Goal: Task Accomplishment & Management: Manage account settings

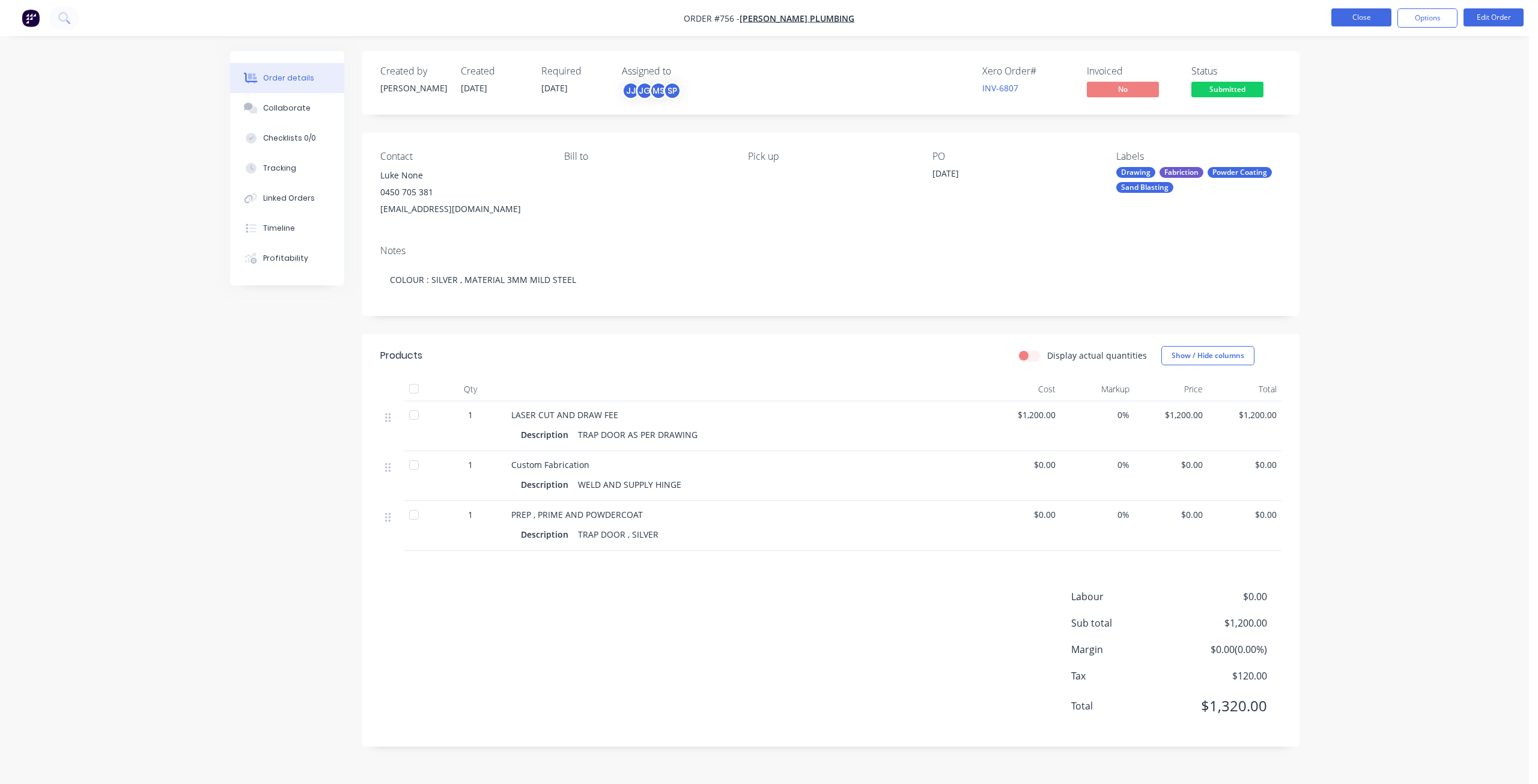
click at [1374, 23] on button "Close" at bounding box center [1361, 17] width 60 height 18
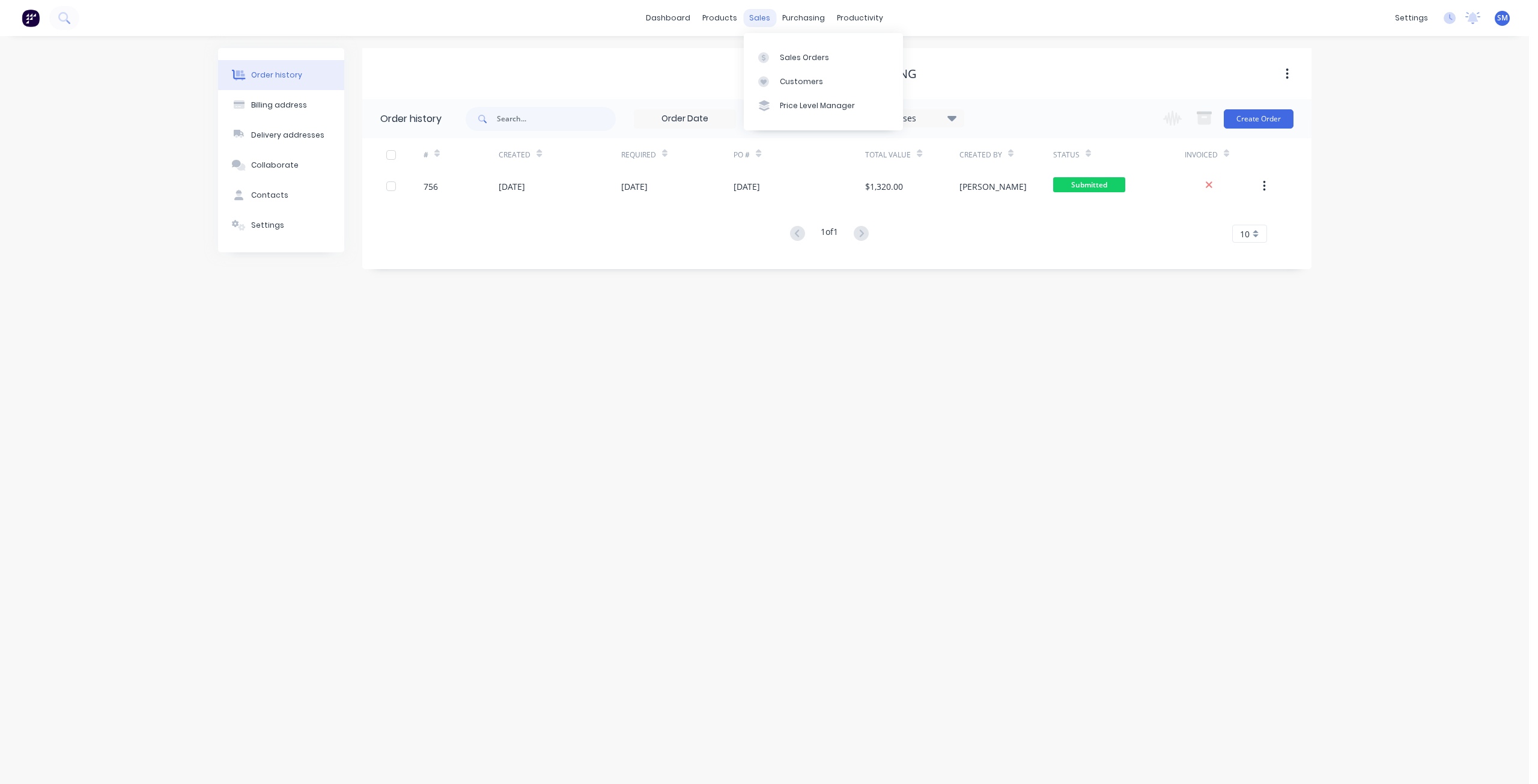
click at [752, 17] on div "sales" at bounding box center [760, 17] width 33 height 18
click at [788, 57] on div "Sales Orders" at bounding box center [804, 58] width 49 height 10
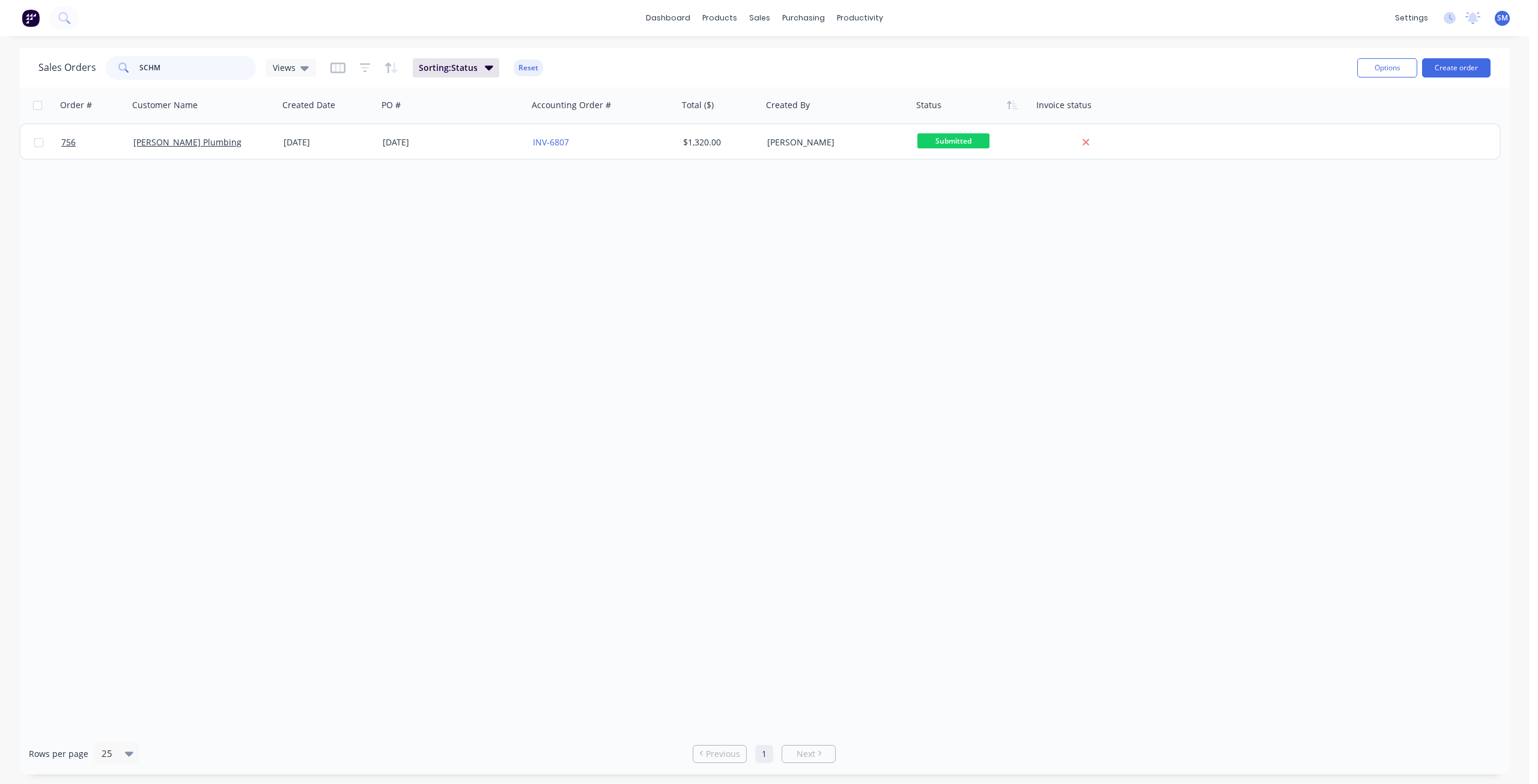
drag, startPoint x: 170, startPoint y: 71, endPoint x: 94, endPoint y: 72, distance: 76.0
click at [94, 72] on div "Sales Orders SCHM Views" at bounding box center [177, 67] width 277 height 24
type input "731"
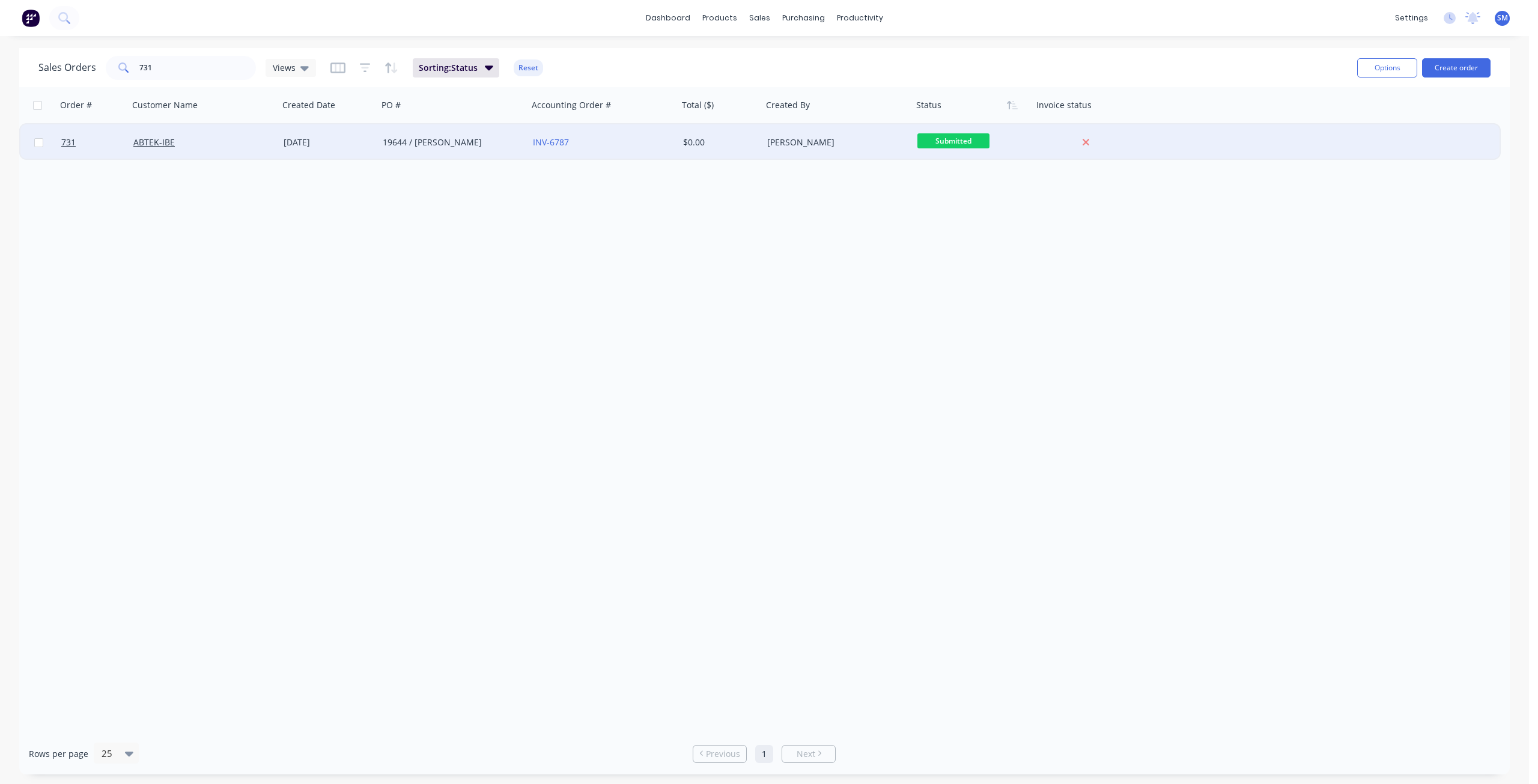
click at [205, 156] on div "ABTEK-IBE" at bounding box center [204, 142] width 150 height 36
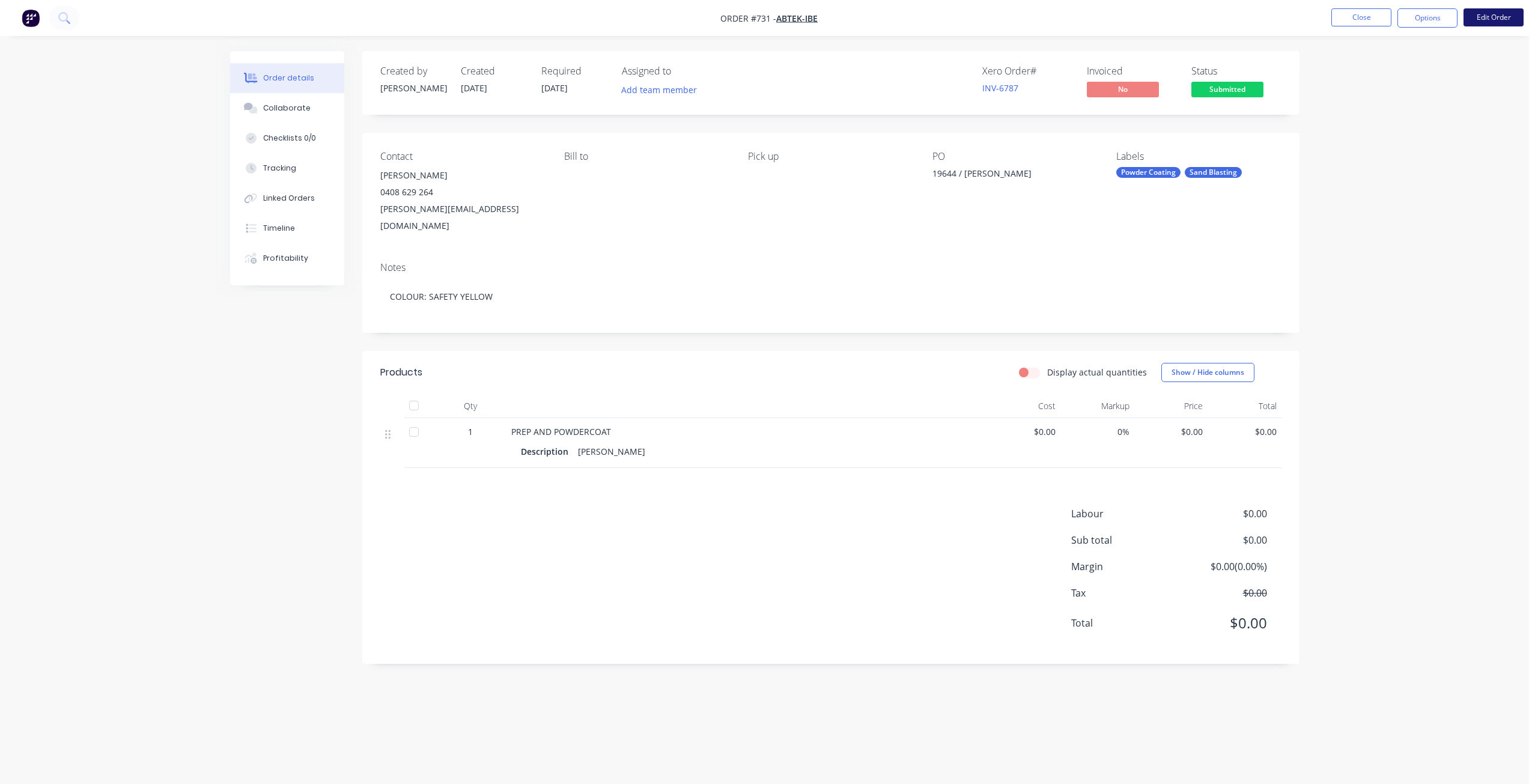
click at [1485, 19] on button "Edit Order" at bounding box center [1493, 17] width 60 height 18
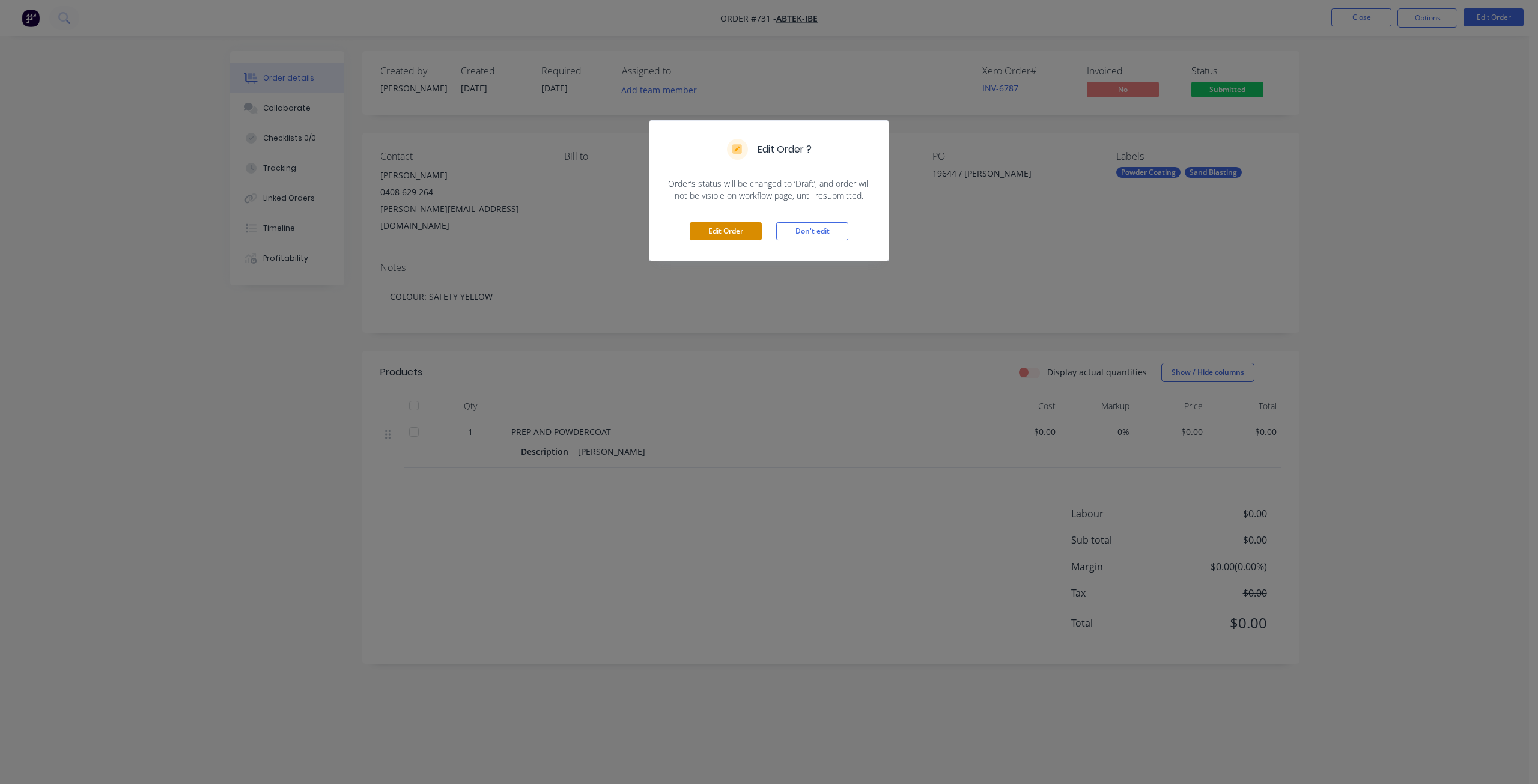
click at [710, 226] on button "Edit Order" at bounding box center [726, 231] width 72 height 18
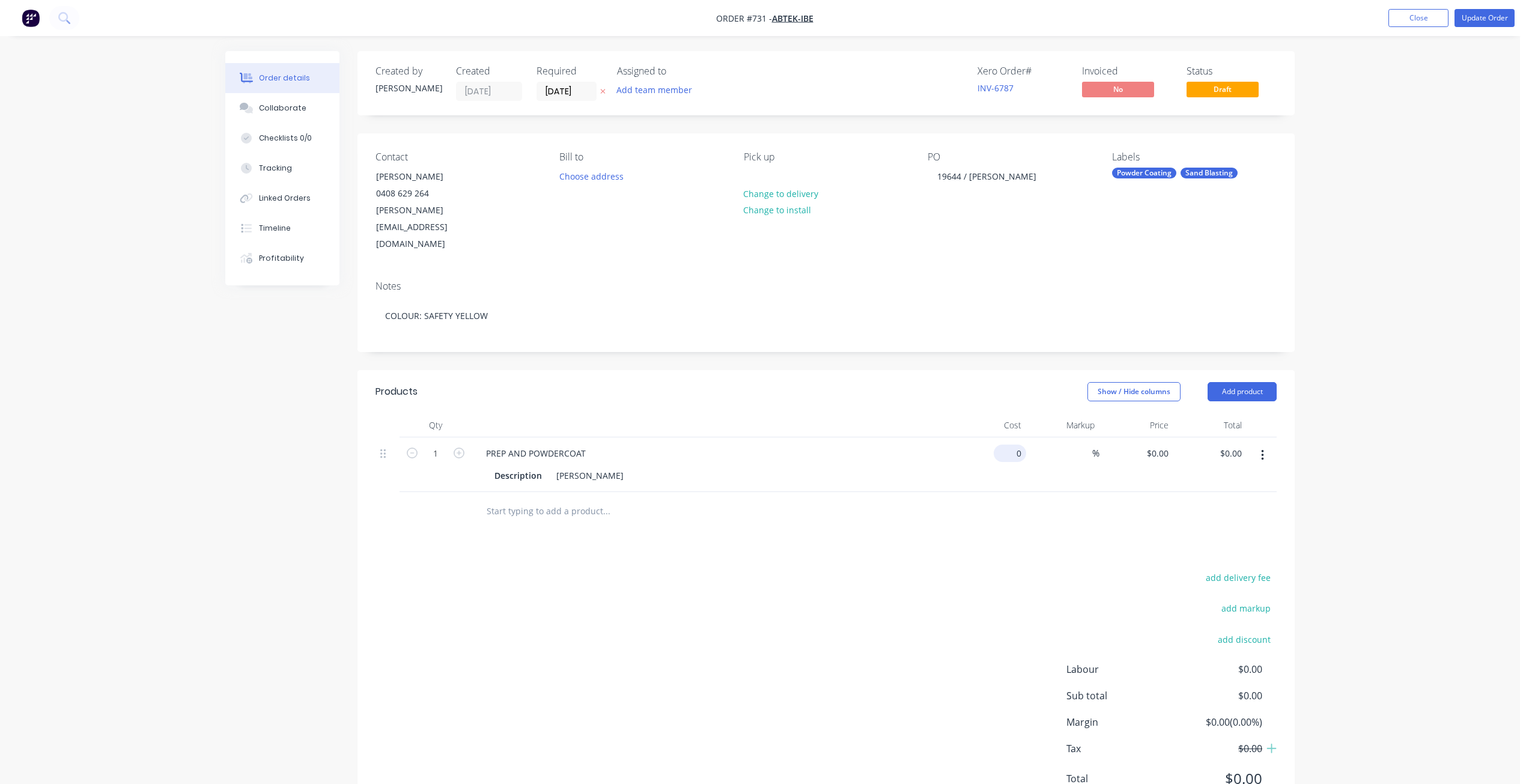
click at [1008, 444] on div "0 $0.00" at bounding box center [1010, 453] width 32 height 17
type input "$401.28"
click at [973, 439] on div "$401.28 $401.28" at bounding box center [989, 464] width 74 height 55
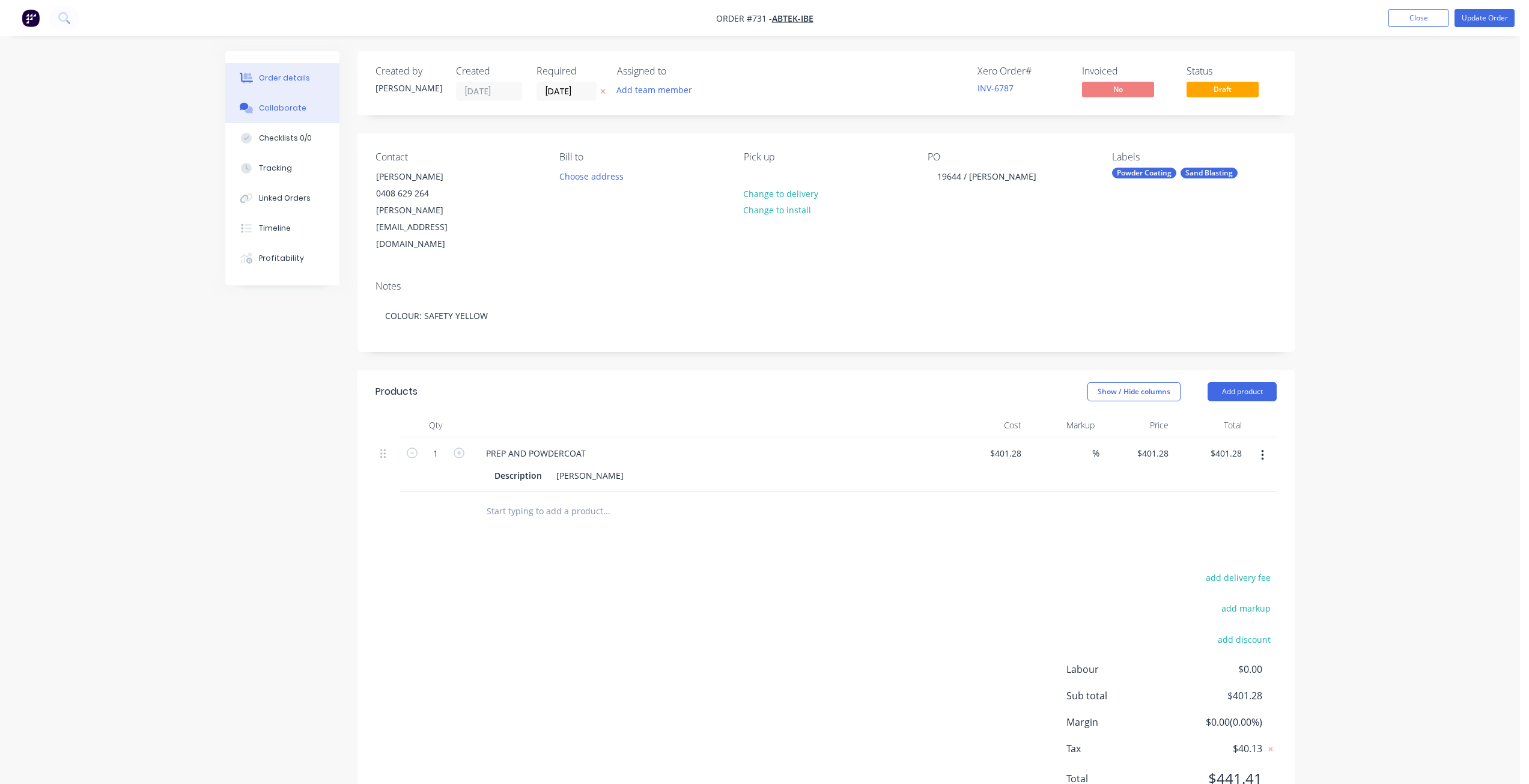
click at [277, 108] on div "Collaborate" at bounding box center [282, 108] width 47 height 10
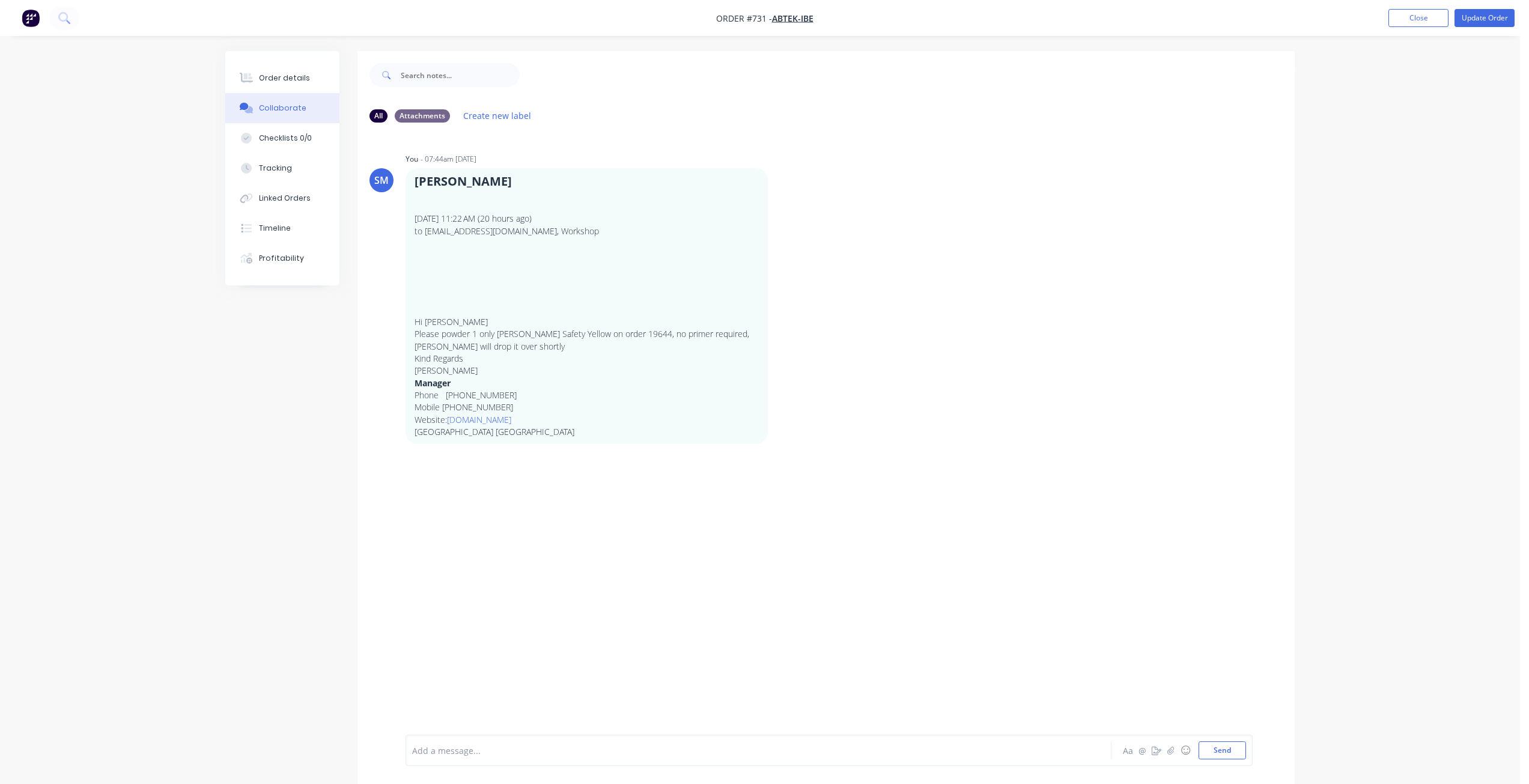
click at [444, 748] on div at bounding box center [725, 750] width 625 height 12
click at [285, 78] on div "Order details" at bounding box center [284, 78] width 51 height 10
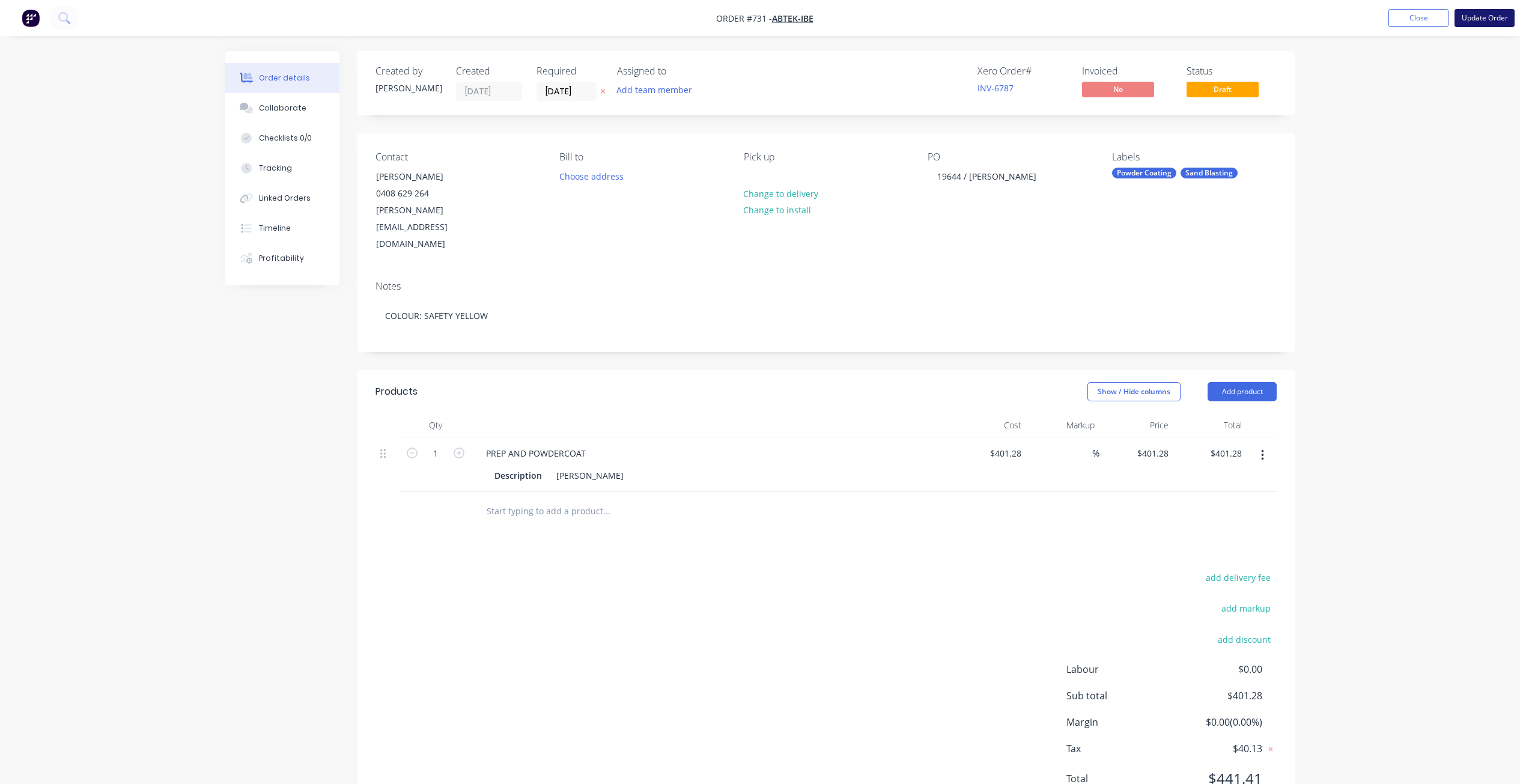
click at [1481, 12] on button "Update Order" at bounding box center [1484, 17] width 60 height 18
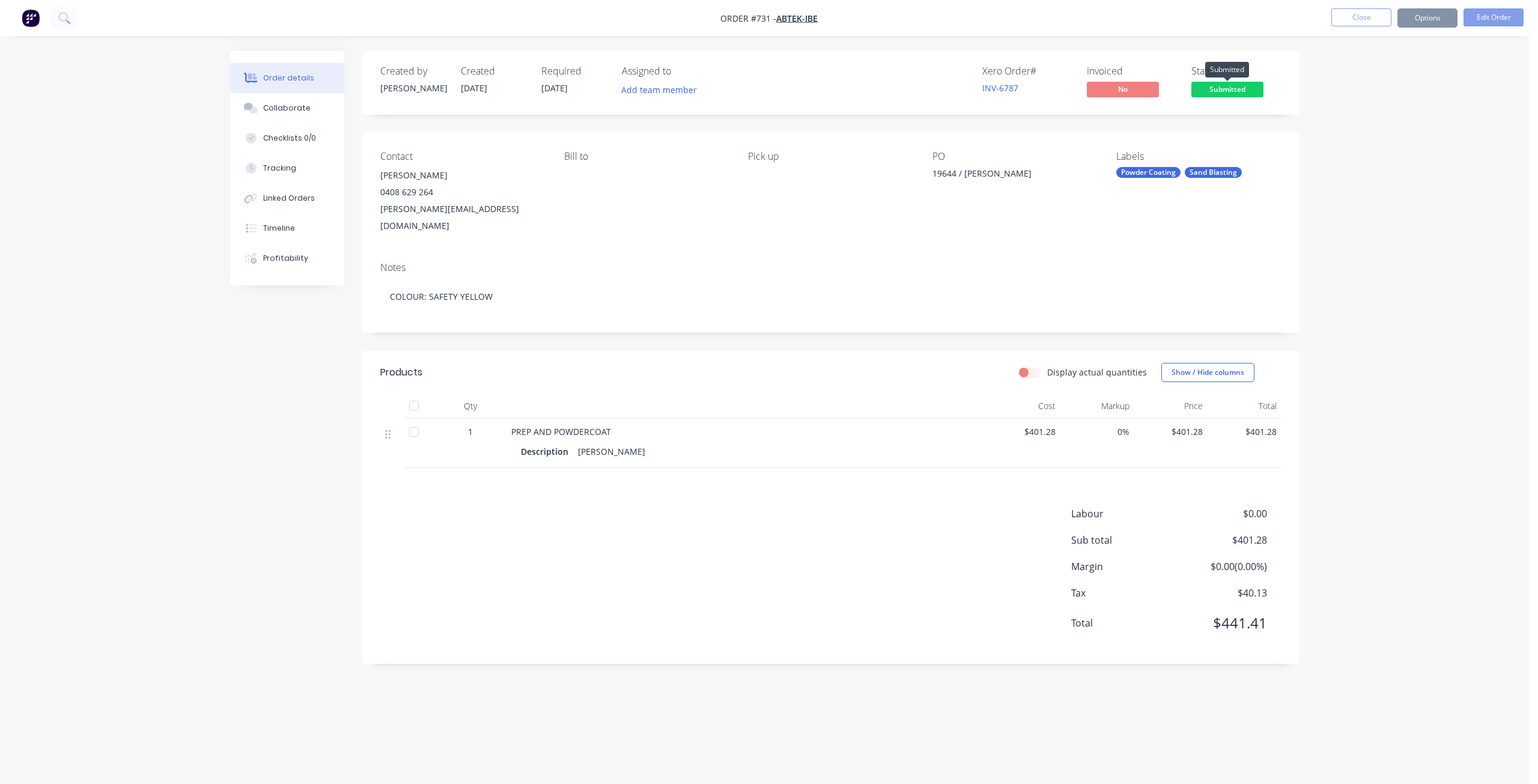
click at [1221, 94] on span "Submitted" at bounding box center [1228, 88] width 72 height 15
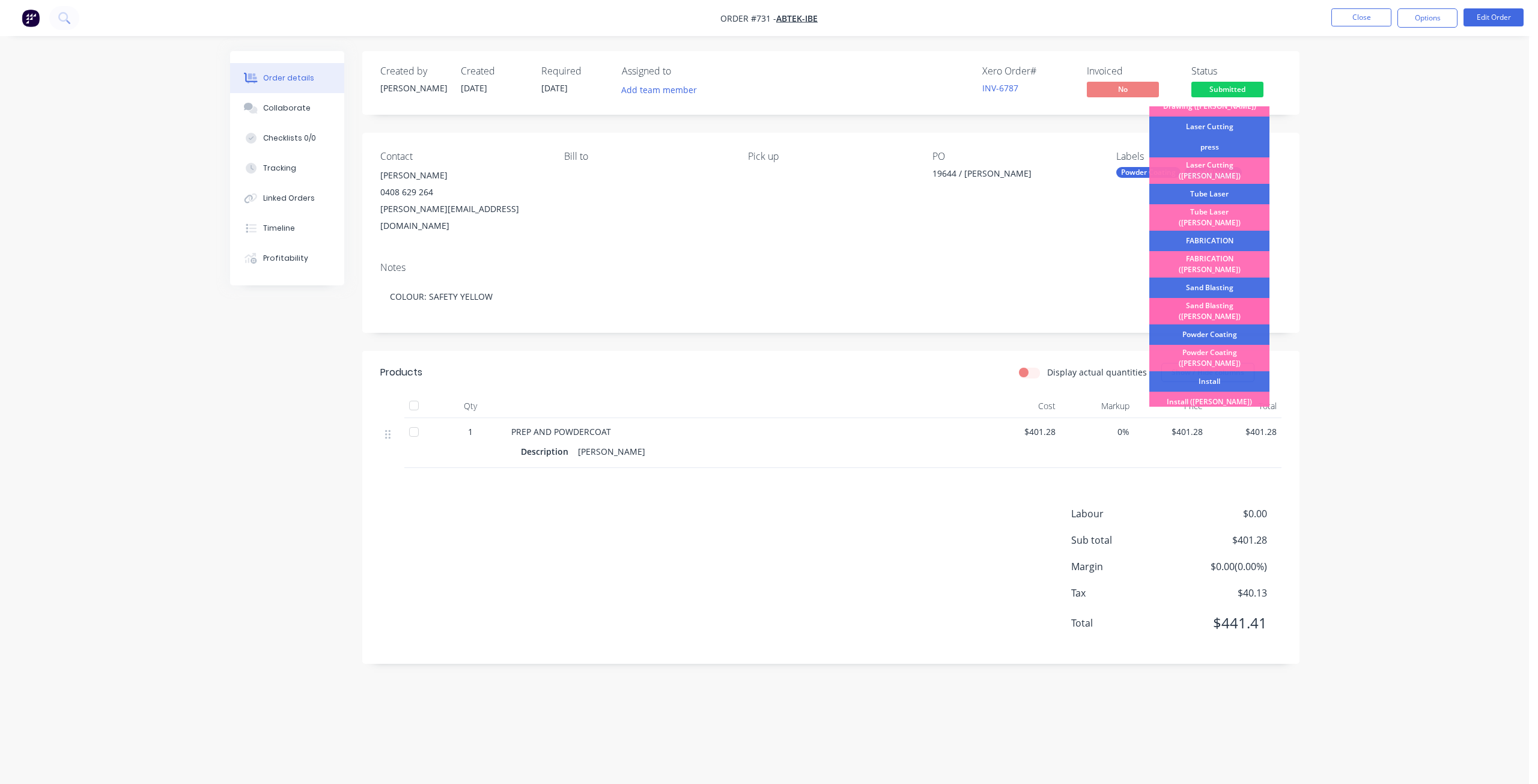
scroll to position [180, 0]
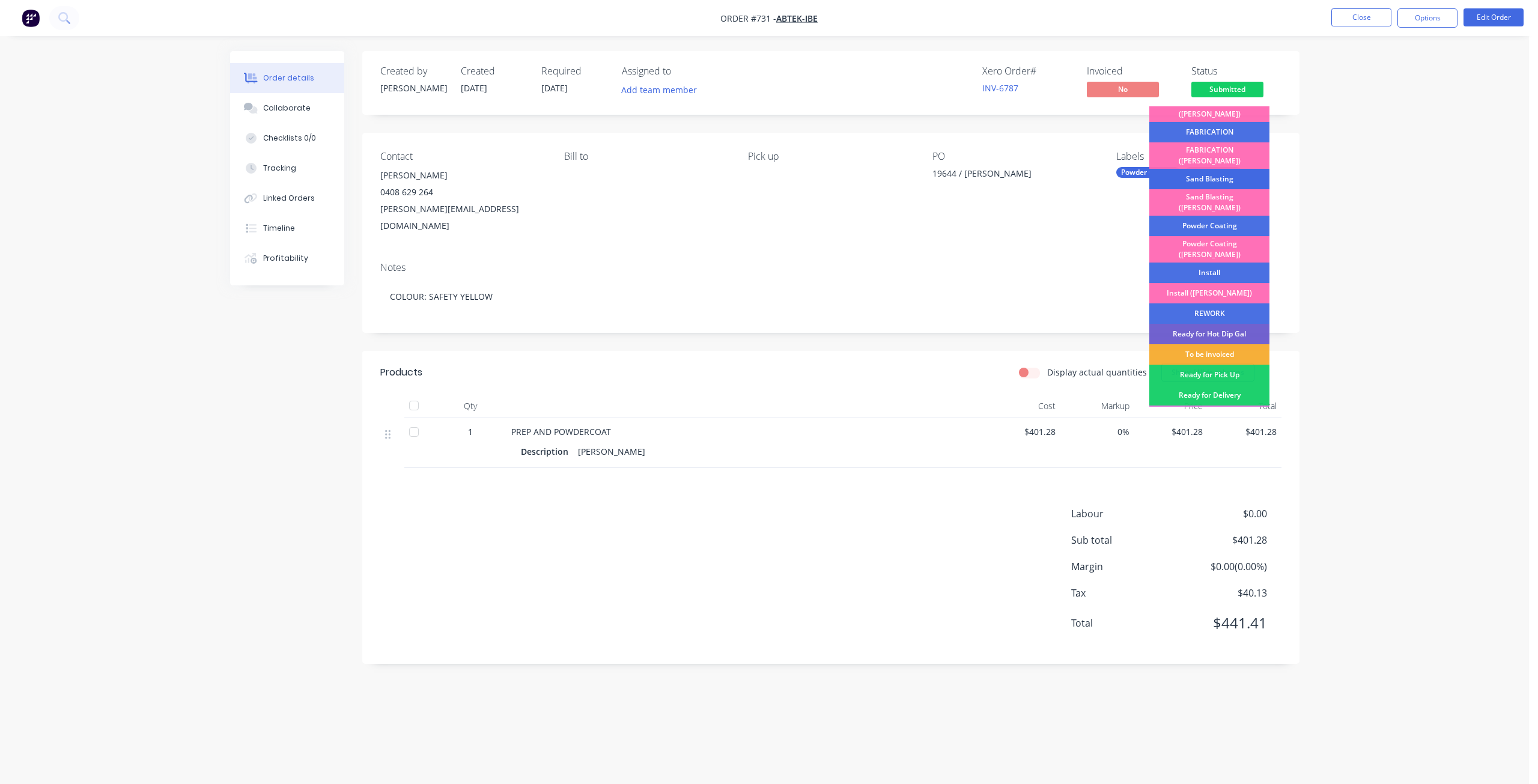
click at [1200, 169] on div "Sand Blasting" at bounding box center [1209, 178] width 120 height 20
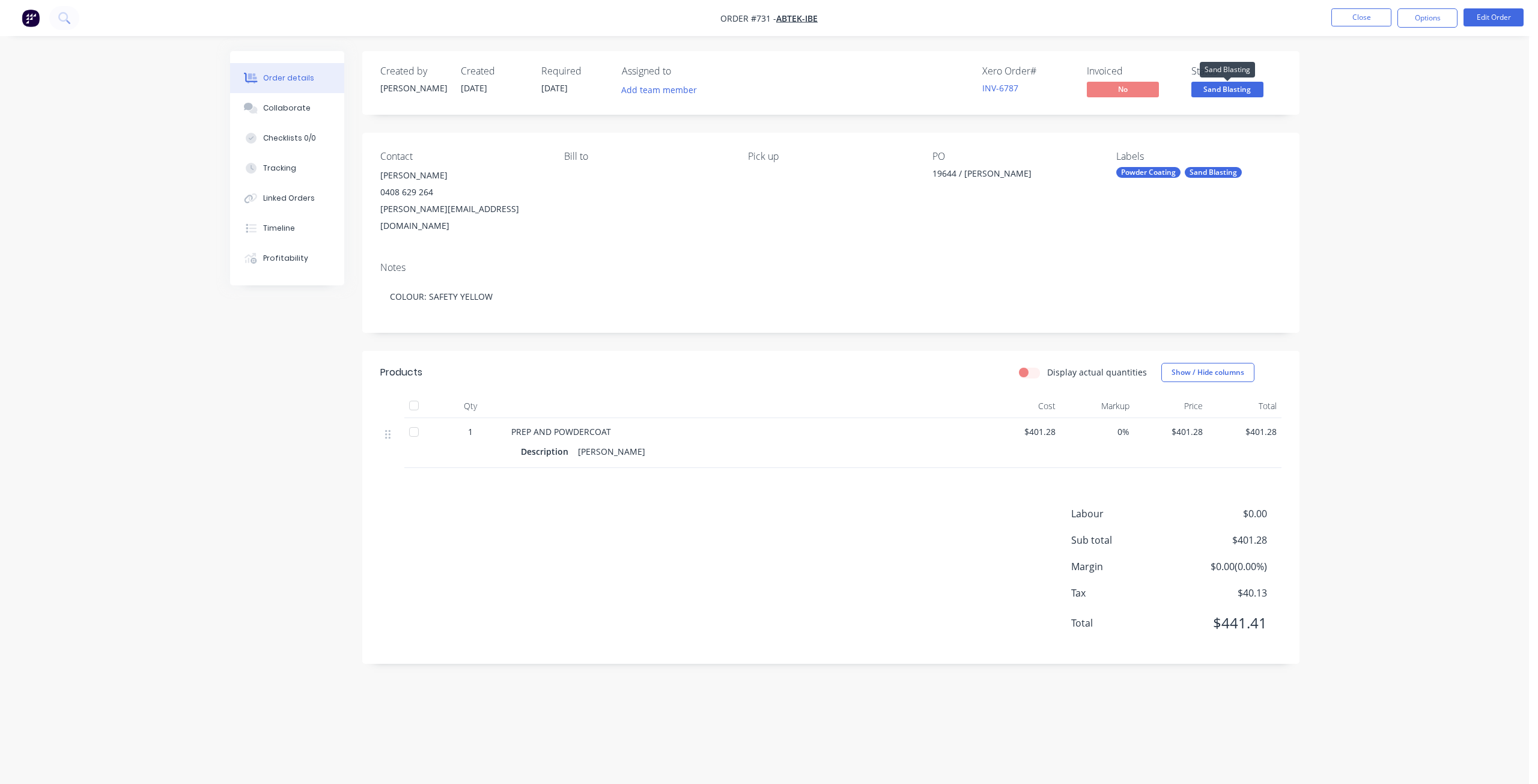
click at [1224, 83] on span "Sand Blasting" at bounding box center [1228, 88] width 72 height 15
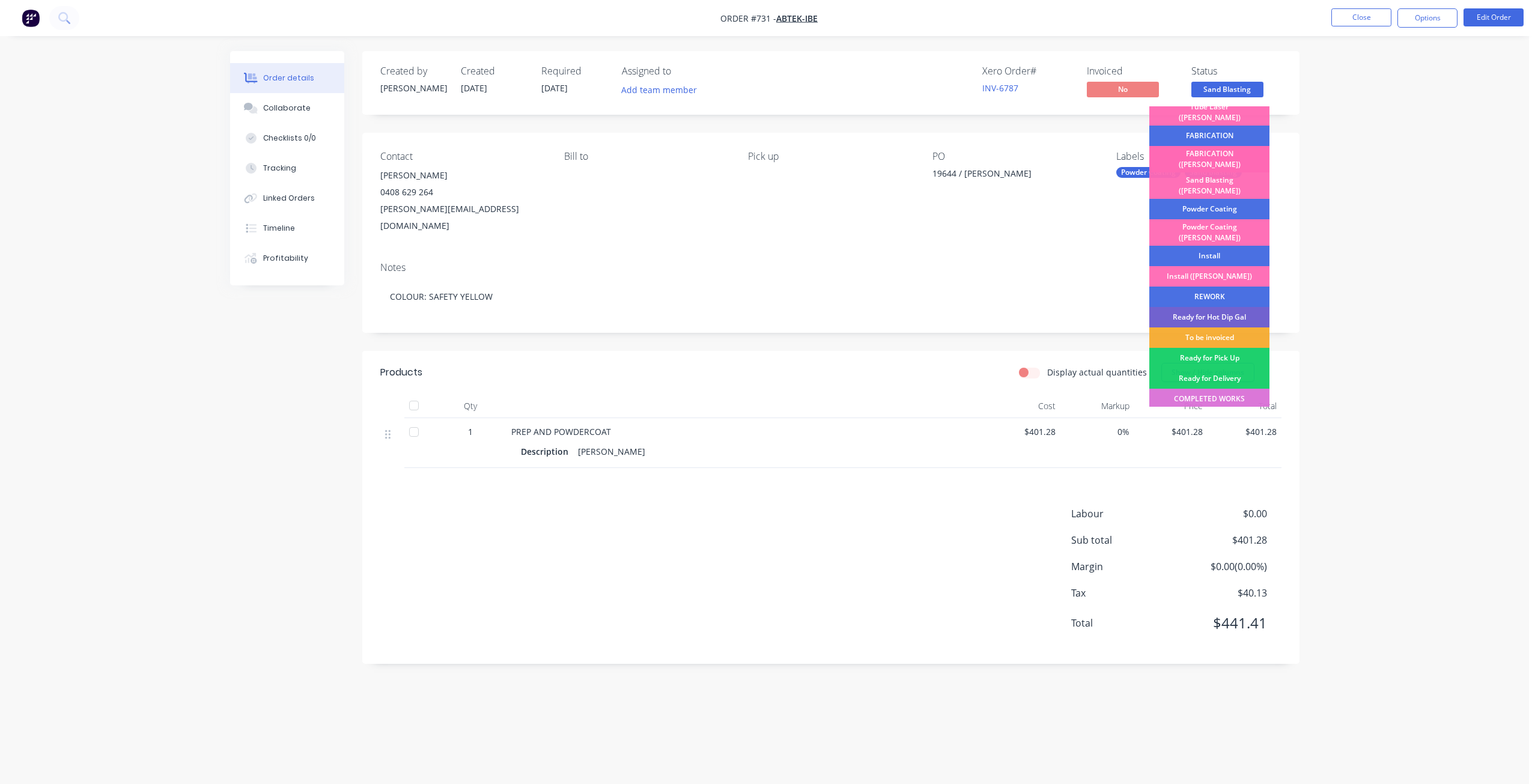
scroll to position [211, 0]
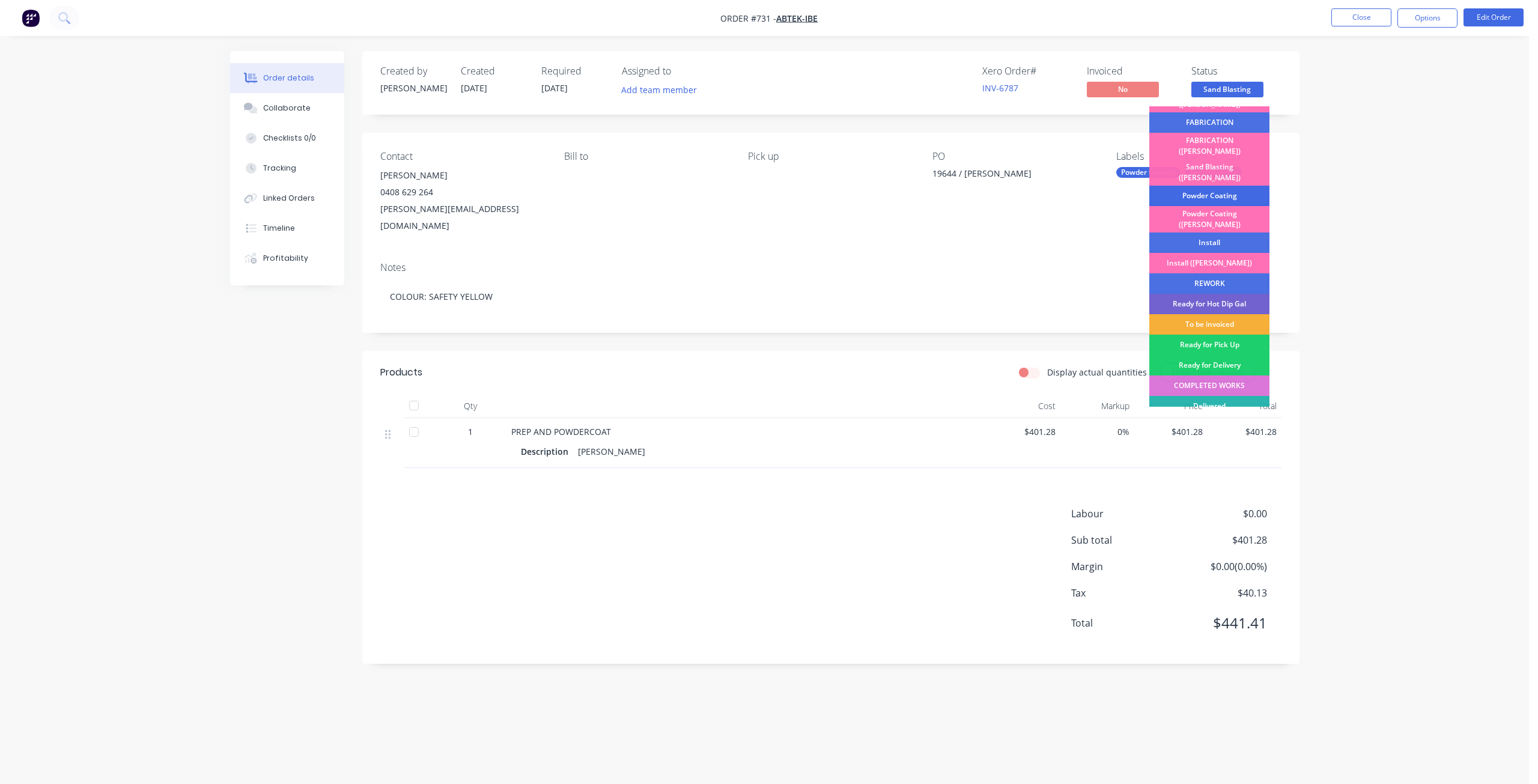
click at [1203, 185] on div "Powder Coating" at bounding box center [1209, 195] width 120 height 20
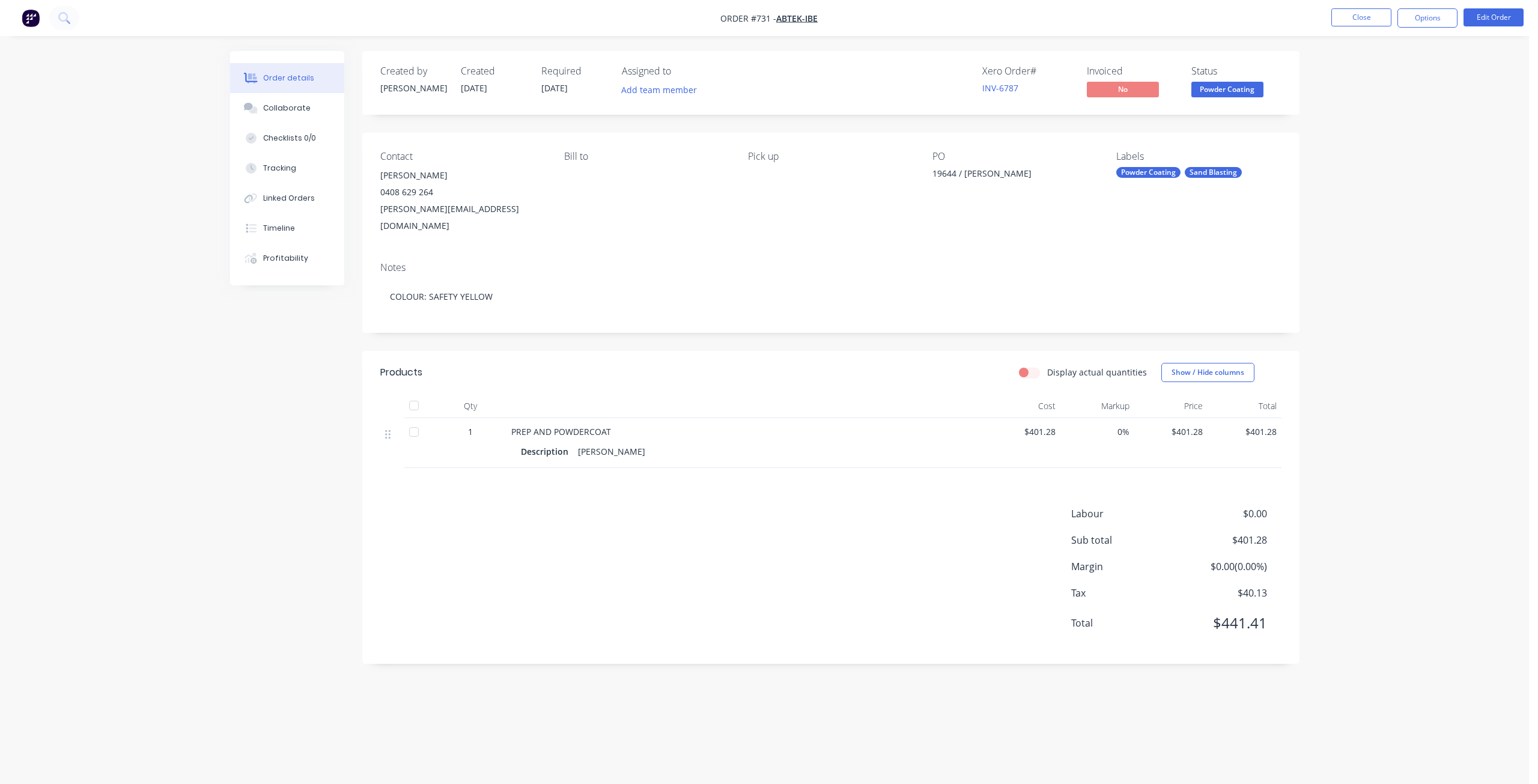
click at [1235, 87] on span "Powder Coating" at bounding box center [1228, 88] width 72 height 15
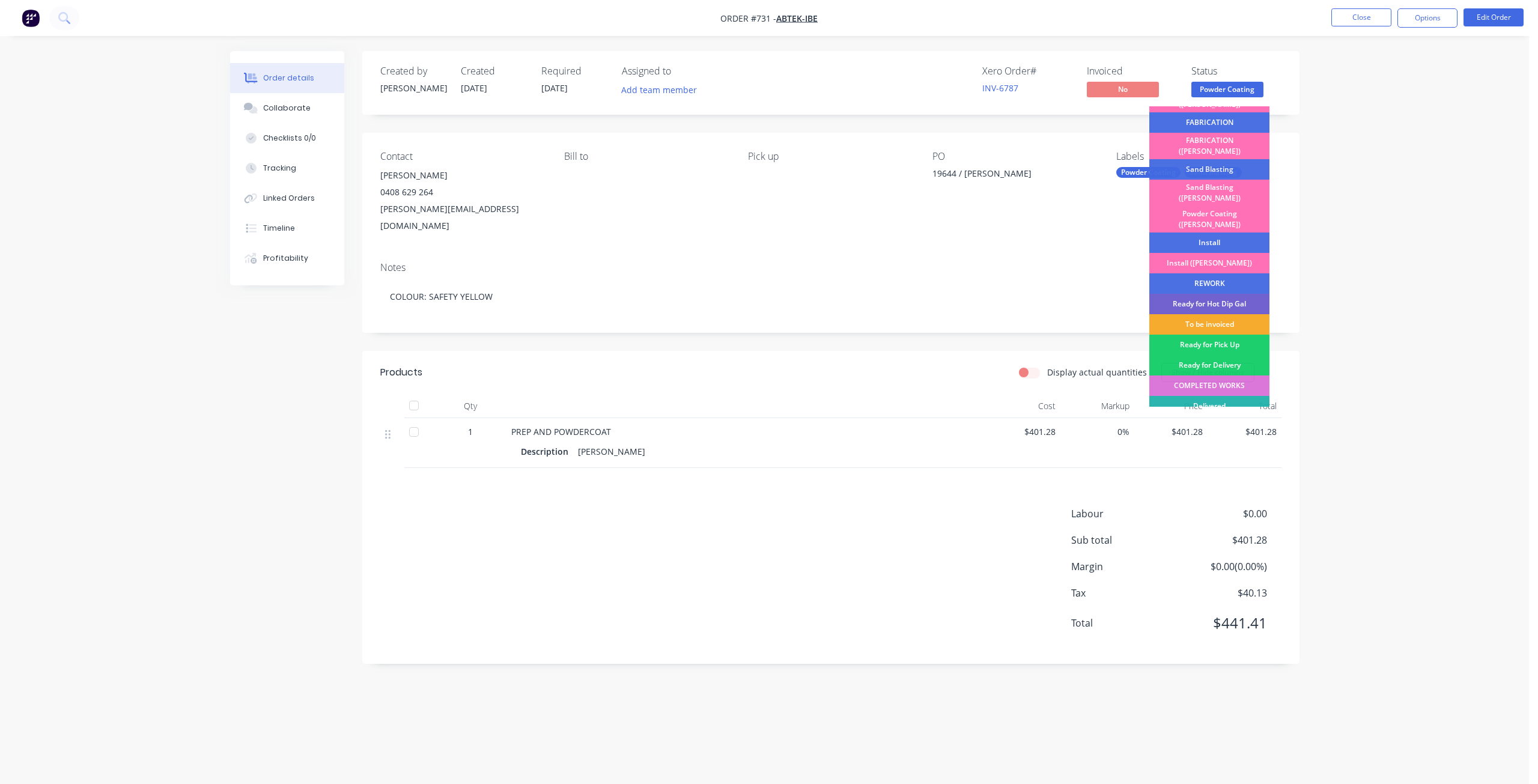
click at [1205, 314] on div "To be invoiced" at bounding box center [1209, 323] width 120 height 20
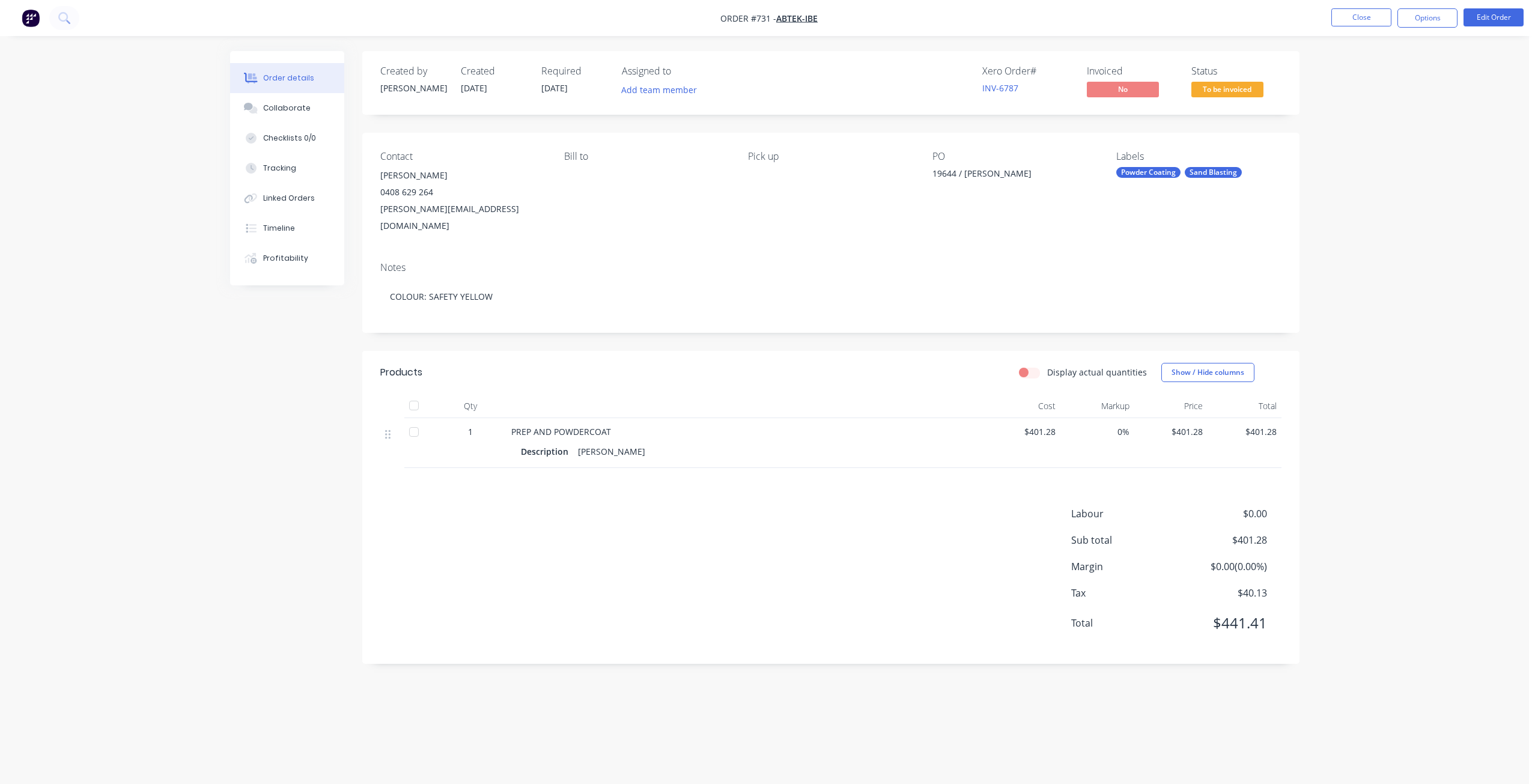
click at [1216, 92] on span "To be invoiced" at bounding box center [1228, 88] width 72 height 15
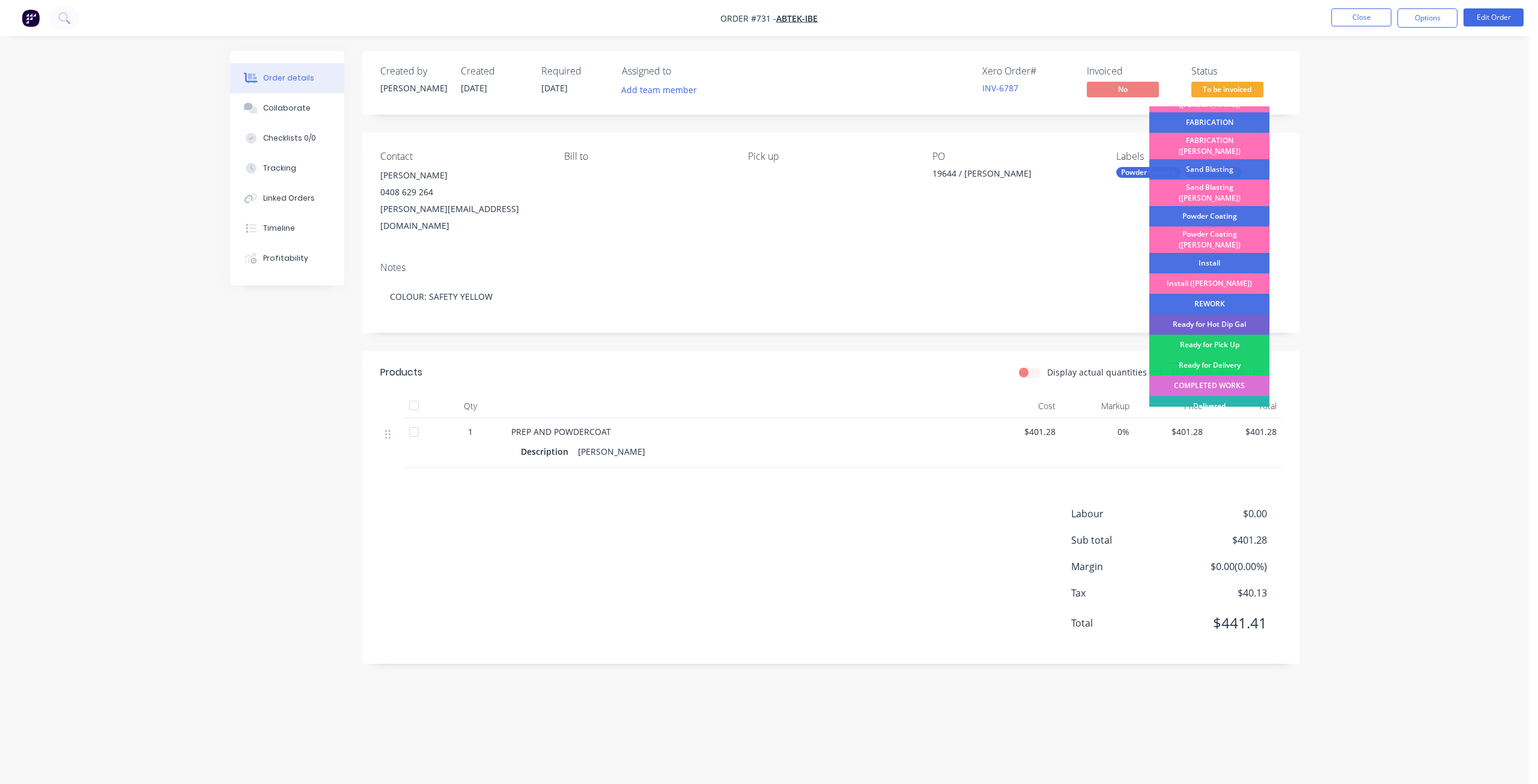
click at [1214, 375] on div "COMPLETED WORKS" at bounding box center [1209, 385] width 120 height 20
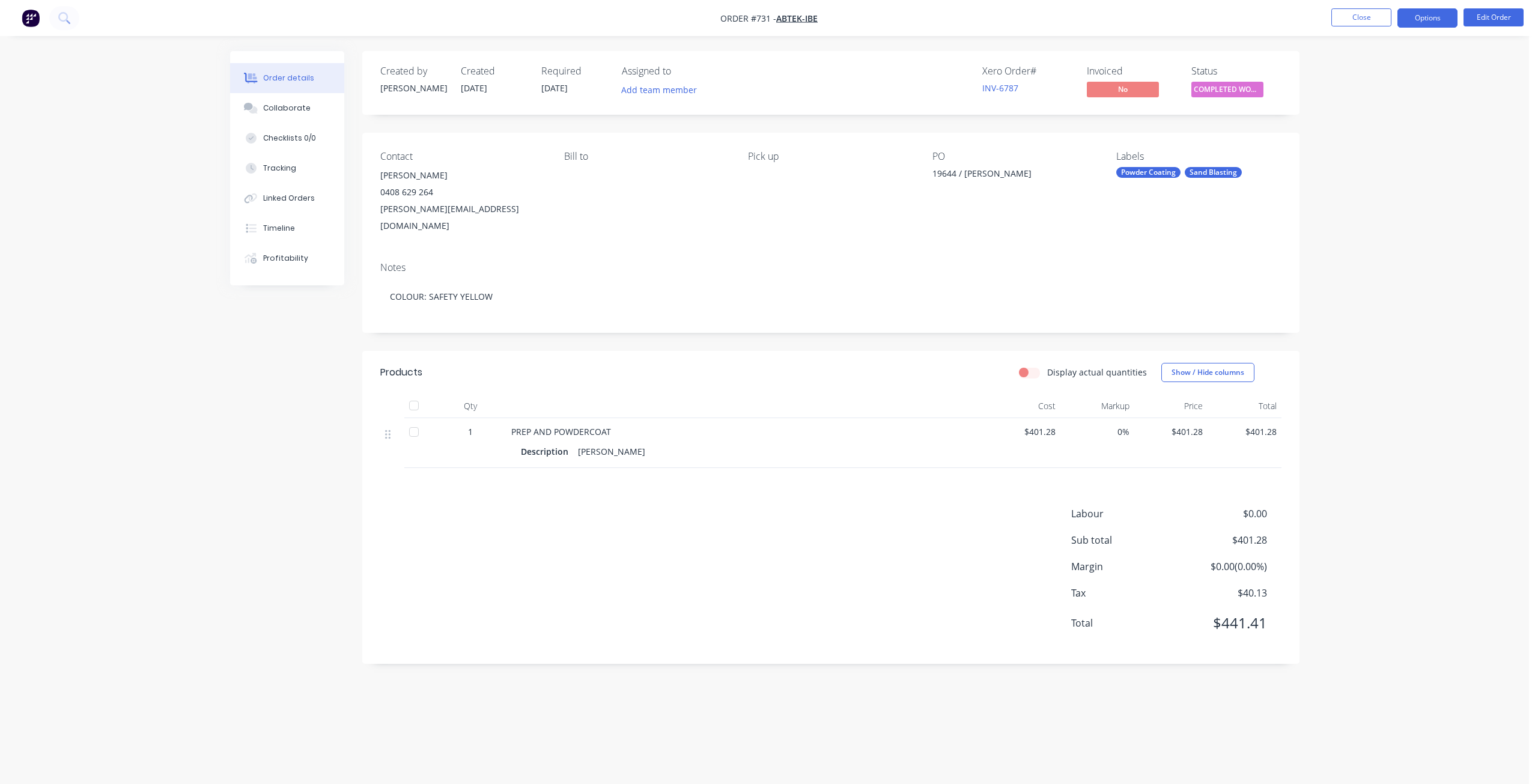
click at [1417, 12] on button "Options" at bounding box center [1427, 18] width 60 height 19
click at [1351, 73] on div "Invoice" at bounding box center [1391, 73] width 110 height 17
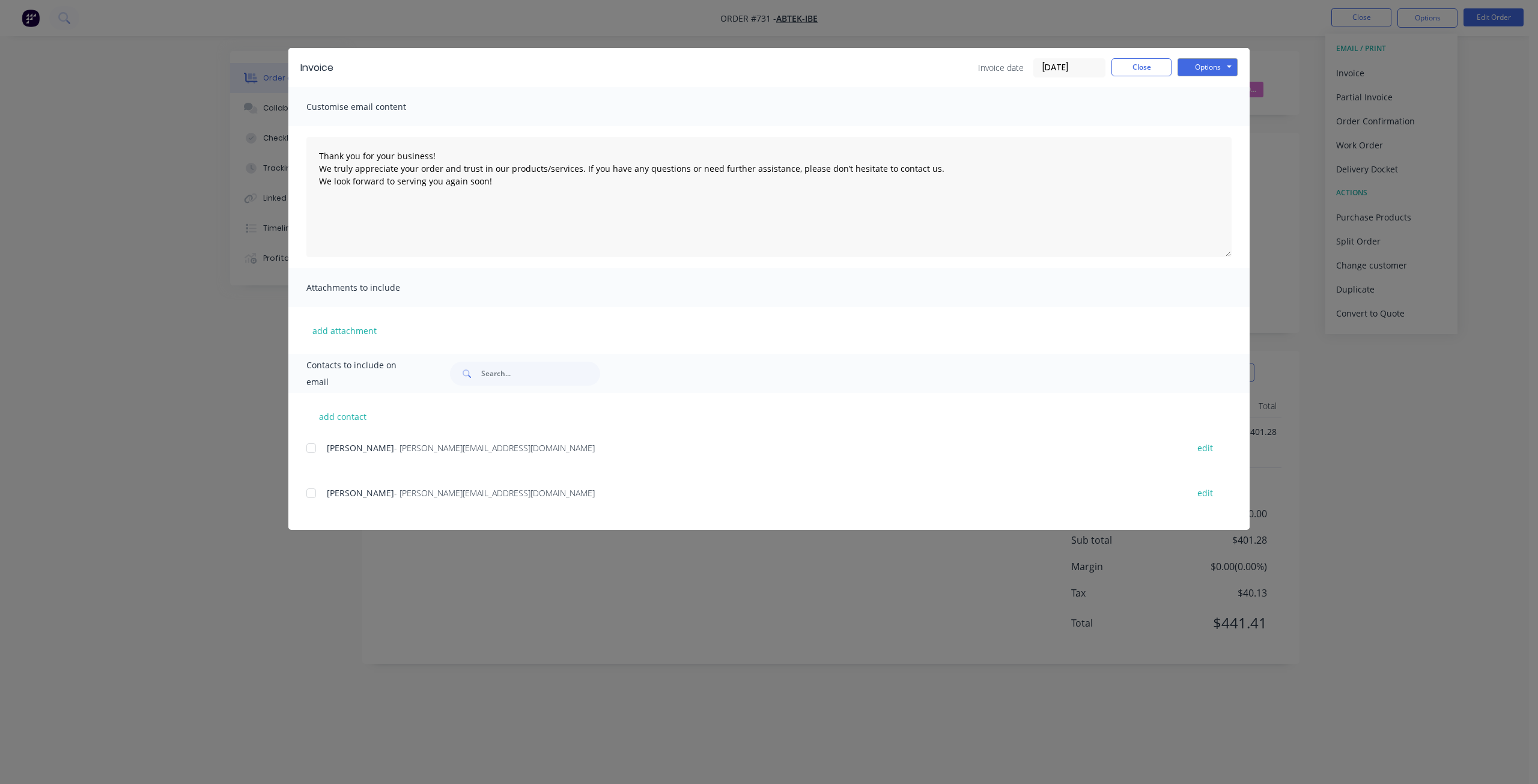
click at [314, 451] on div at bounding box center [310, 448] width 24 height 24
drag, startPoint x: 306, startPoint y: 491, endPoint x: 333, endPoint y: 497, distance: 27.7
click at [310, 495] on div at bounding box center [310, 492] width 24 height 24
click at [1205, 71] on button "Options" at bounding box center [1207, 67] width 60 height 18
click at [1207, 128] on button "Email" at bounding box center [1216, 128] width 77 height 20
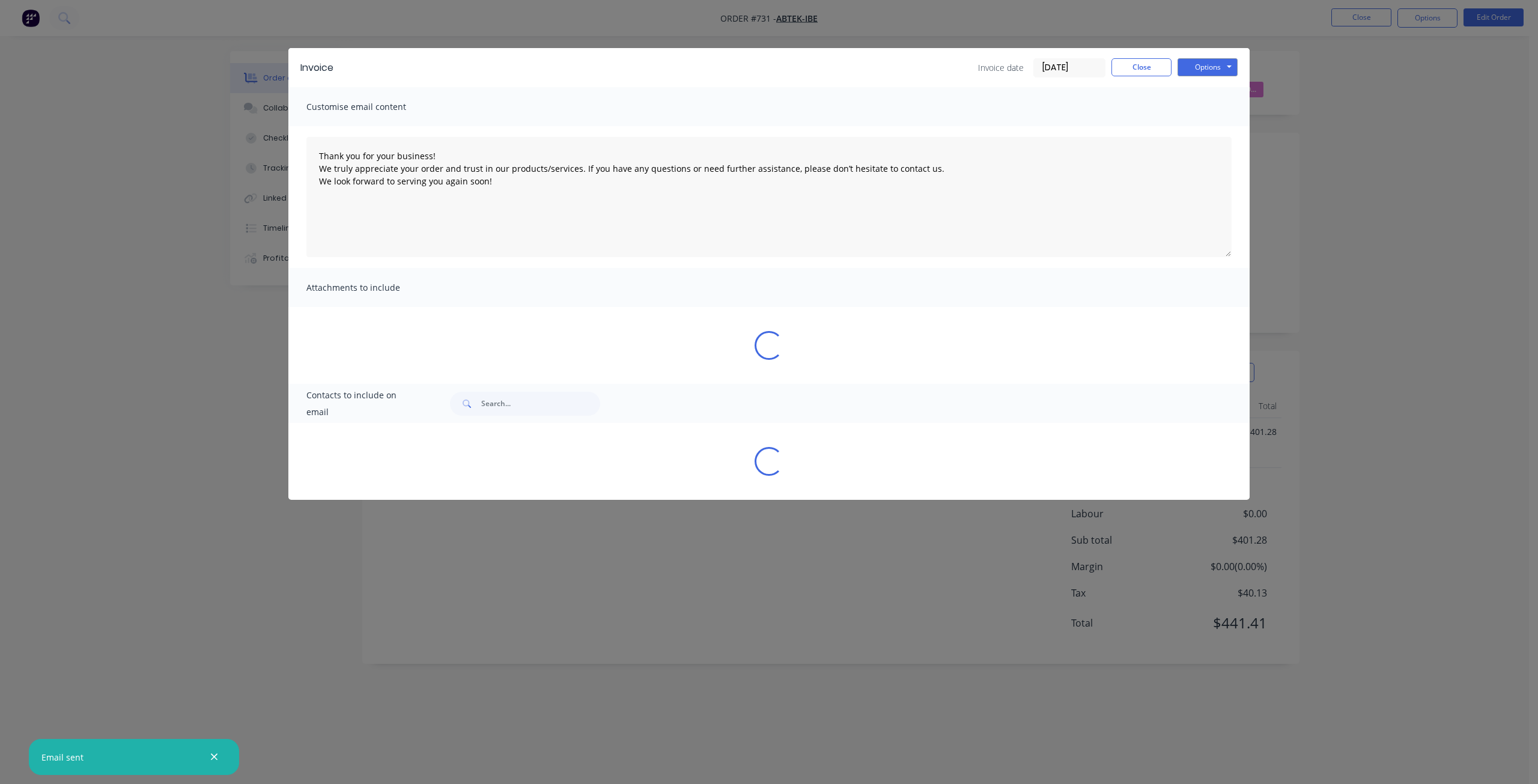
type textarea "Thank you for your business! We truly appreciate your order and trust in our pr…"
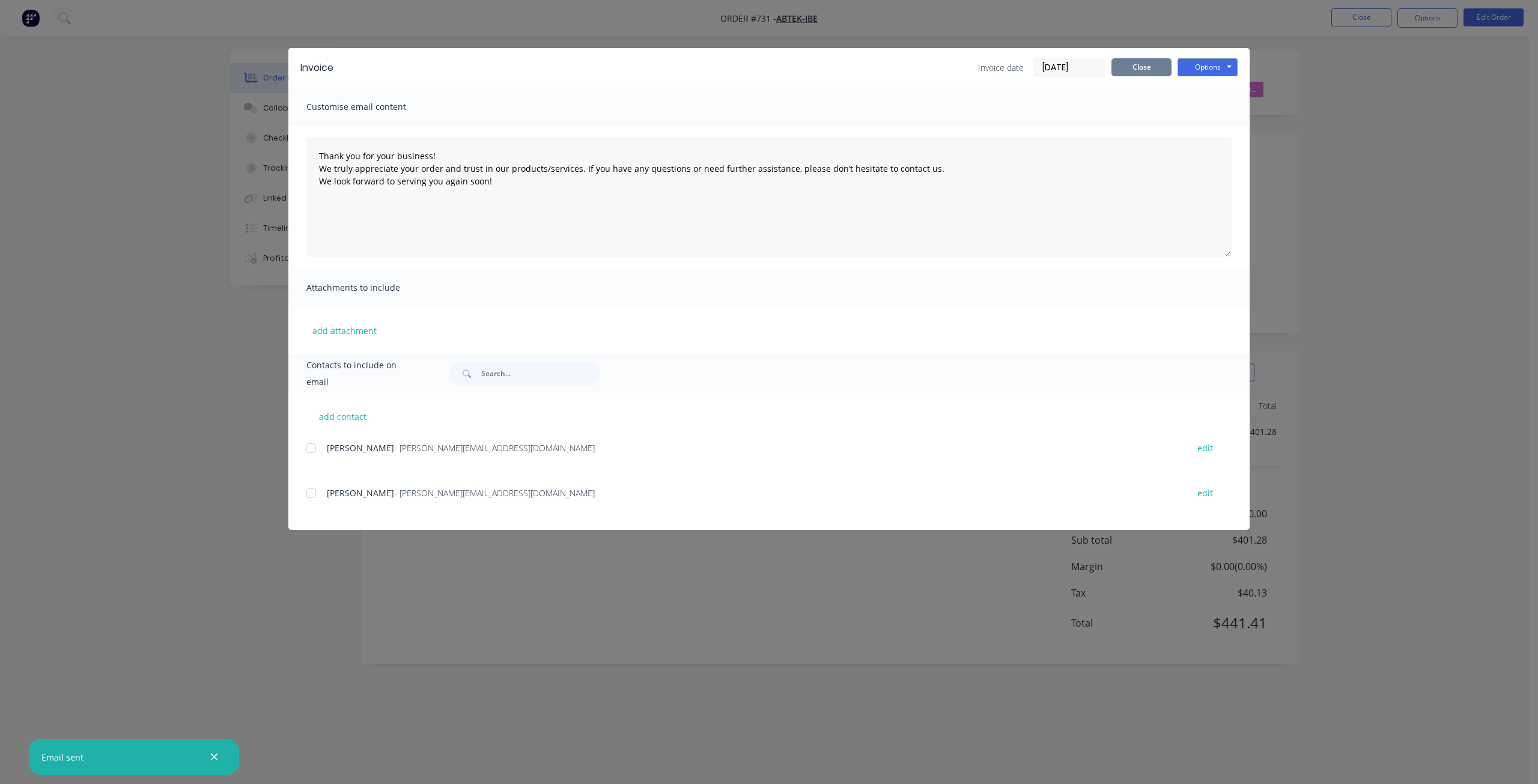
click at [1138, 66] on button "Close" at bounding box center [1141, 67] width 60 height 18
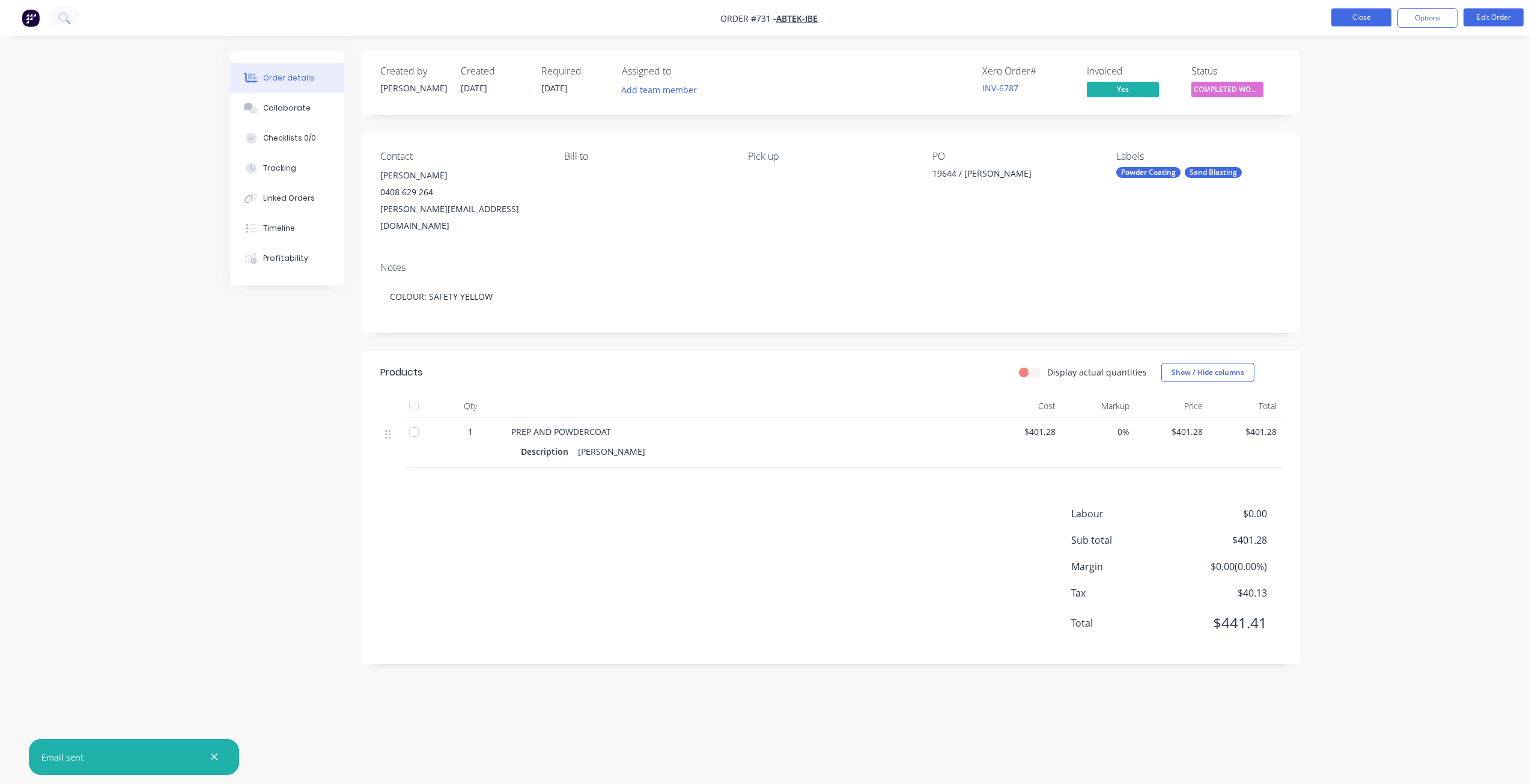
click at [1350, 10] on button "Close" at bounding box center [1361, 17] width 60 height 18
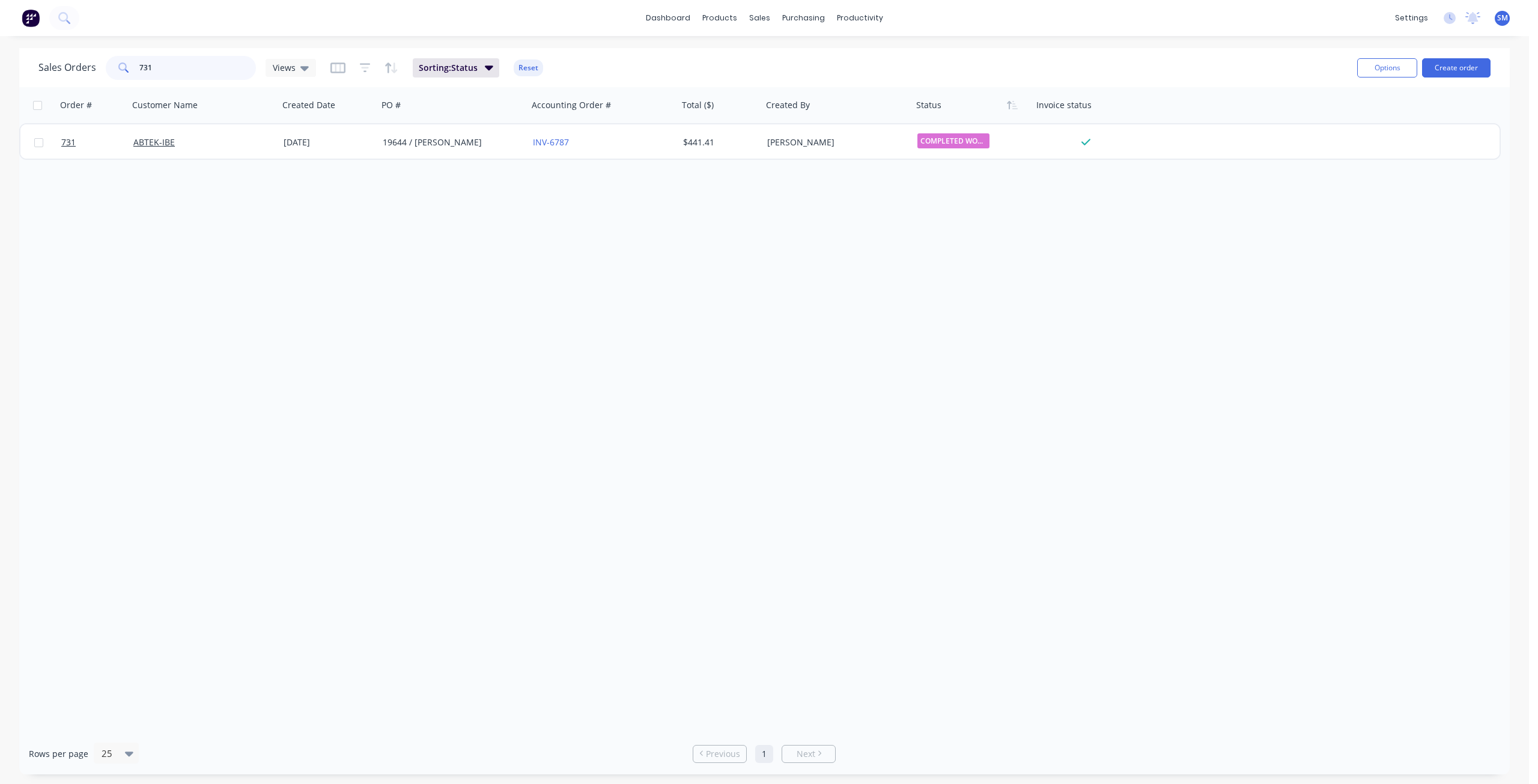
drag, startPoint x: 185, startPoint y: 72, endPoint x: 76, endPoint y: 64, distance: 109.3
click at [76, 64] on div "Sales Orders 731 Views" at bounding box center [177, 67] width 277 height 24
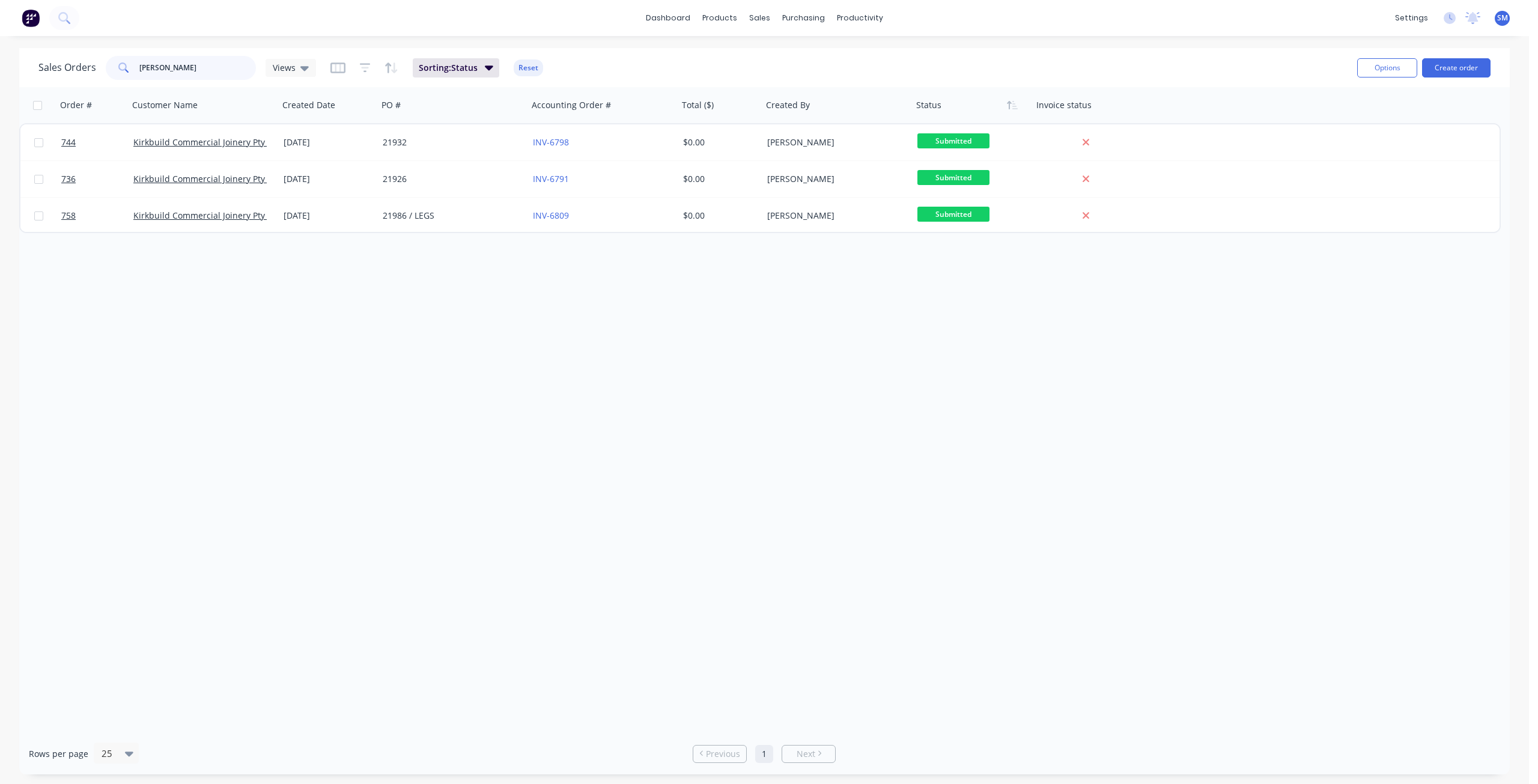
drag, startPoint x: 169, startPoint y: 66, endPoint x: 113, endPoint y: 65, distance: 56.0
click at [113, 65] on div "[PERSON_NAME]" at bounding box center [181, 67] width 150 height 24
type input "BRP"
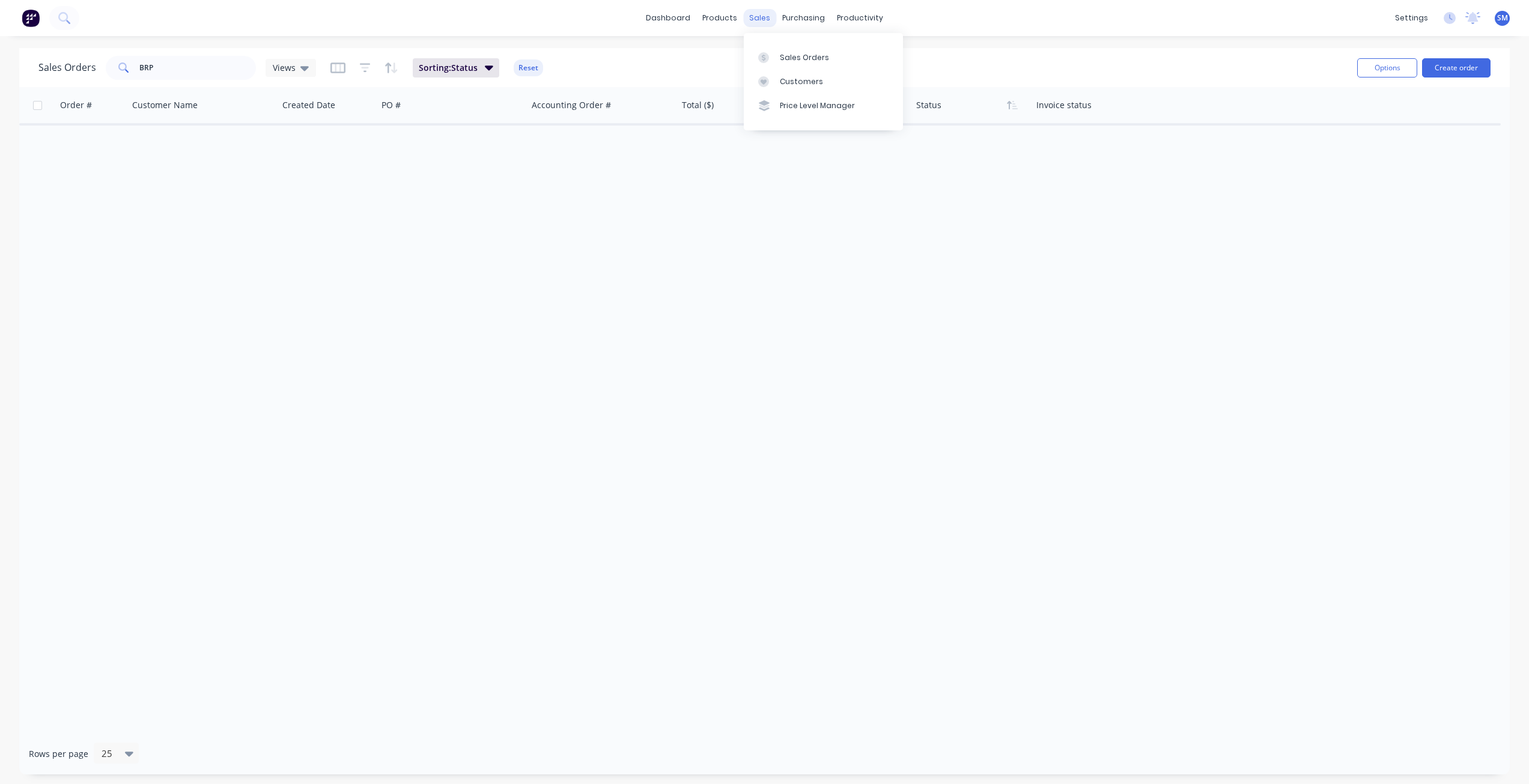
click at [748, 22] on div "sales" at bounding box center [760, 17] width 33 height 18
click at [804, 80] on div "Customers" at bounding box center [801, 81] width 43 height 10
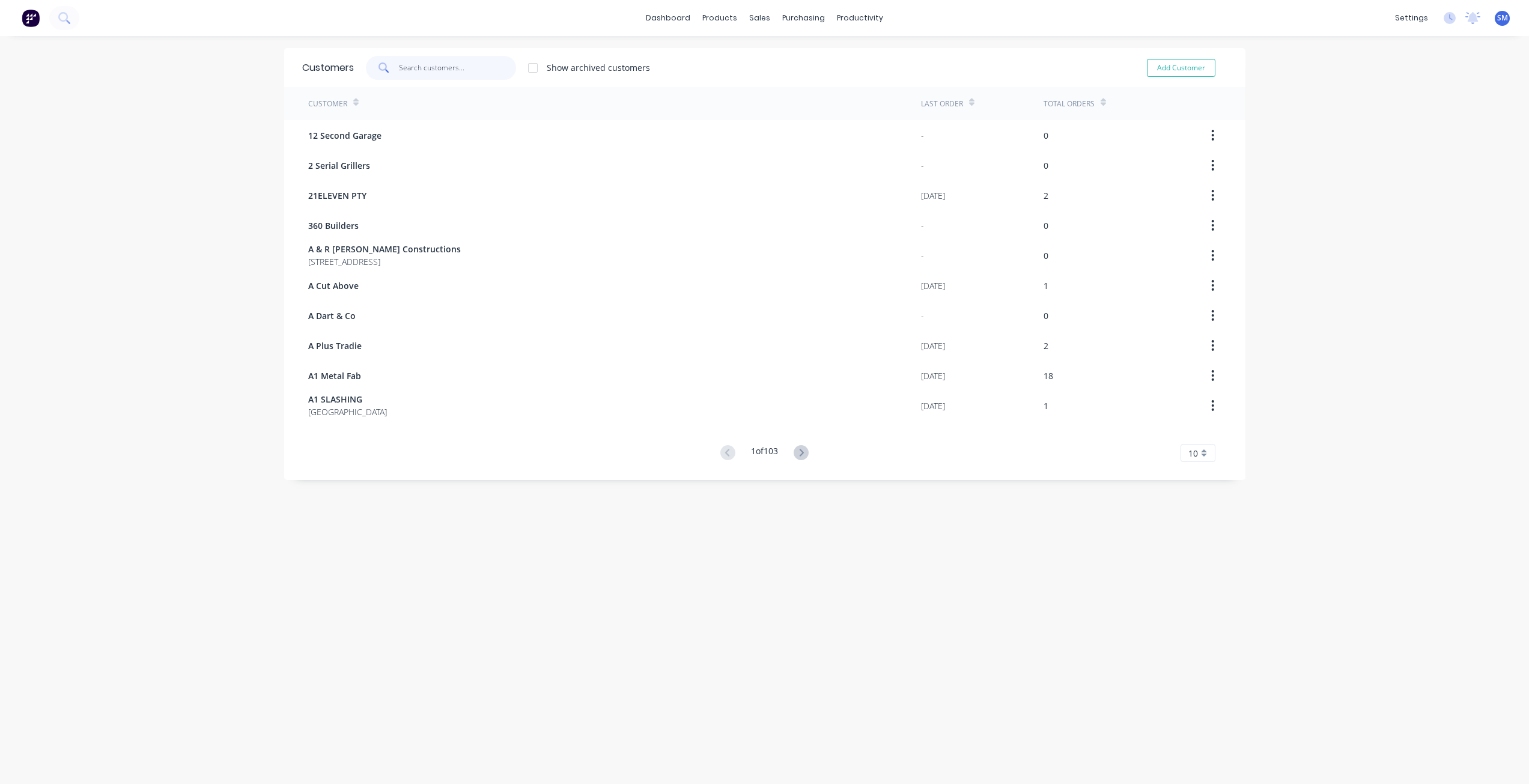
click at [434, 72] on input "text" at bounding box center [457, 67] width 117 height 24
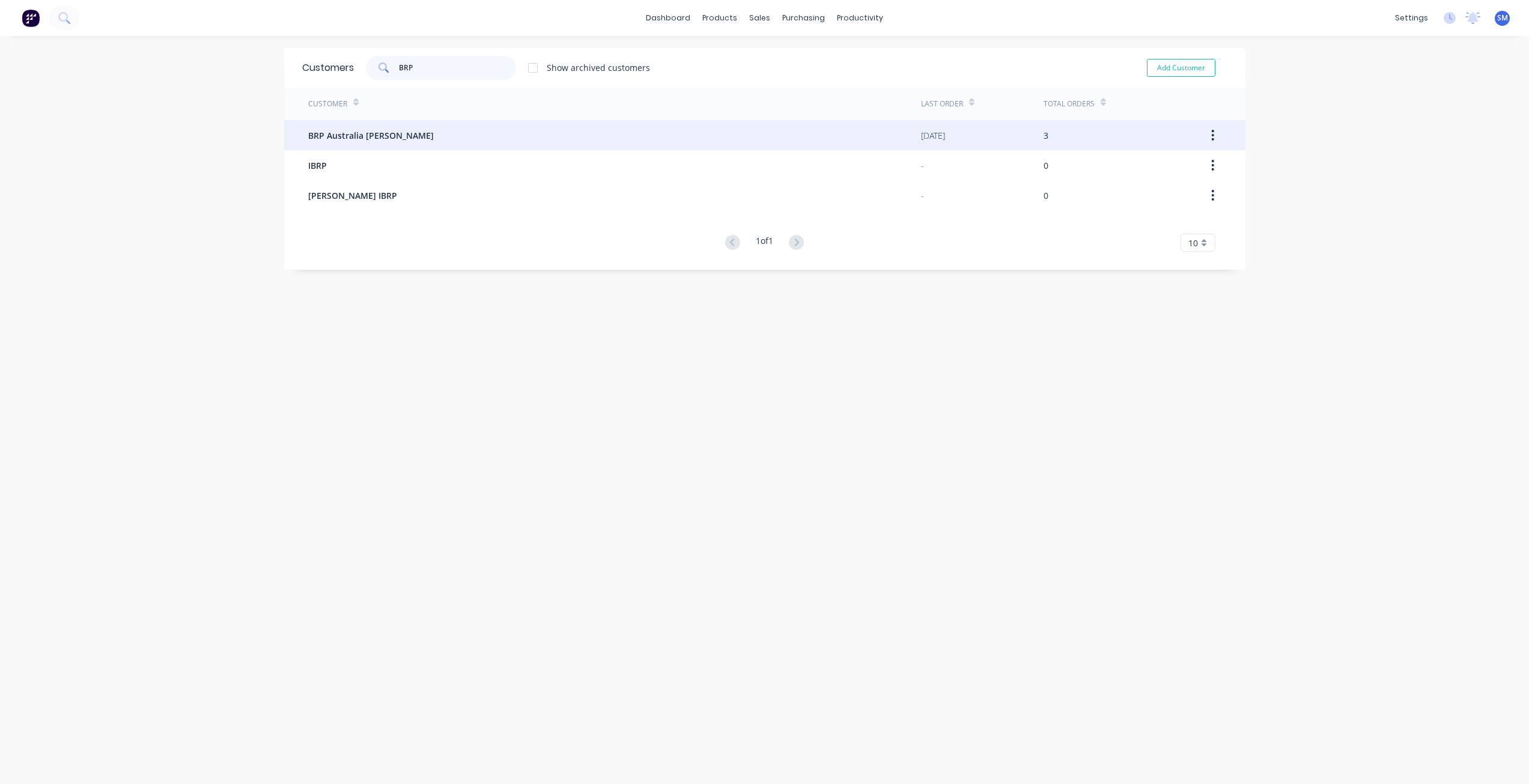
type input "BRP"
click at [344, 134] on span "BRP Australia [PERSON_NAME]" at bounding box center [372, 135] width 126 height 12
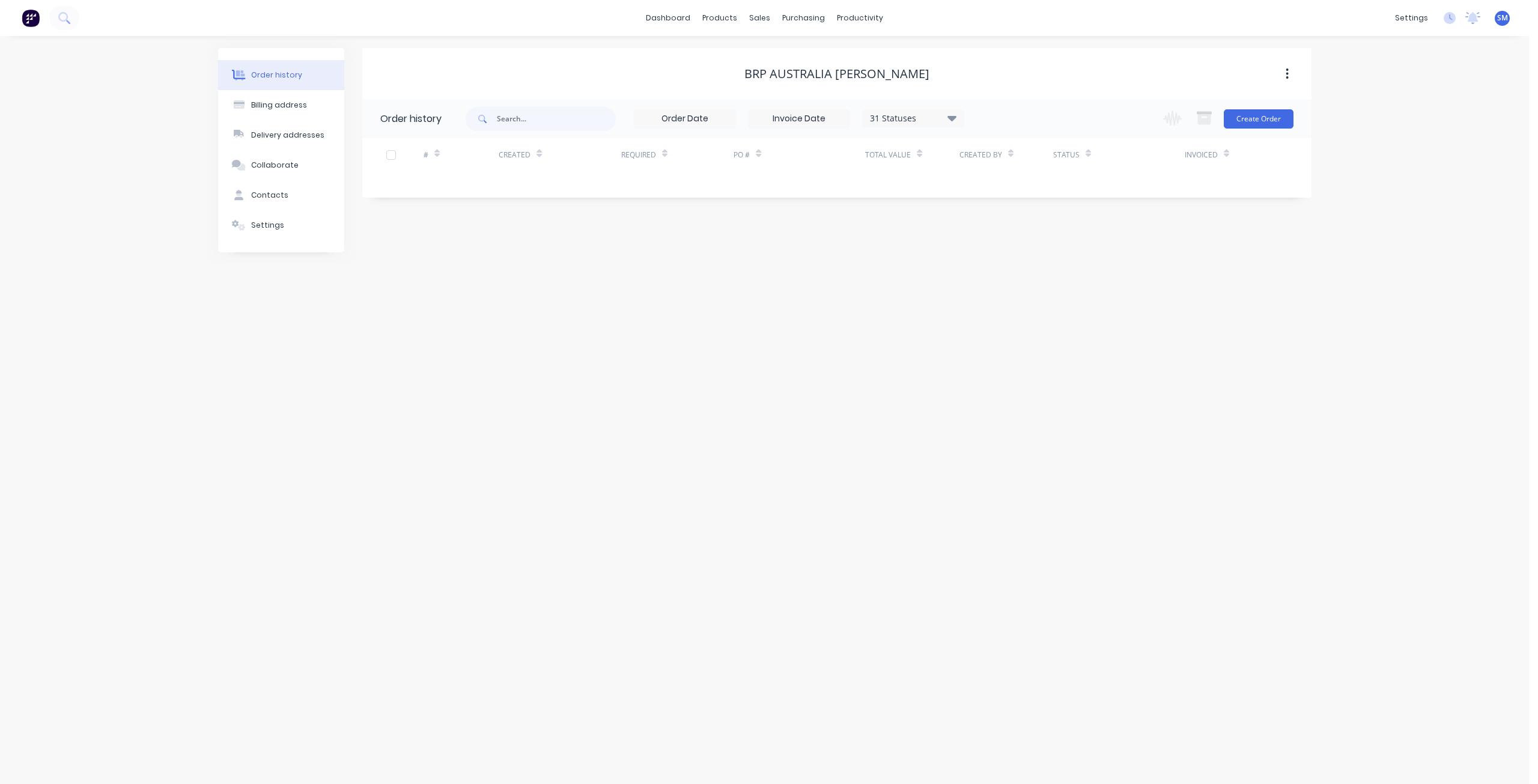
click at [950, 112] on icon at bounding box center [952, 117] width 9 height 14
click at [996, 286] on div "Archived" at bounding box center [938, 287] width 150 height 24
click at [1013, 281] on label at bounding box center [1013, 281] width 0 height 0
click at [1013, 287] on input "checkbox" at bounding box center [1017, 286] width 10 height 11
checkbox input "true"
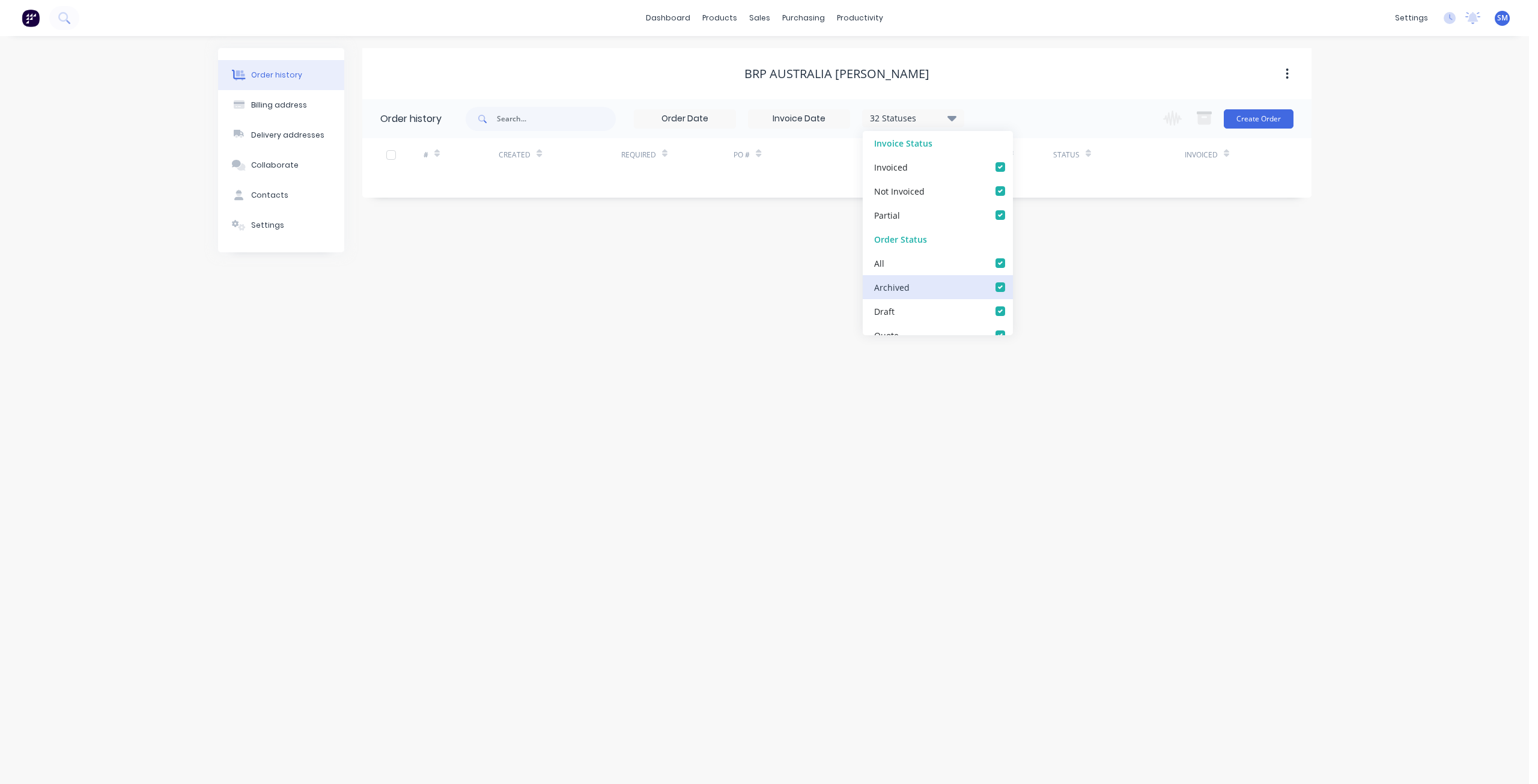
checkbox input "true"
click at [744, 197] on div "Order history 32 Statuses Invoice Status Invoiced Not Invoiced Partial Order St…" at bounding box center [837, 148] width 950 height 99
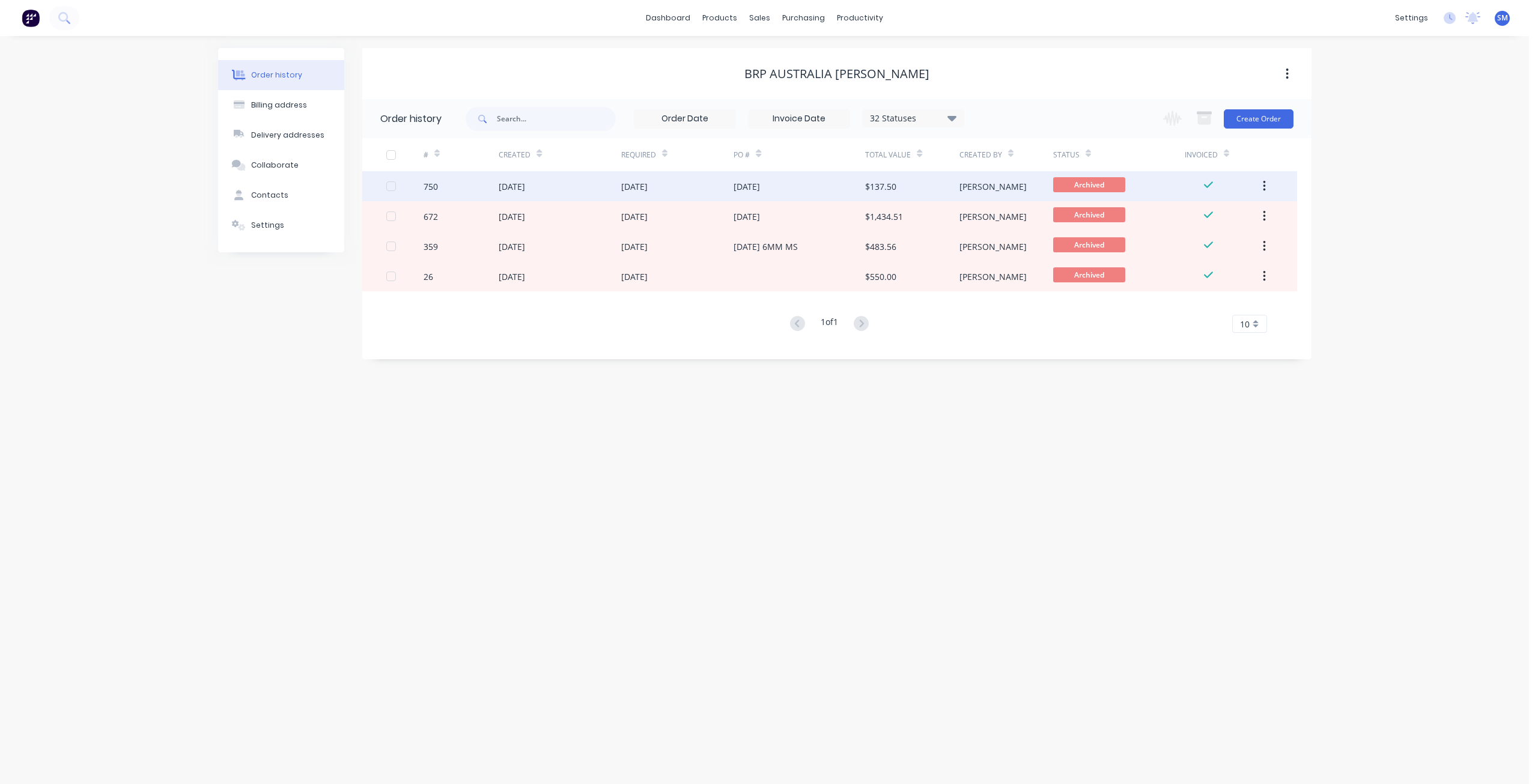
click at [550, 179] on div "[DATE]" at bounding box center [559, 186] width 122 height 30
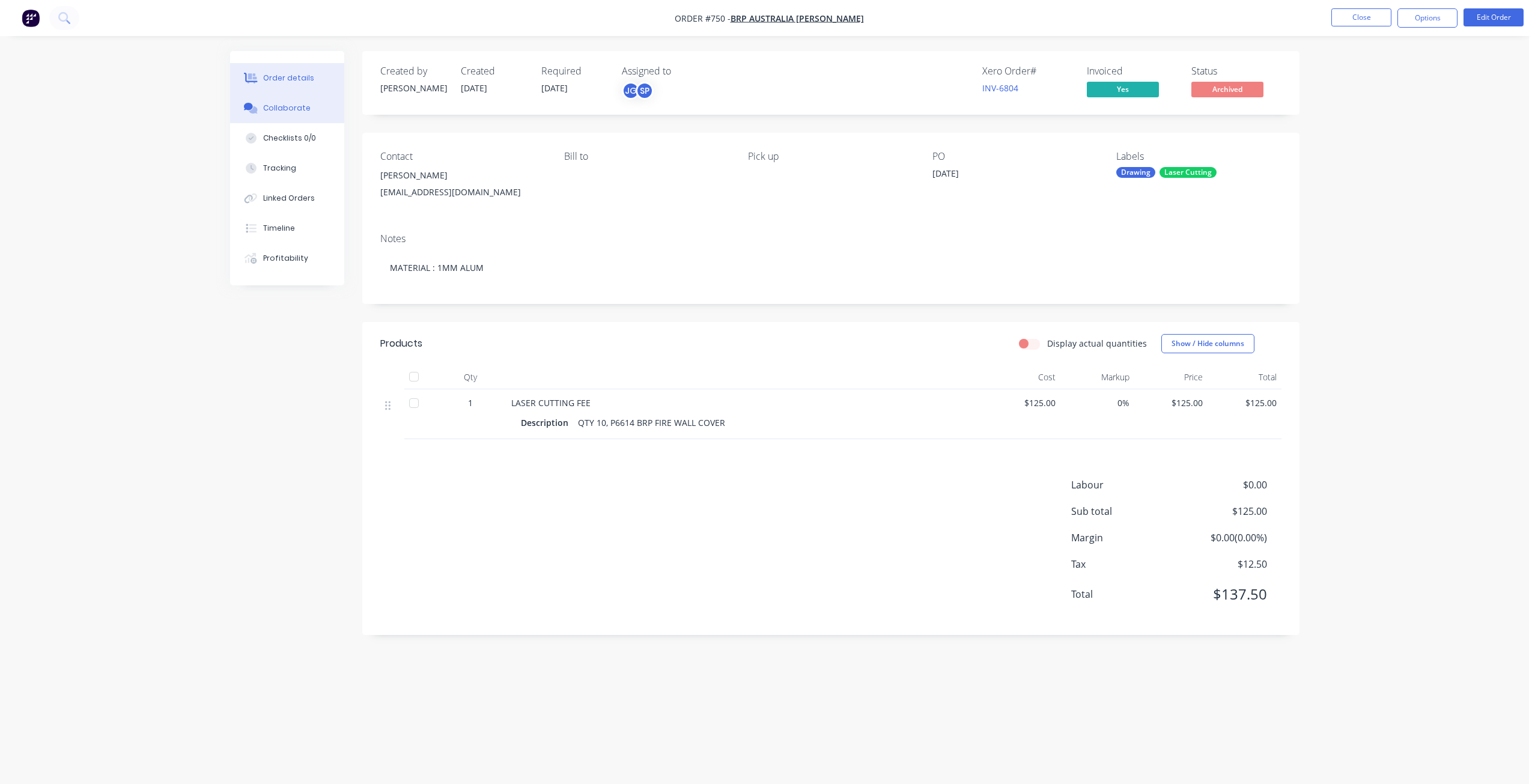
click at [286, 108] on div "Collaborate" at bounding box center [287, 108] width 47 height 10
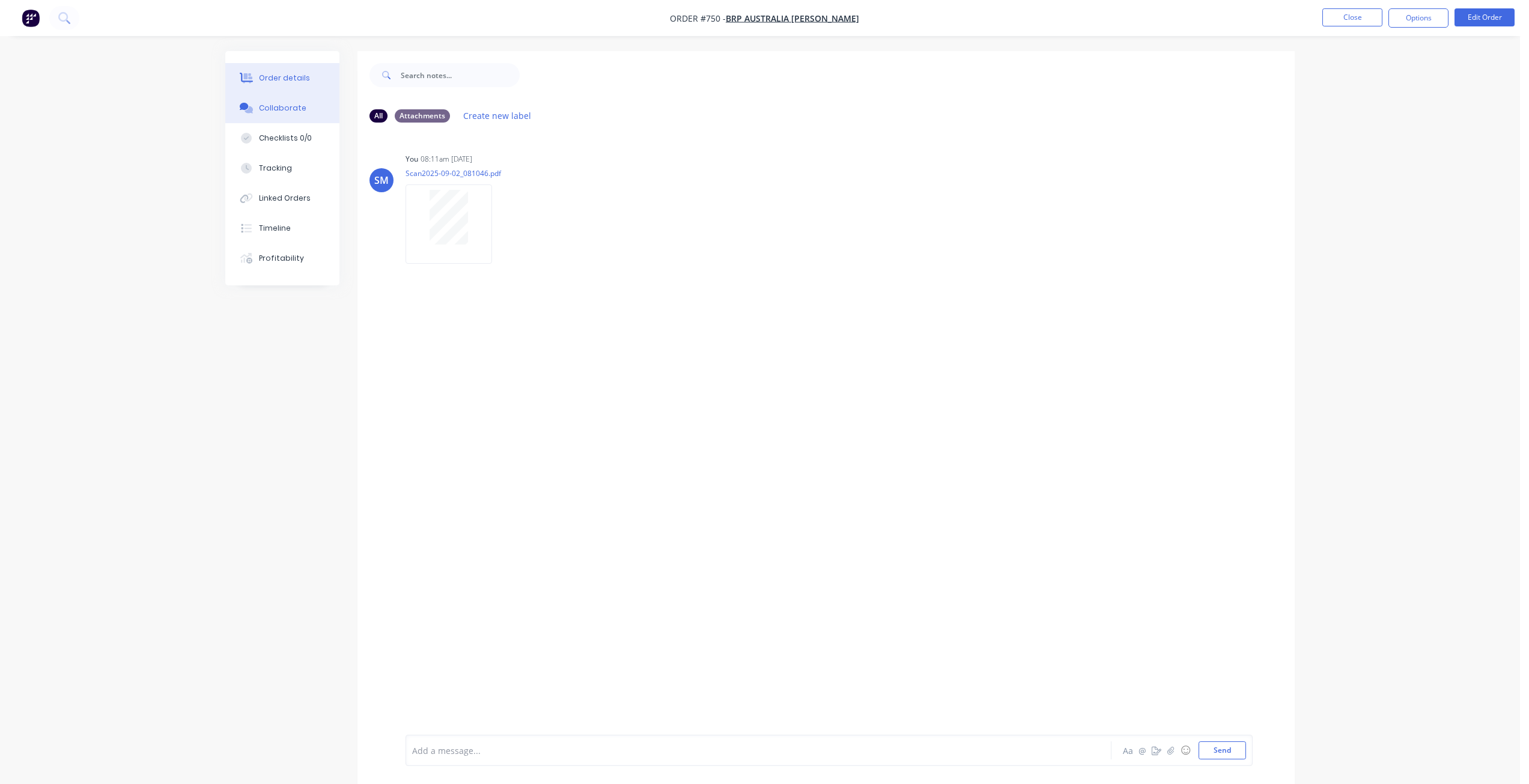
click at [281, 78] on div "Order details" at bounding box center [284, 78] width 51 height 10
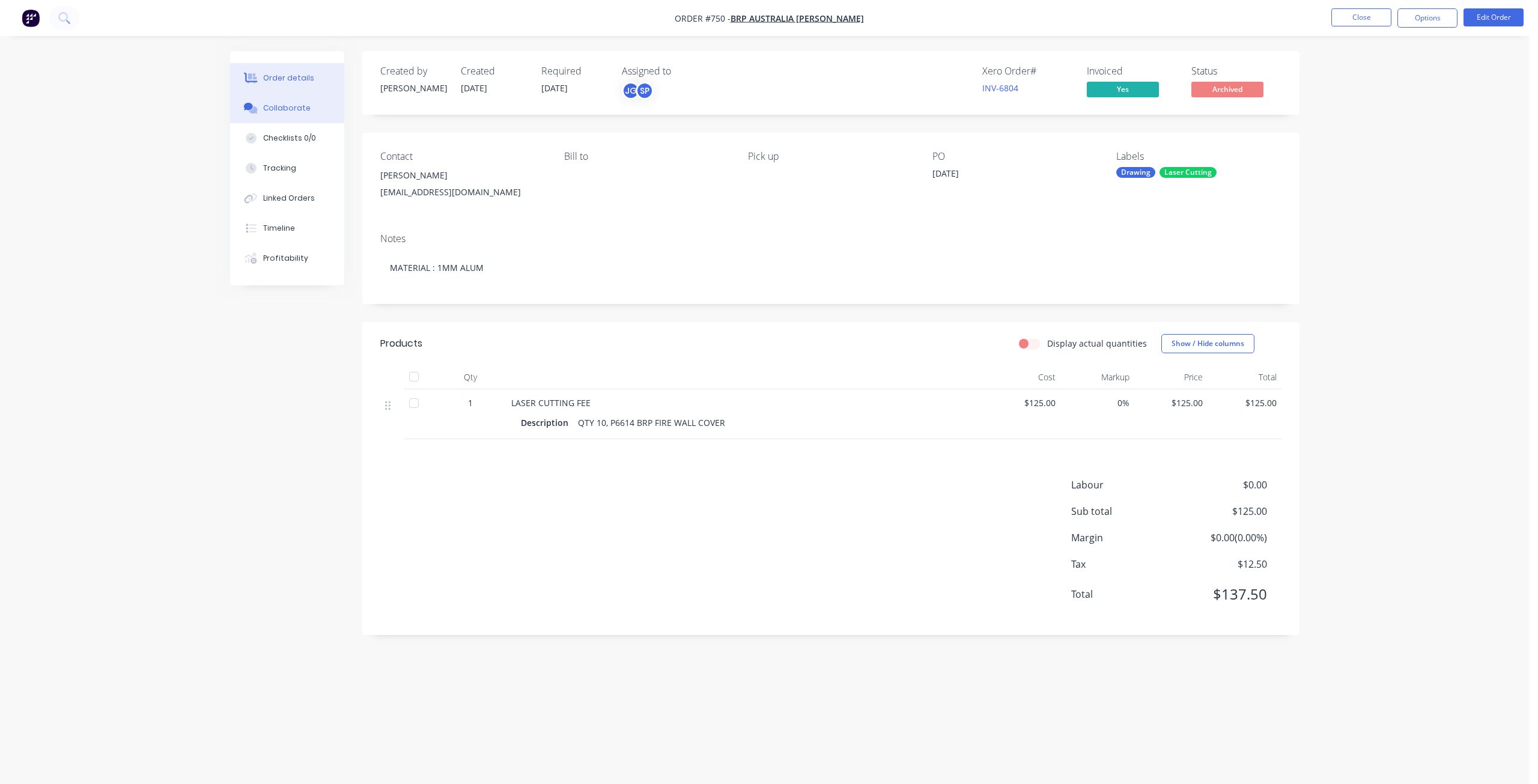
click at [289, 105] on div "Collaborate" at bounding box center [287, 108] width 47 height 10
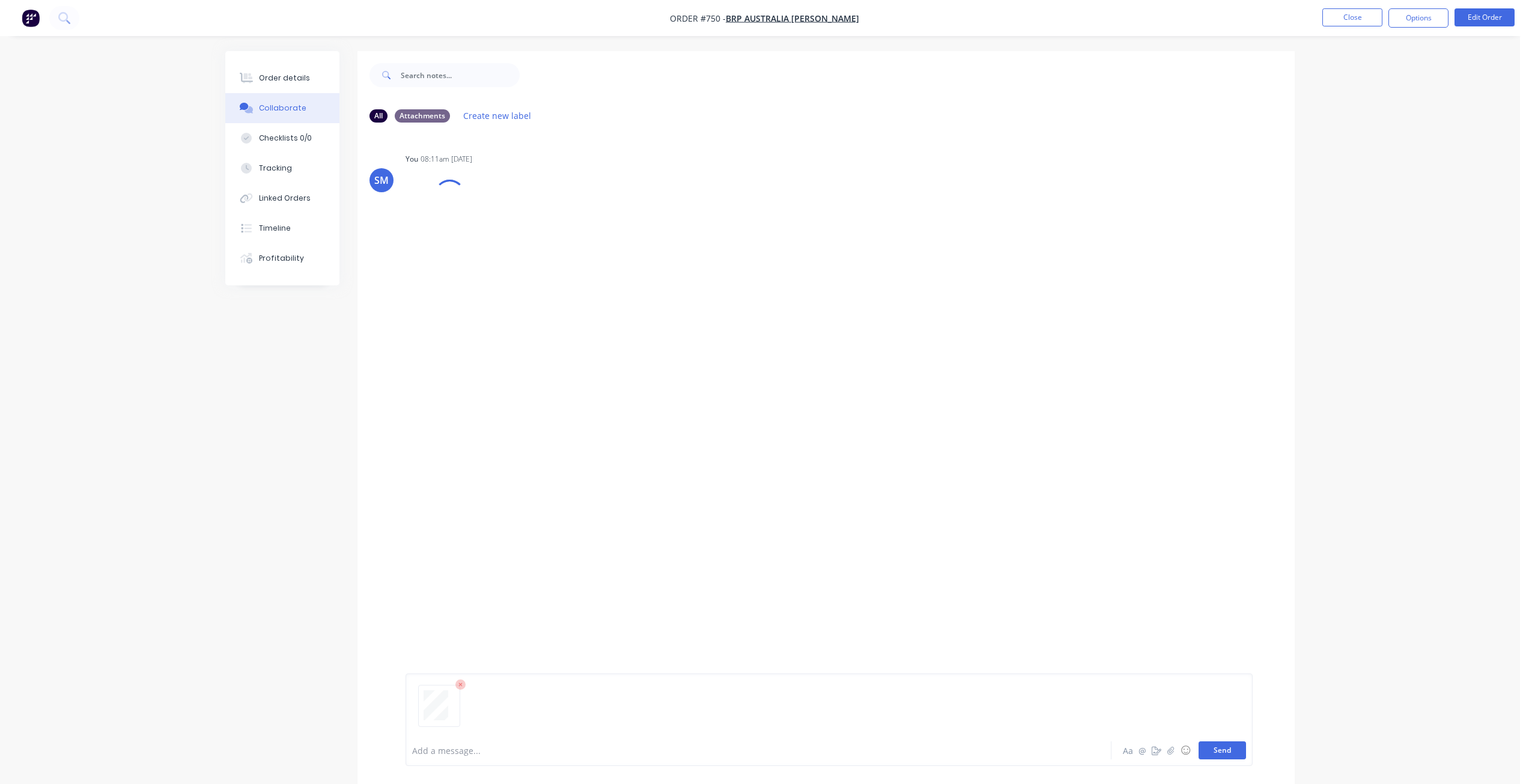
click at [1220, 750] on button "Send" at bounding box center [1222, 750] width 47 height 18
click at [1359, 20] on button "Close" at bounding box center [1352, 17] width 60 height 18
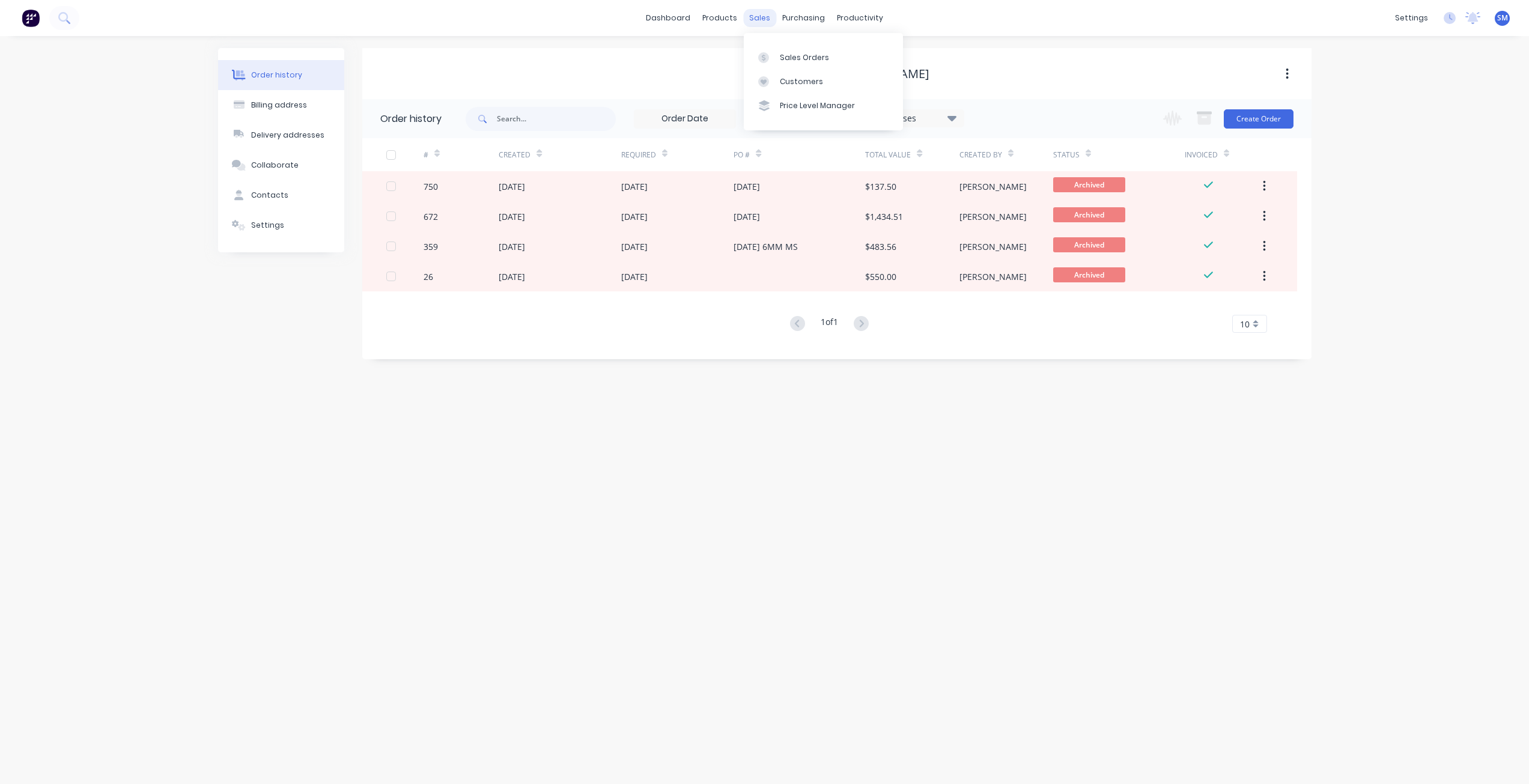
click at [754, 16] on div "sales" at bounding box center [760, 17] width 33 height 18
click at [790, 59] on div "Sales Orders" at bounding box center [804, 58] width 49 height 10
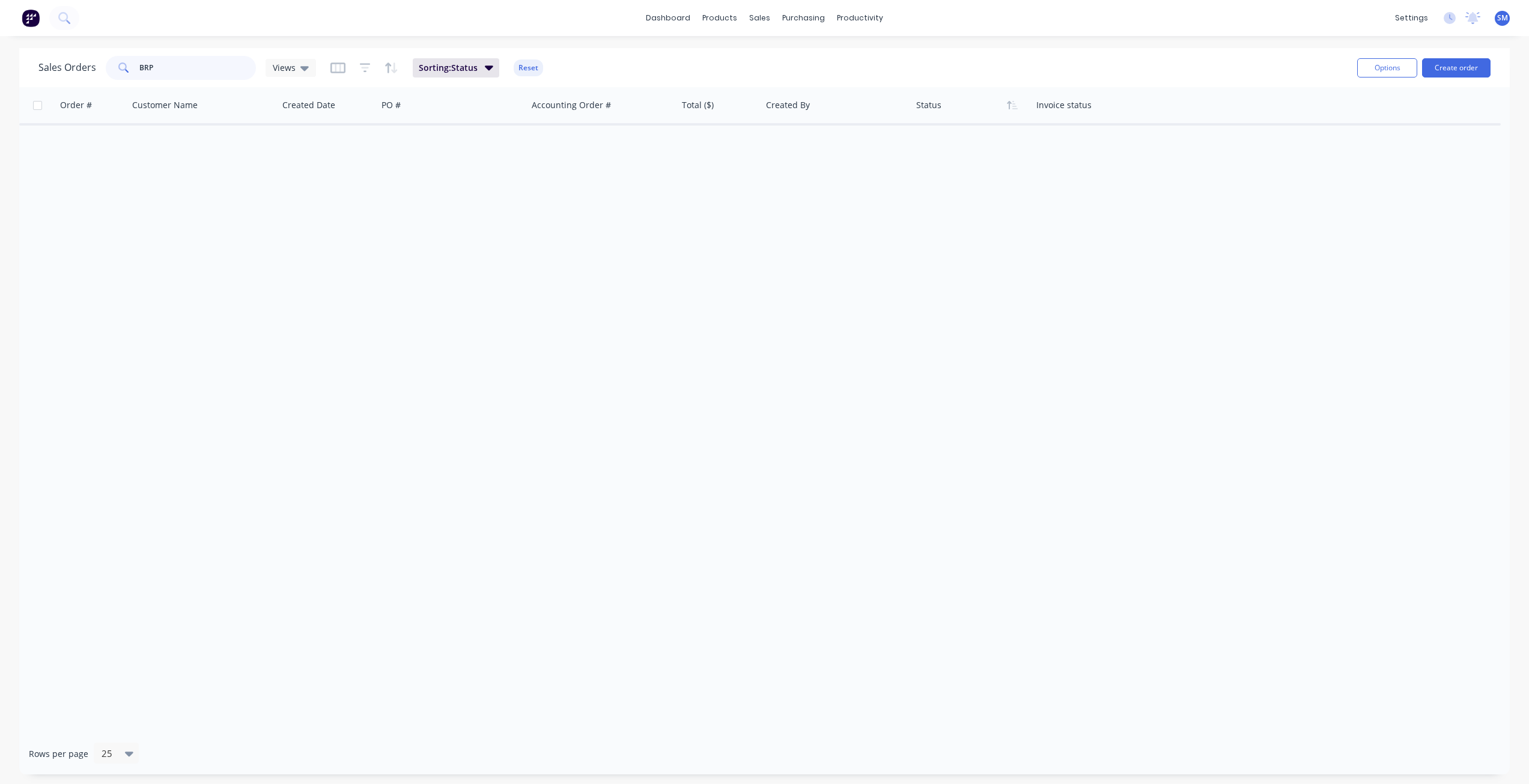
drag, startPoint x: 171, startPoint y: 67, endPoint x: 60, endPoint y: 73, distance: 111.2
click at [60, 73] on div "Sales Orders BRP Views" at bounding box center [177, 67] width 277 height 24
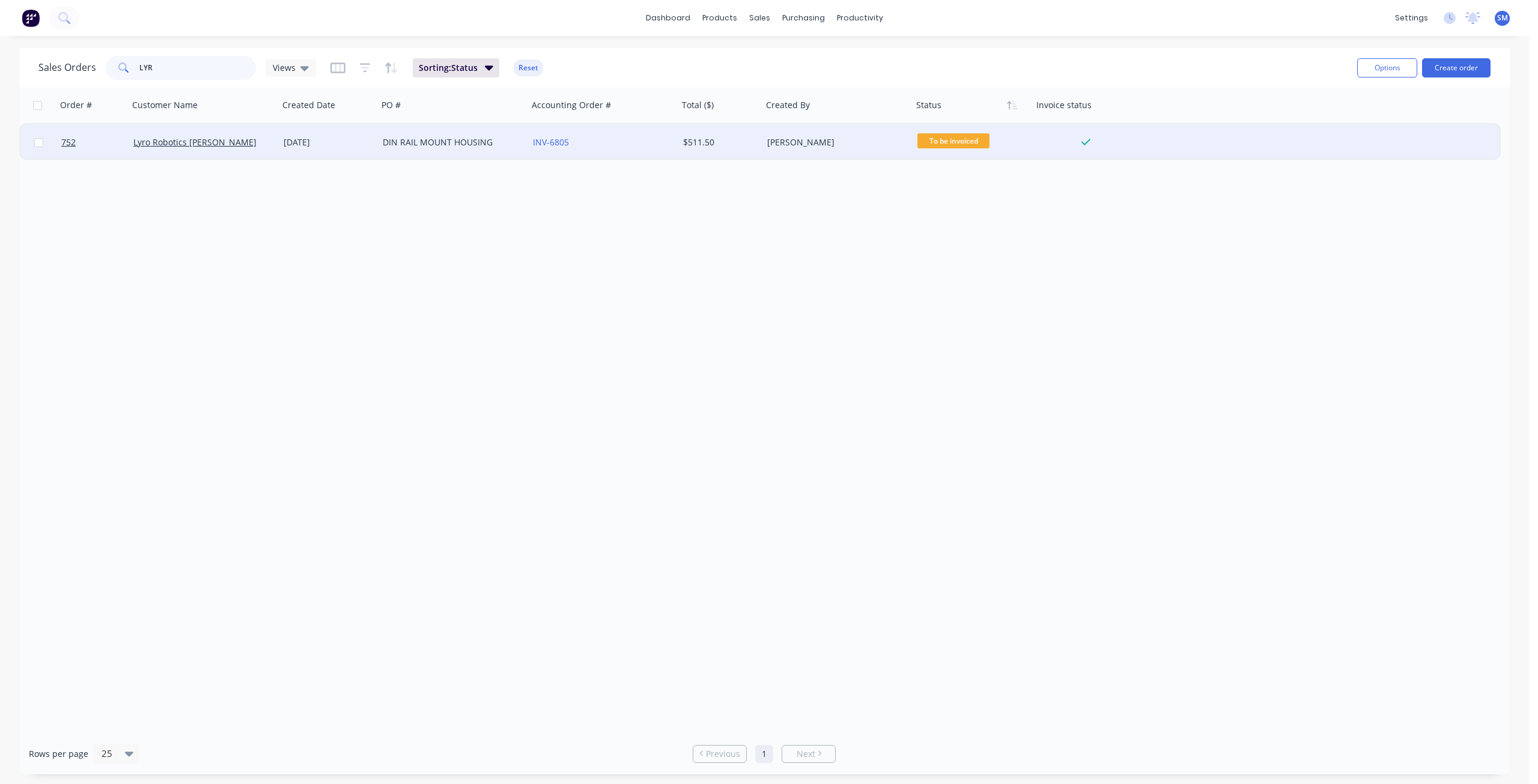
type input "LYR"
click at [191, 149] on div "Lyro Robotics [PERSON_NAME]" at bounding box center [204, 142] width 150 height 36
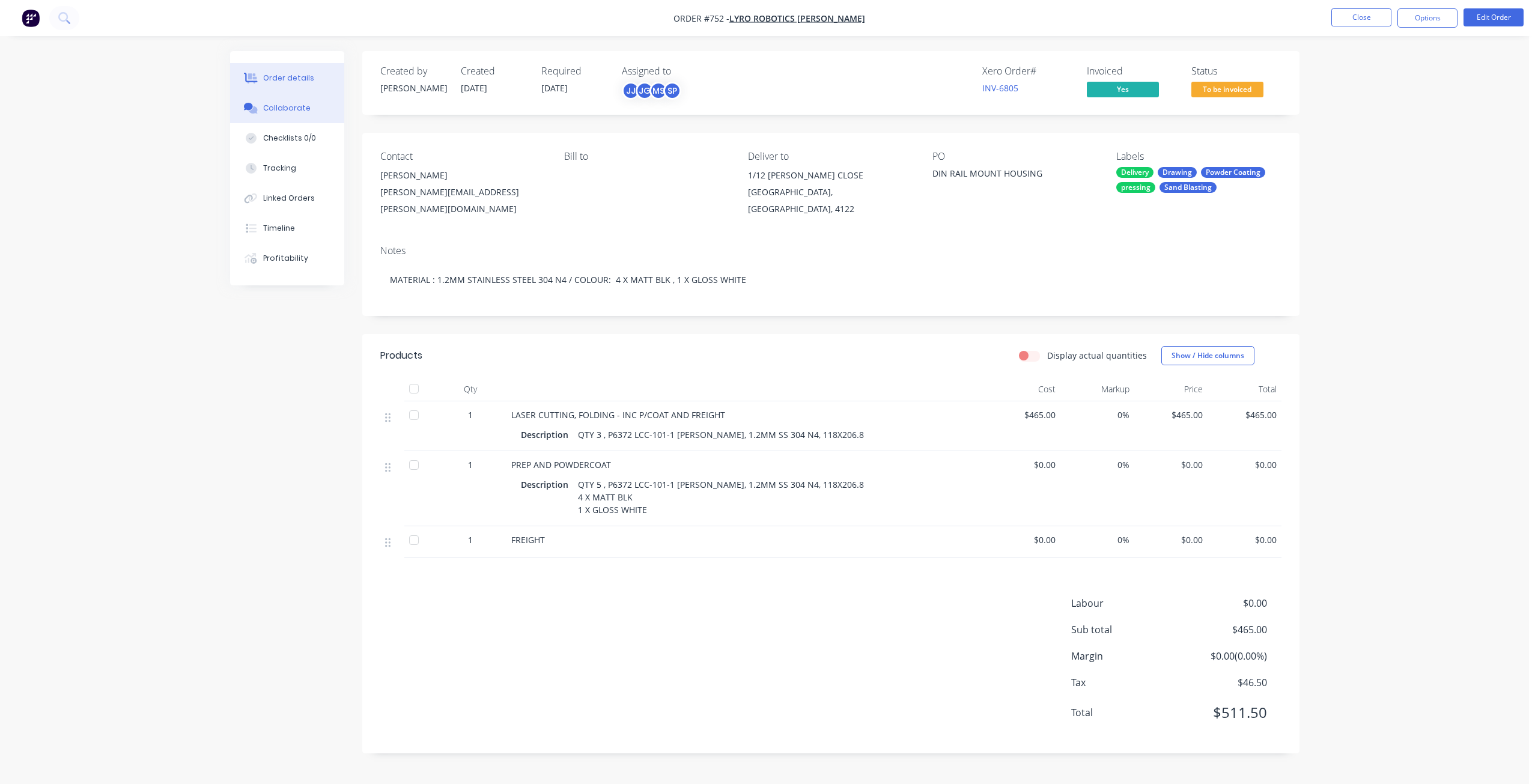
click at [283, 110] on div "Collaborate" at bounding box center [287, 108] width 47 height 10
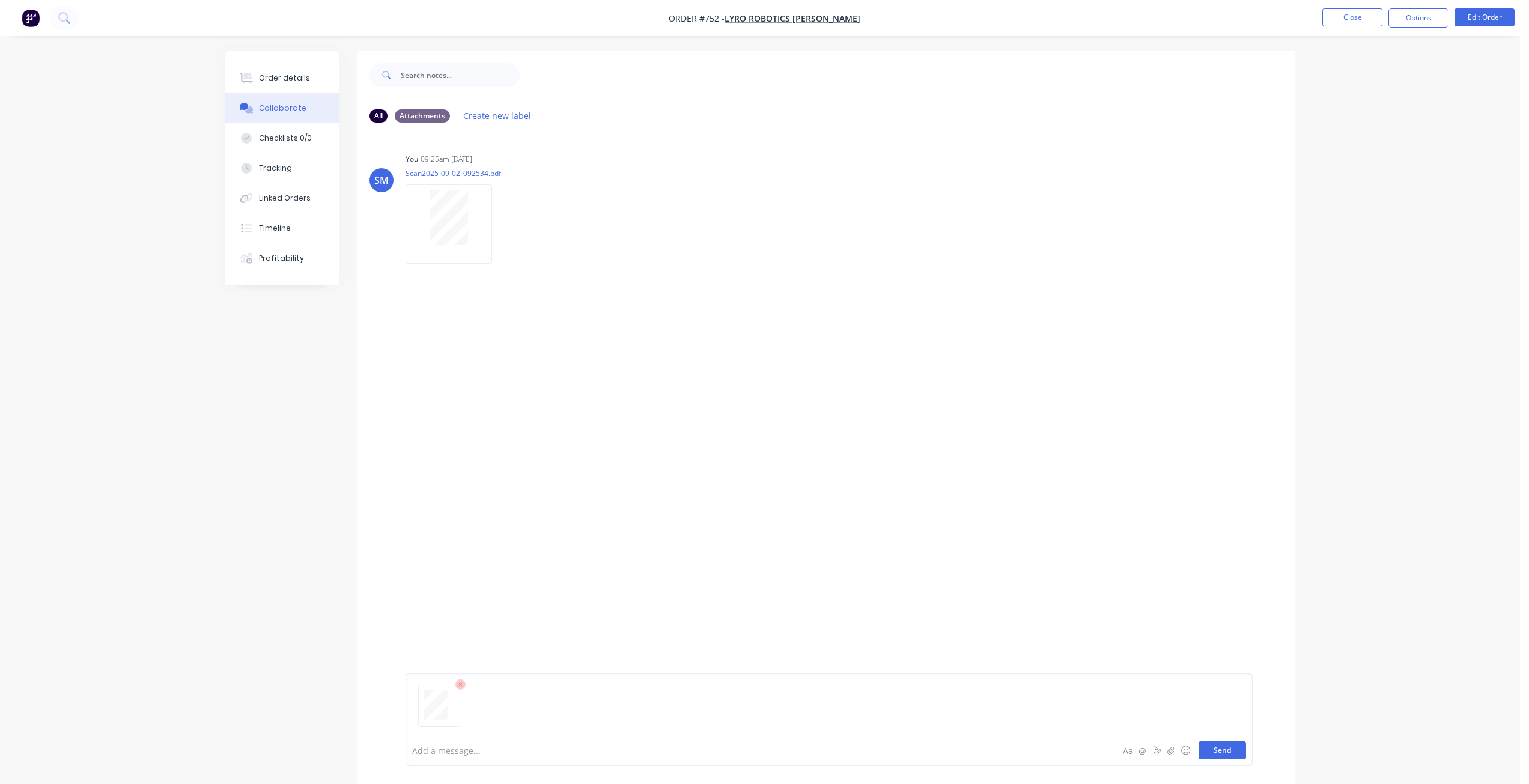
click at [1220, 752] on button "Send" at bounding box center [1222, 750] width 47 height 18
click at [1345, 17] on button "Close" at bounding box center [1352, 17] width 60 height 18
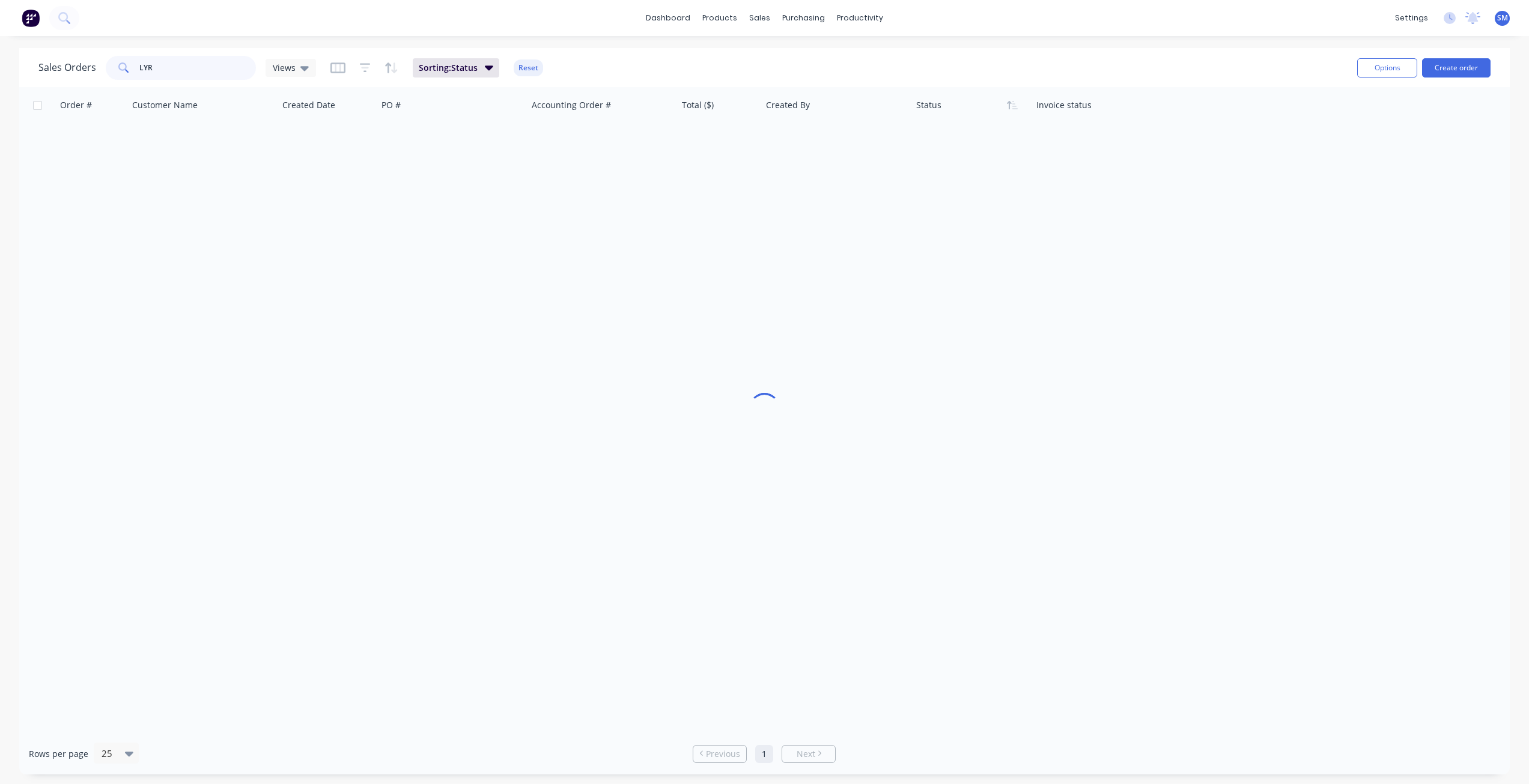
drag, startPoint x: 151, startPoint y: 65, endPoint x: 94, endPoint y: 68, distance: 57.1
click at [94, 68] on div "Sales Orders LYR Views" at bounding box center [177, 67] width 277 height 24
type input "BARION"
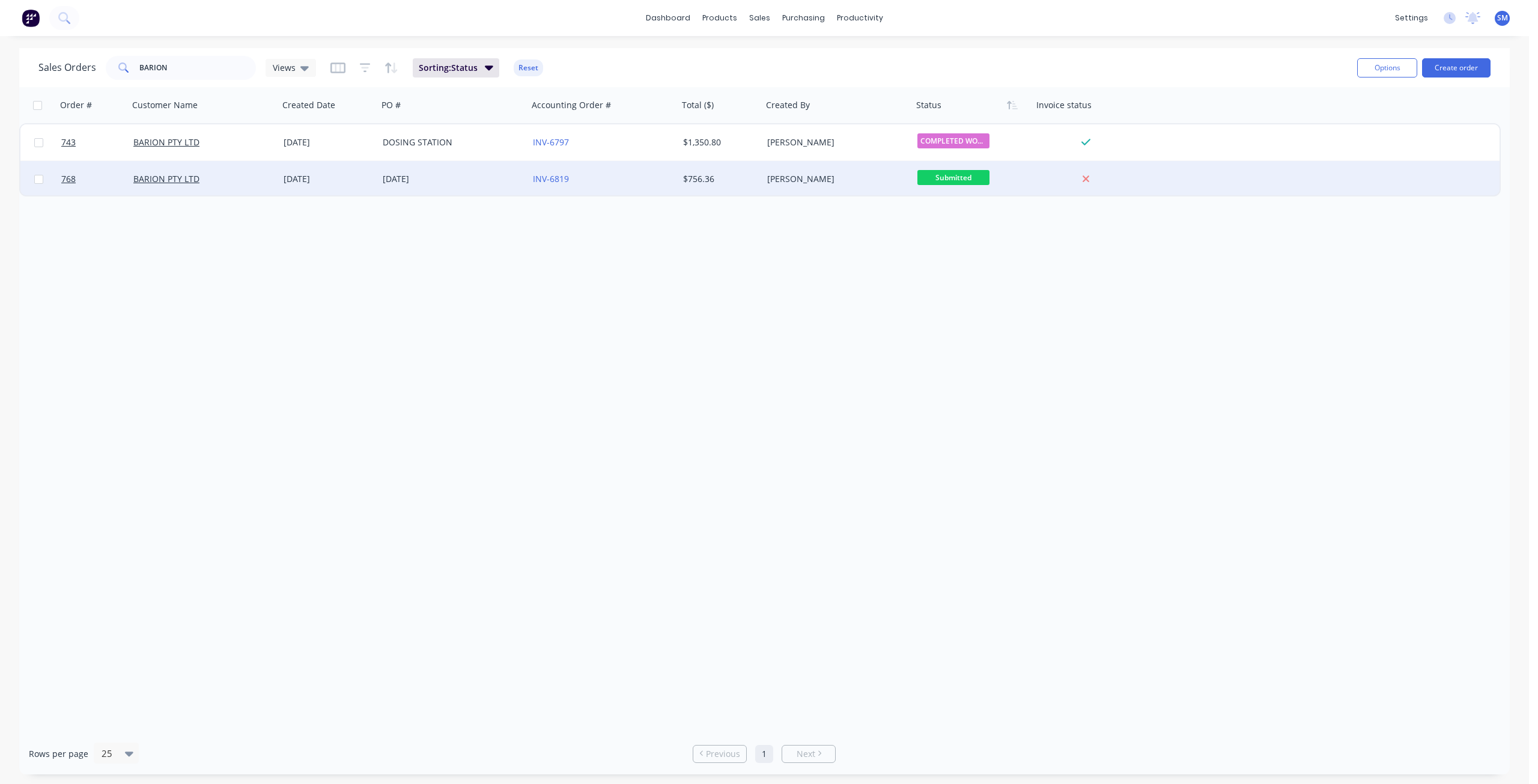
click at [232, 167] on div "BARION PTY LTD" at bounding box center [204, 178] width 150 height 36
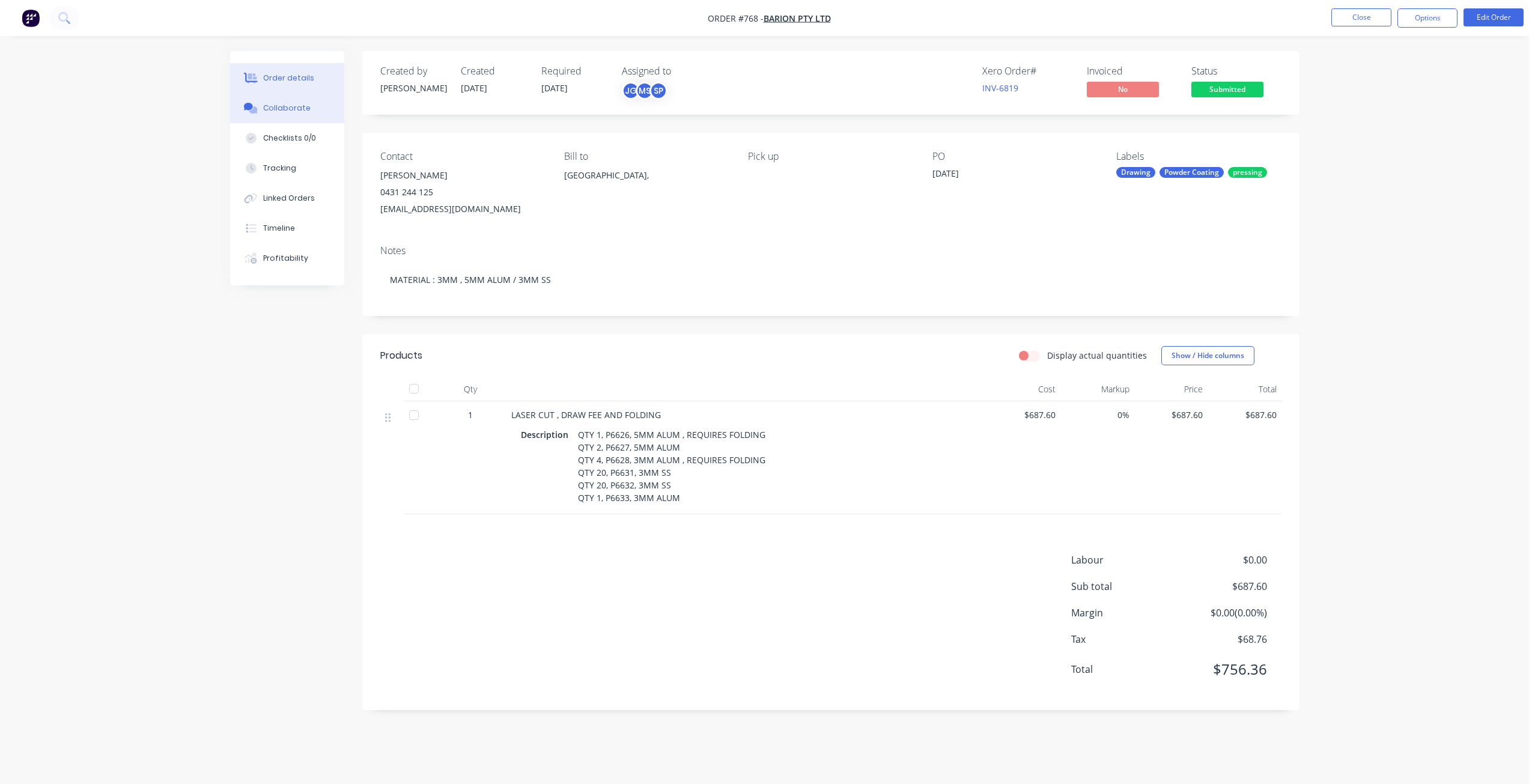
click at [293, 108] on div "Collaborate" at bounding box center [287, 108] width 47 height 10
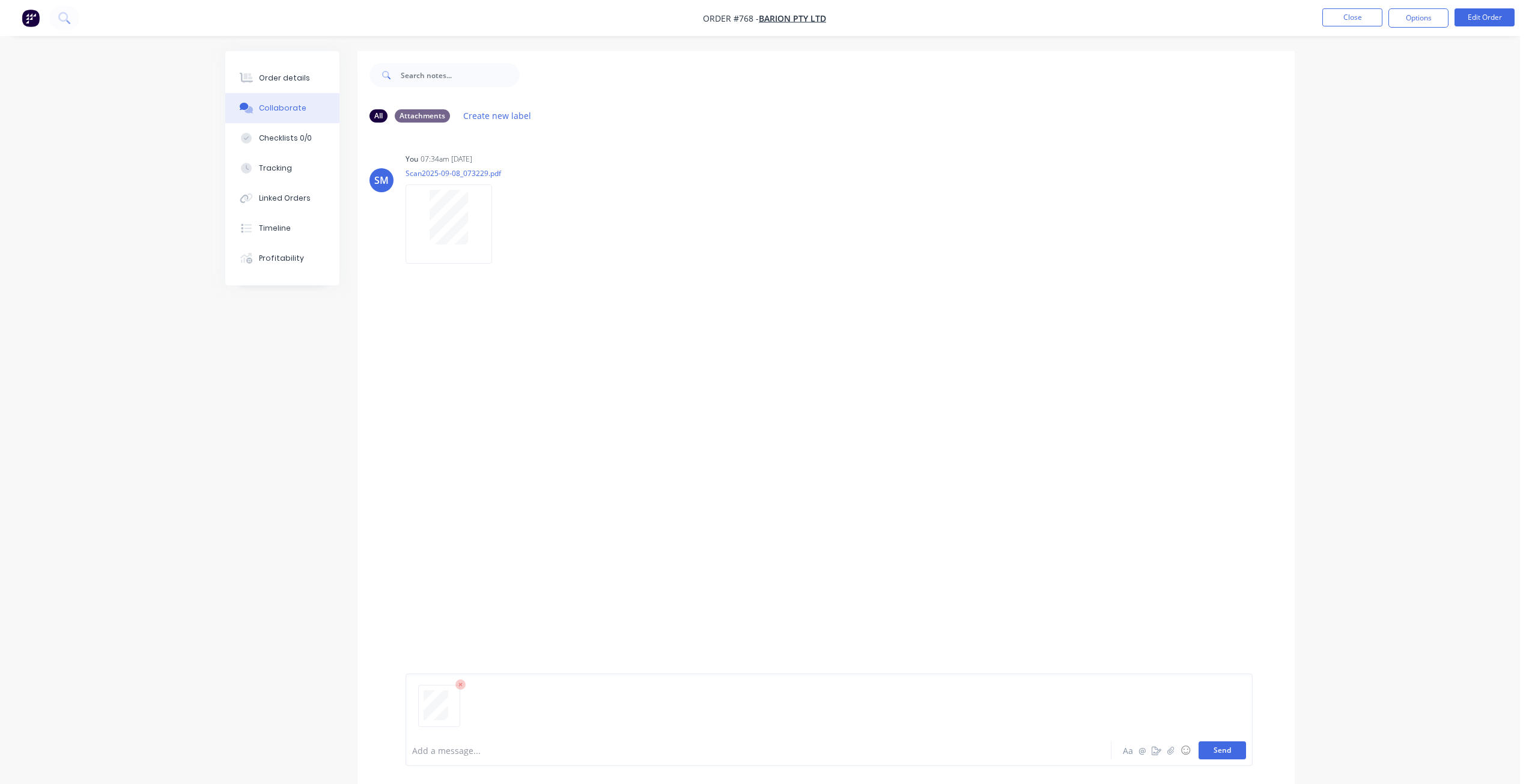
click at [1220, 756] on button "Send" at bounding box center [1222, 750] width 47 height 18
click at [1366, 10] on button "Close" at bounding box center [1352, 17] width 60 height 18
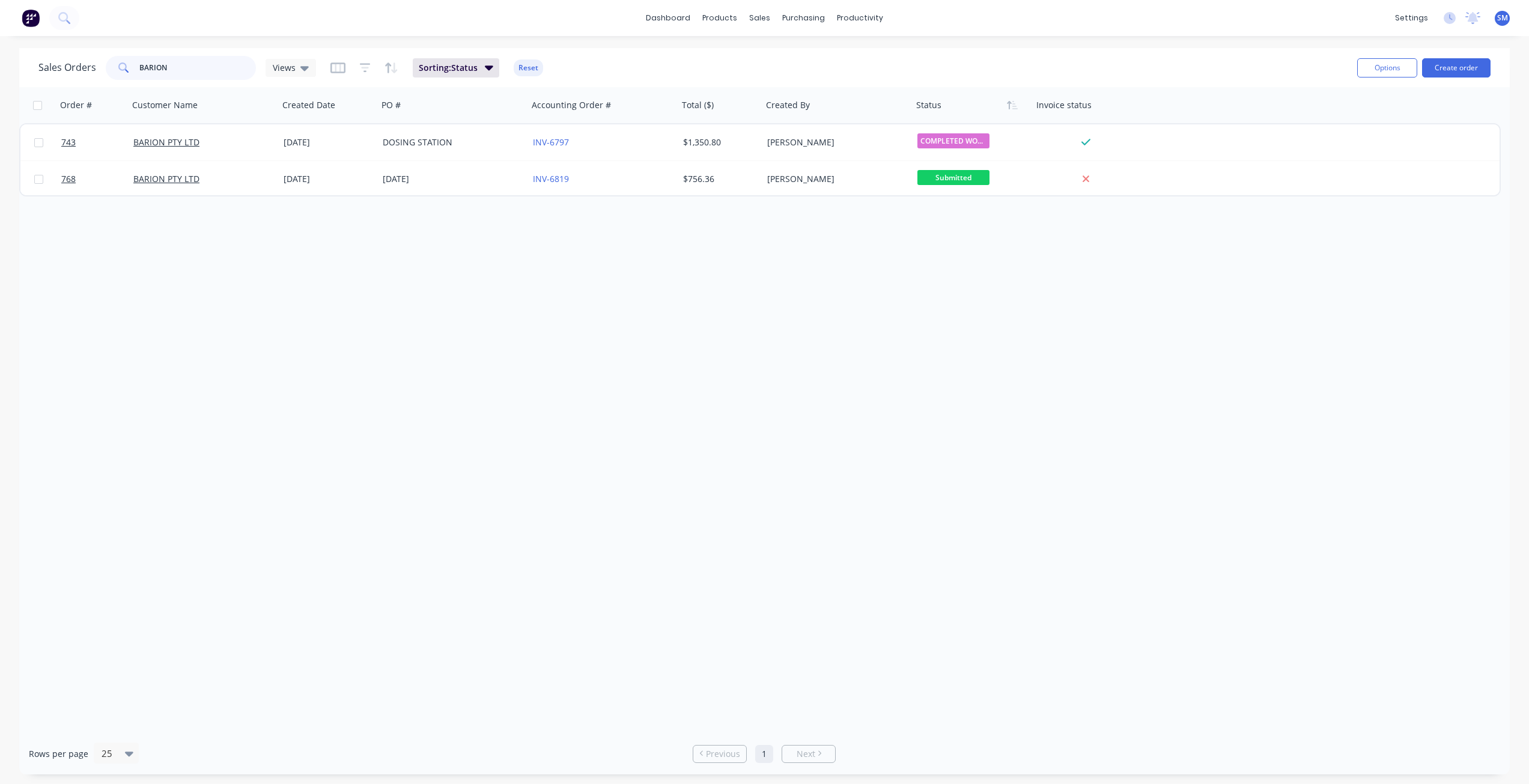
drag, startPoint x: 191, startPoint y: 60, endPoint x: 92, endPoint y: 68, distance: 99.3
click at [93, 68] on div "Sales Orders BARION Views" at bounding box center [177, 67] width 277 height 24
type input "LRS"
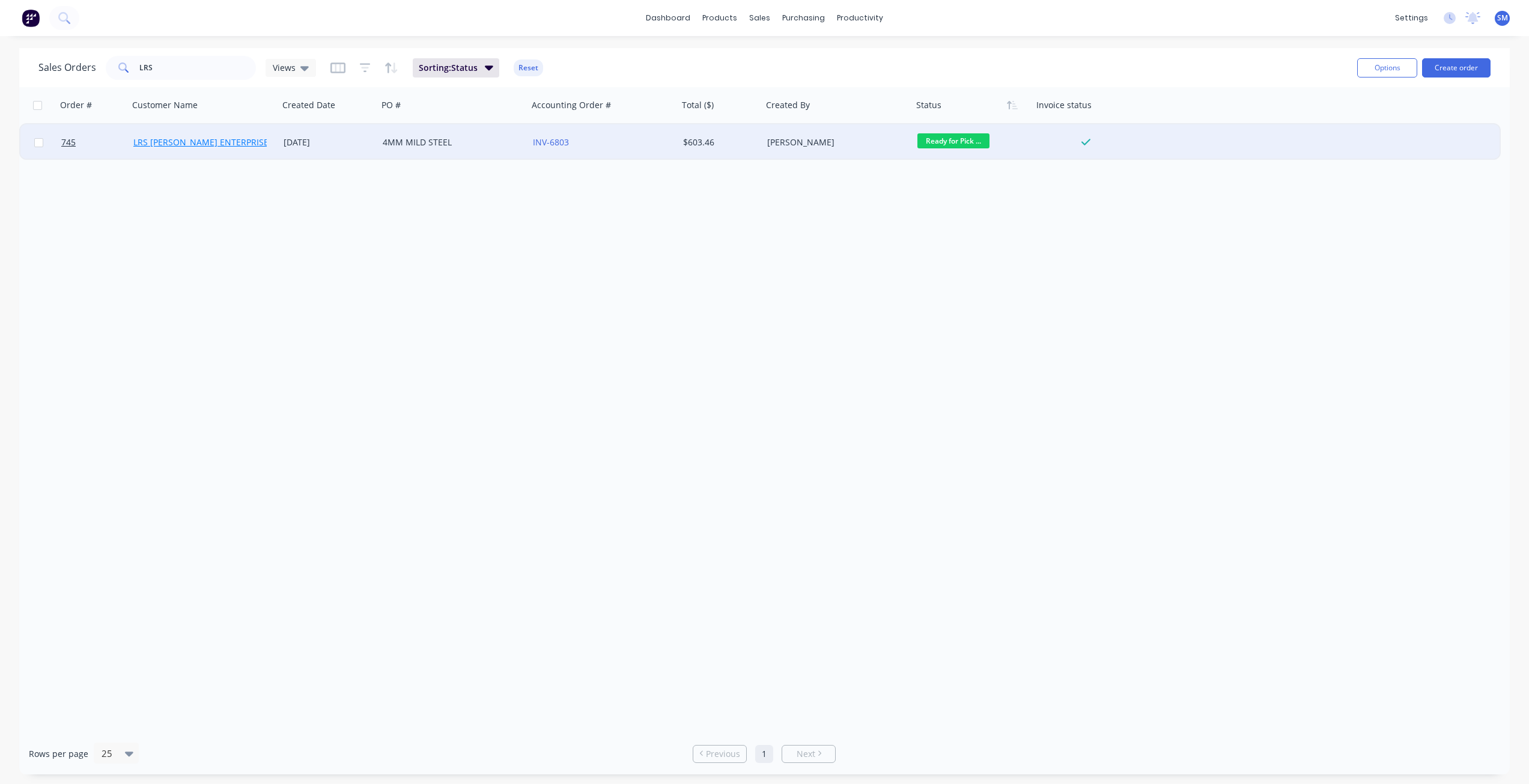
click at [210, 143] on link "LRS [PERSON_NAME] ENTERPRISES PTY LTD" at bounding box center [220, 142] width 174 height 11
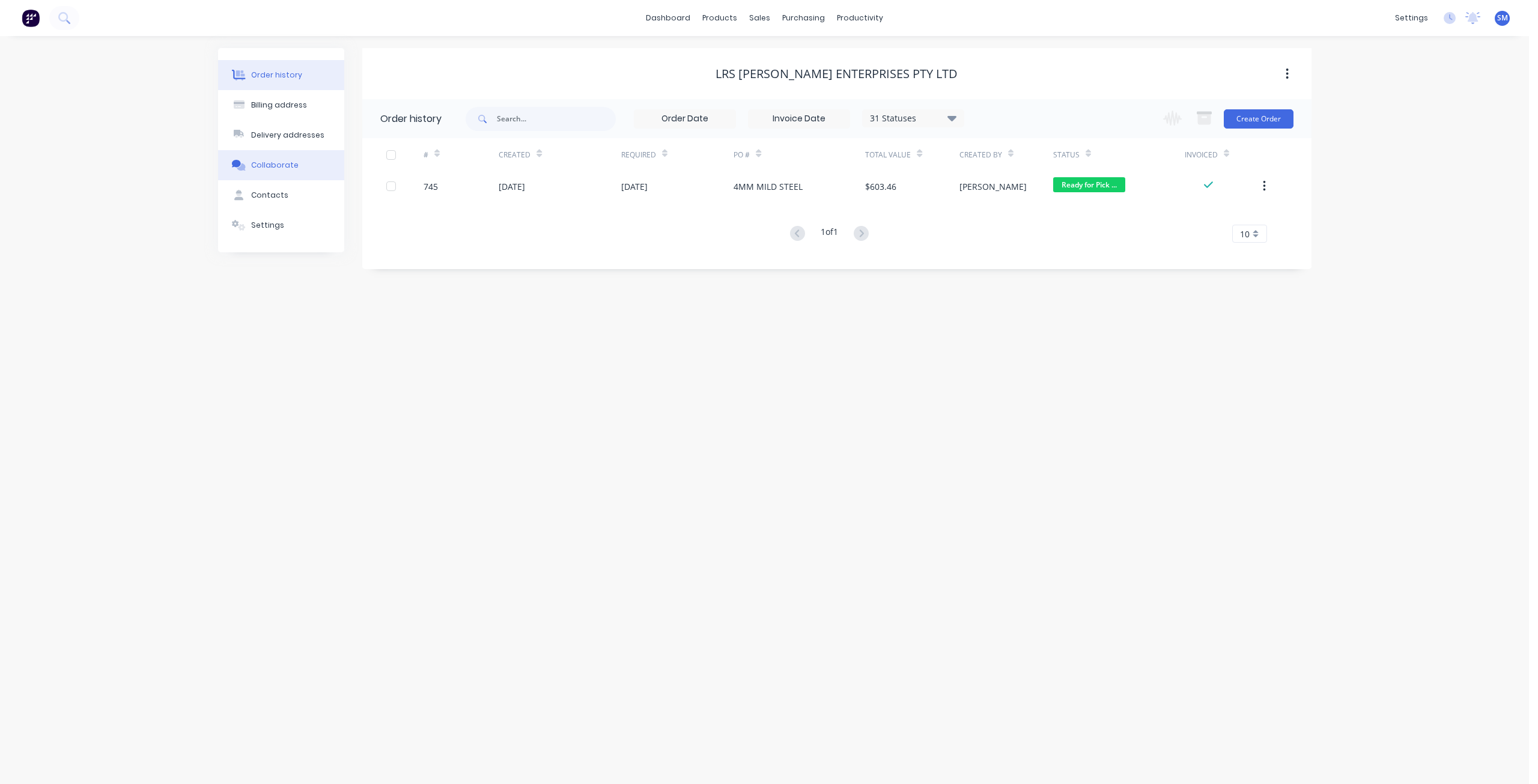
click at [270, 168] on div "Collaborate" at bounding box center [275, 165] width 47 height 10
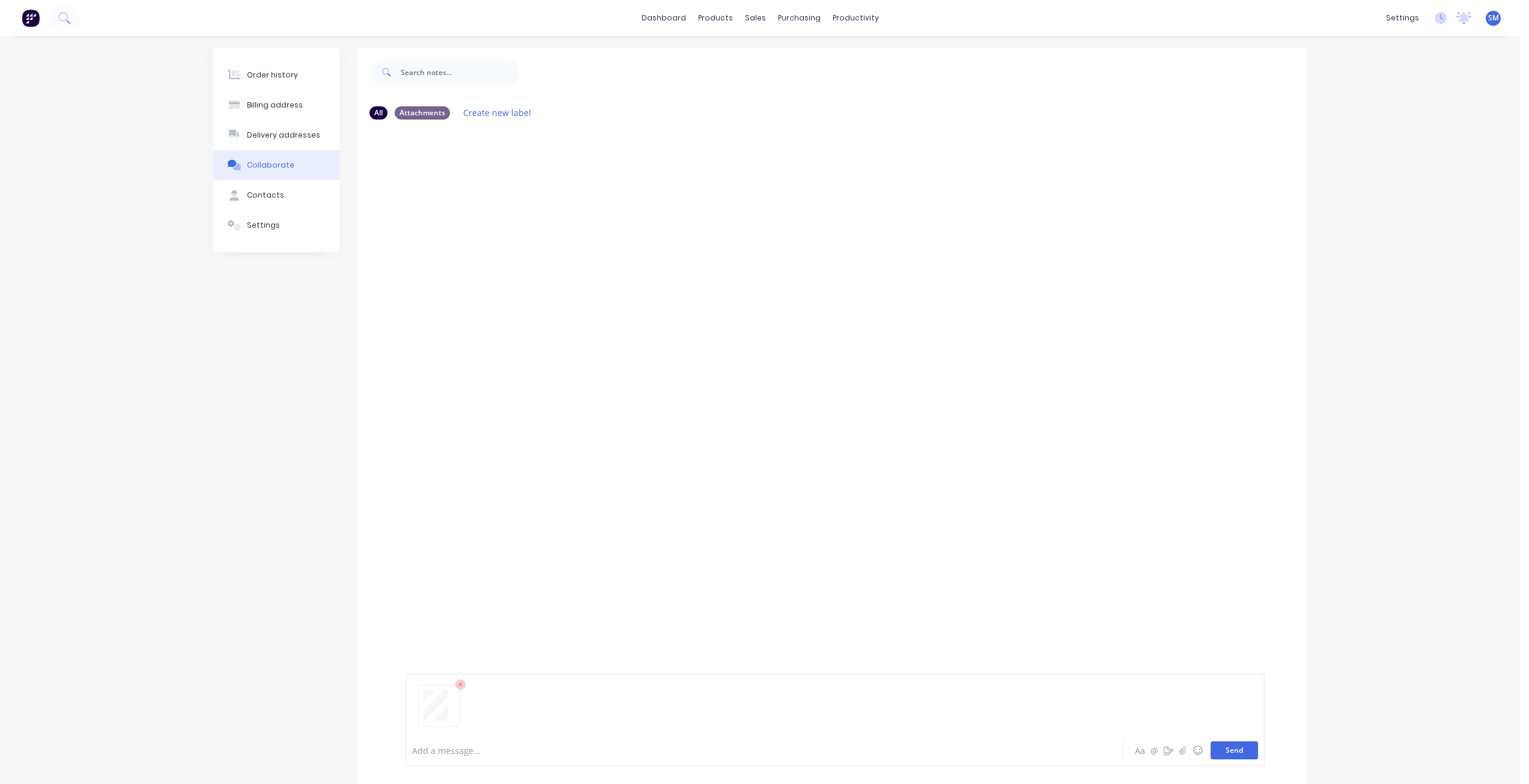
click at [1235, 752] on button "Send" at bounding box center [1234, 750] width 47 height 18
click at [782, 56] on div "Sales Orders" at bounding box center [799, 58] width 49 height 10
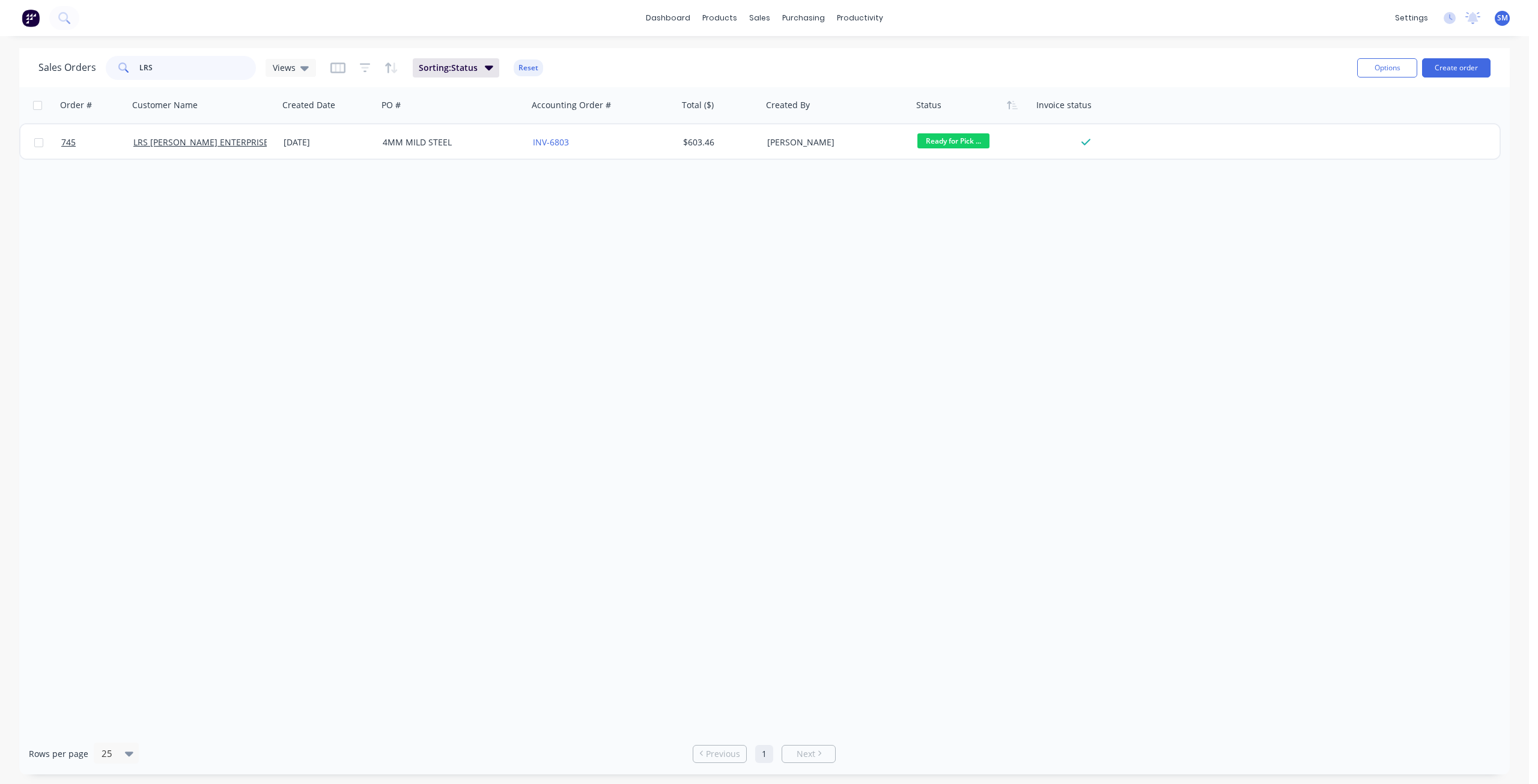
drag, startPoint x: 108, startPoint y: 68, endPoint x: 63, endPoint y: 62, distance: 45.4
click at [63, 62] on div "Sales Orders LRS Views" at bounding box center [177, 67] width 277 height 24
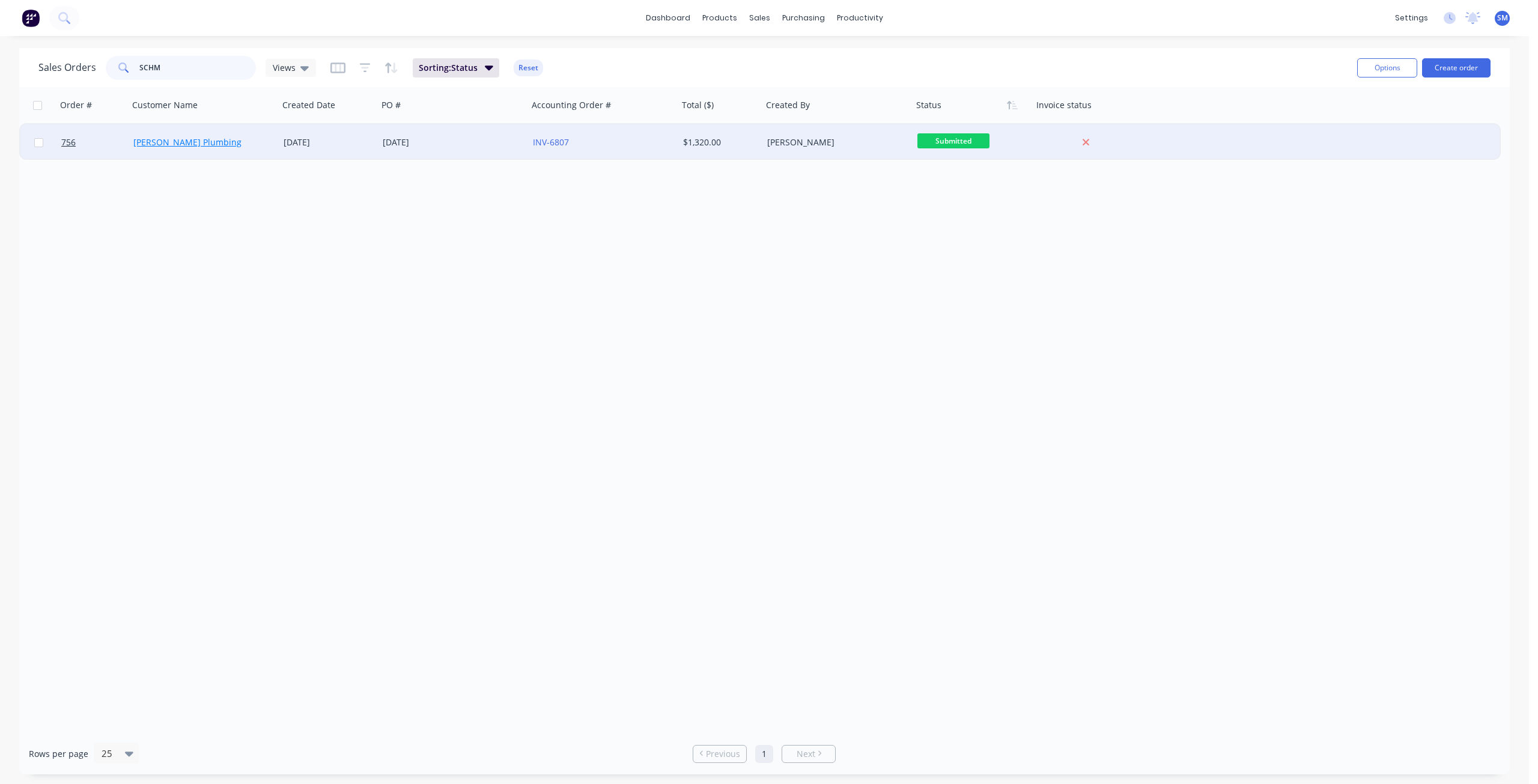
type input "SCHM"
click at [187, 143] on link "[PERSON_NAME] Plumbing" at bounding box center [188, 142] width 108 height 11
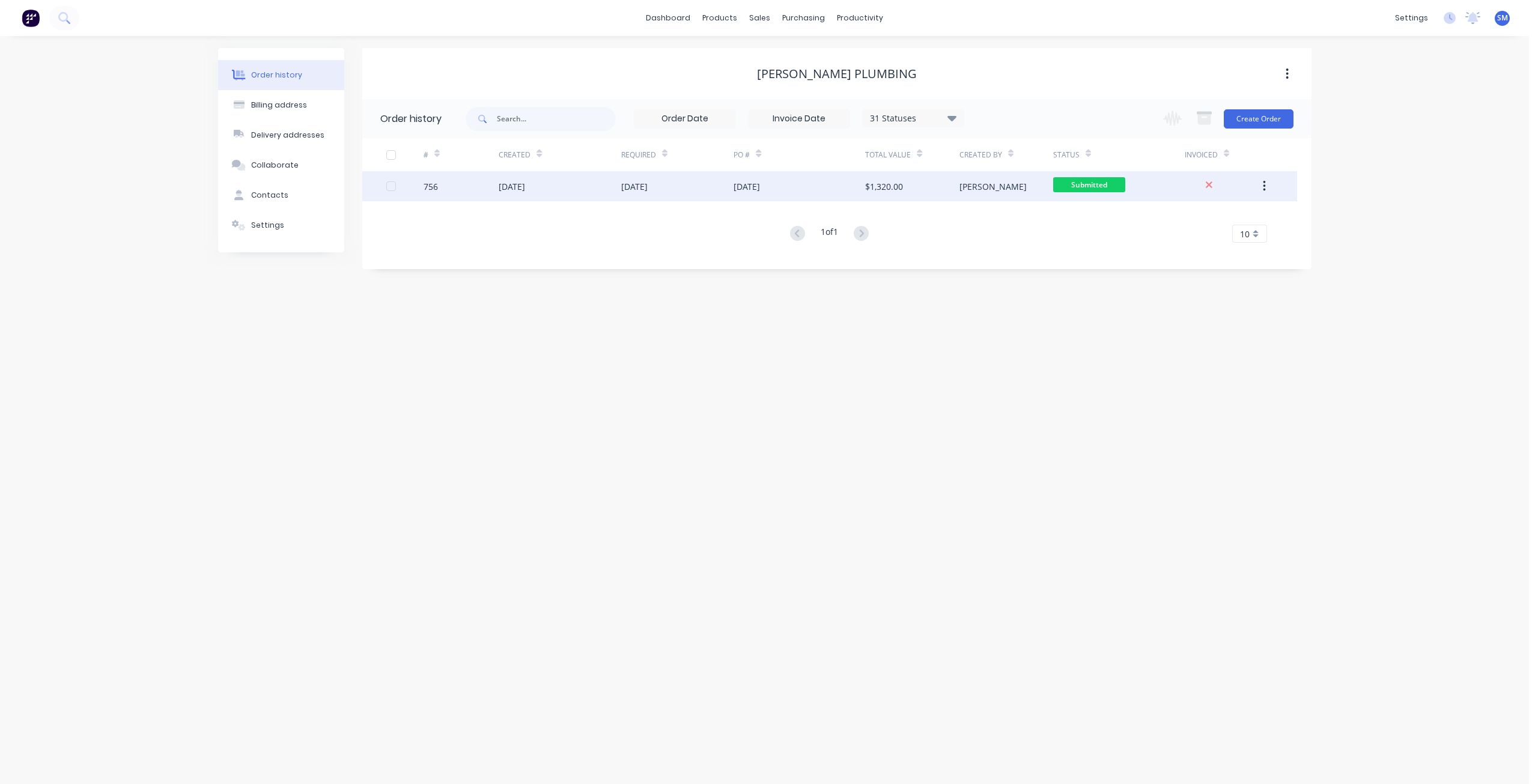
click at [680, 189] on div "[DATE]" at bounding box center [678, 186] width 113 height 30
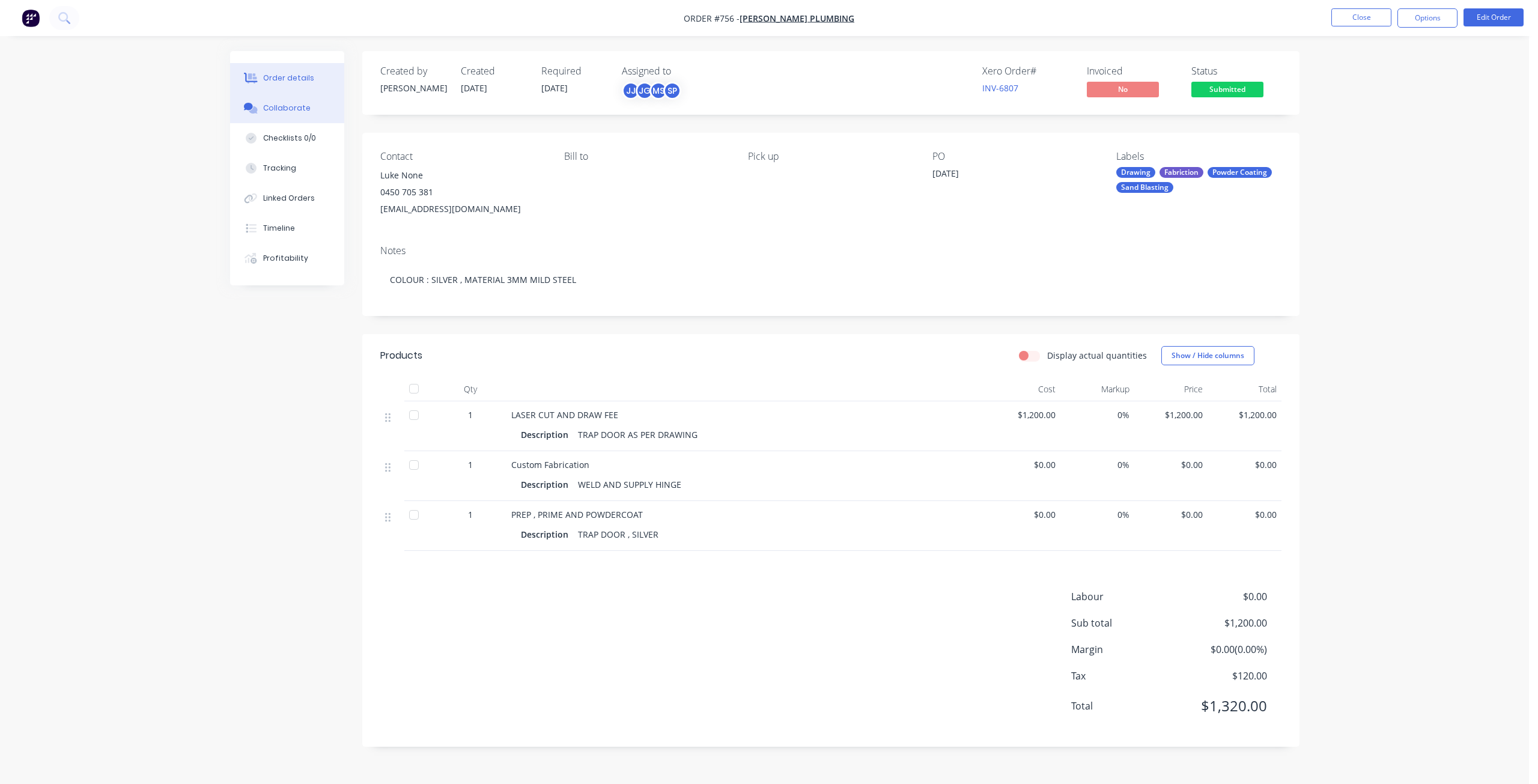
click at [282, 109] on div "Collaborate" at bounding box center [287, 108] width 47 height 10
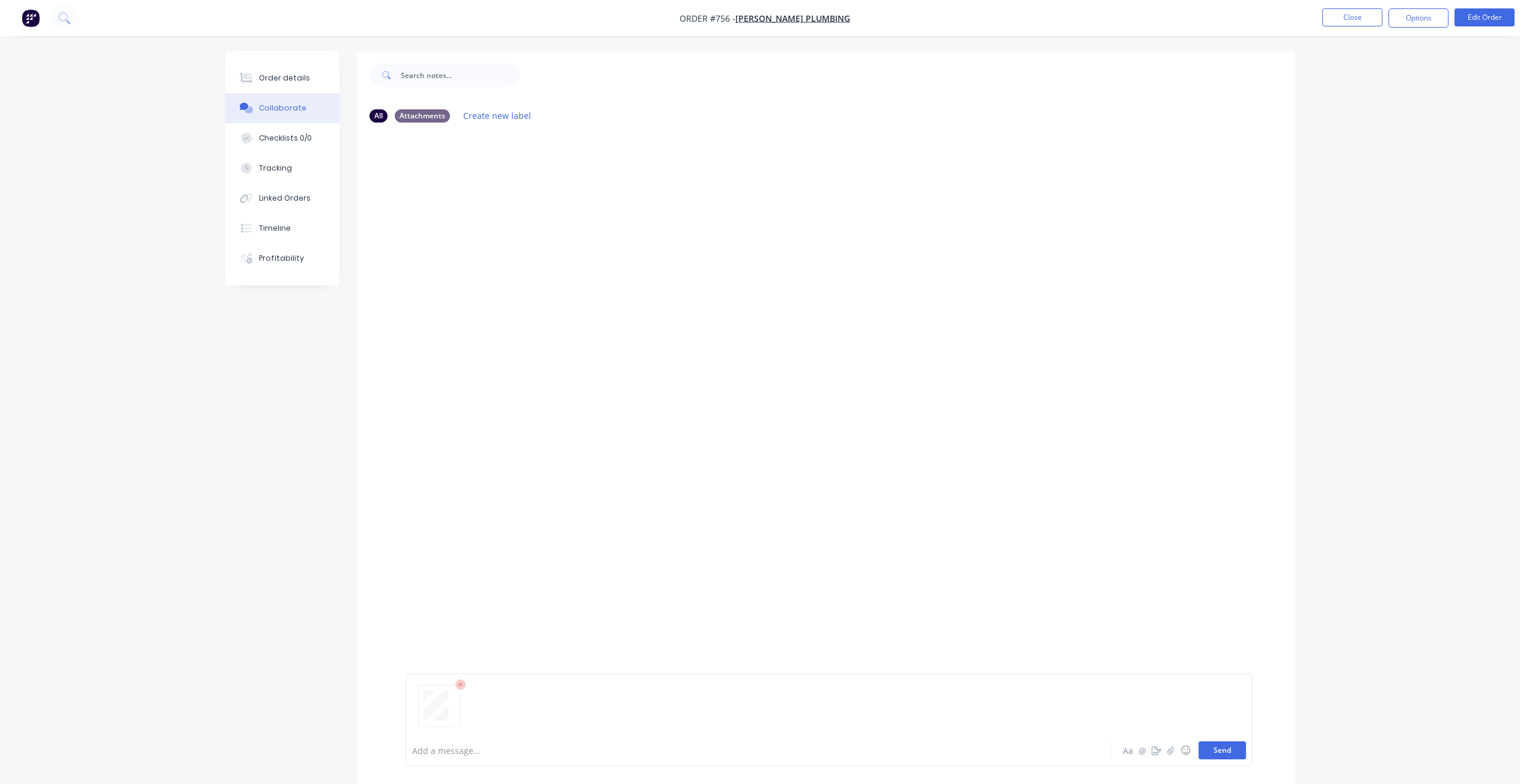
click at [1213, 752] on button "Send" at bounding box center [1222, 750] width 47 height 18
click at [1218, 746] on button "Send" at bounding box center [1222, 750] width 47 height 18
click at [1338, 14] on button "Close" at bounding box center [1352, 17] width 60 height 18
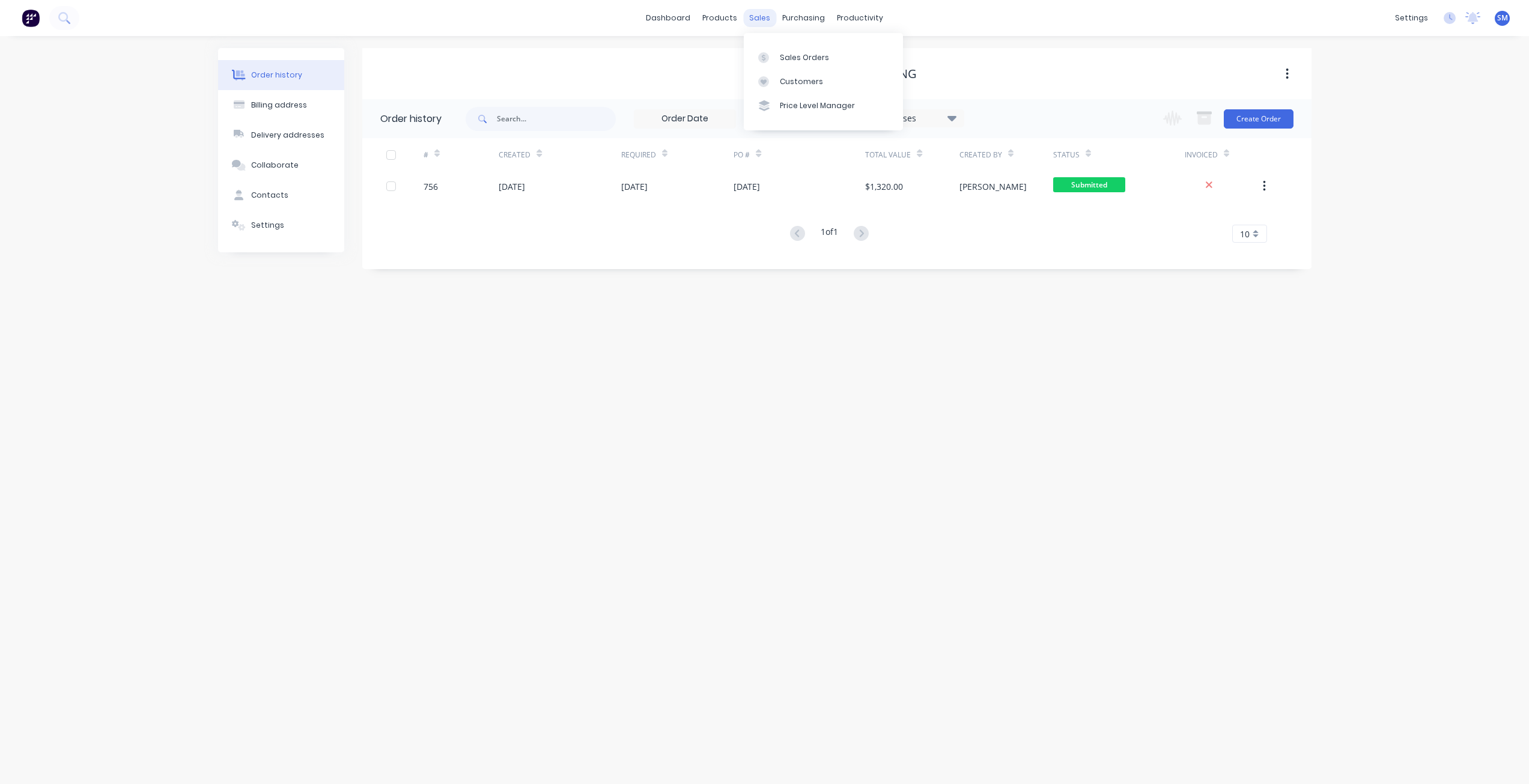
click at [758, 22] on div "sales" at bounding box center [760, 17] width 33 height 18
click at [795, 59] on div "Sales Orders" at bounding box center [804, 58] width 49 height 10
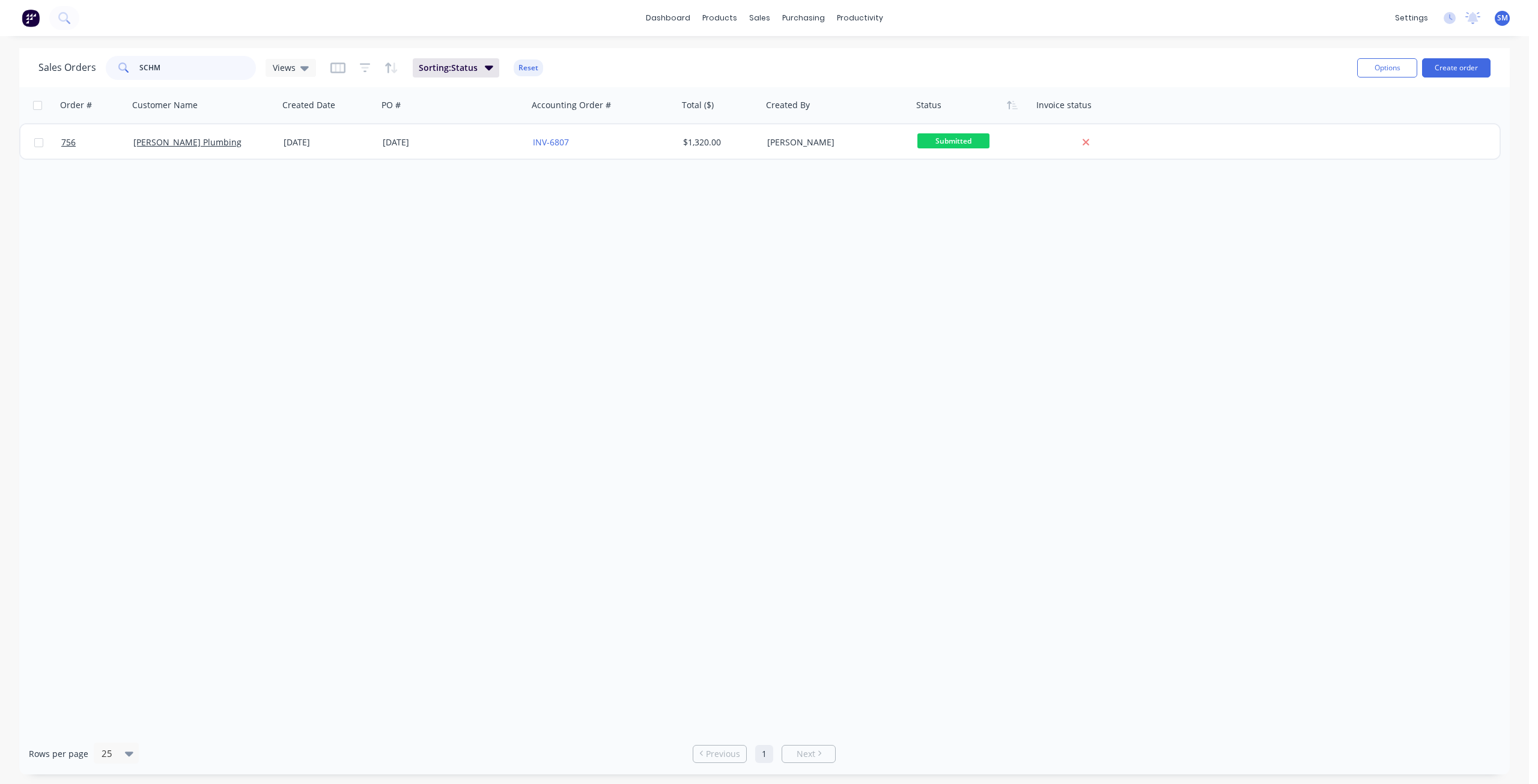
drag, startPoint x: 115, startPoint y: 68, endPoint x: 37, endPoint y: 73, distance: 78.2
click at [39, 71] on div "Sales Orders SCHM Views" at bounding box center [177, 67] width 277 height 24
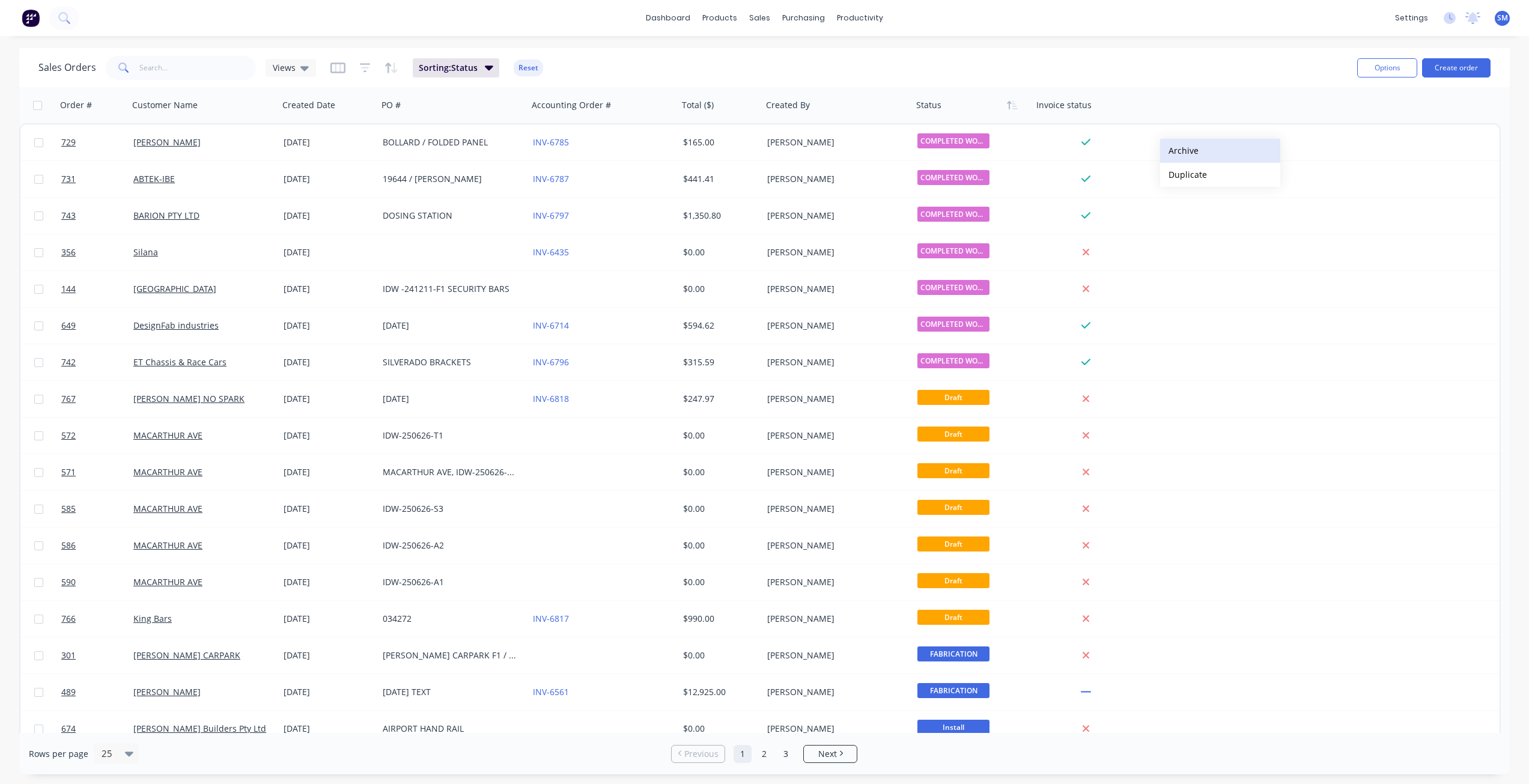
click at [1180, 148] on button "Archive" at bounding box center [1220, 150] width 120 height 24
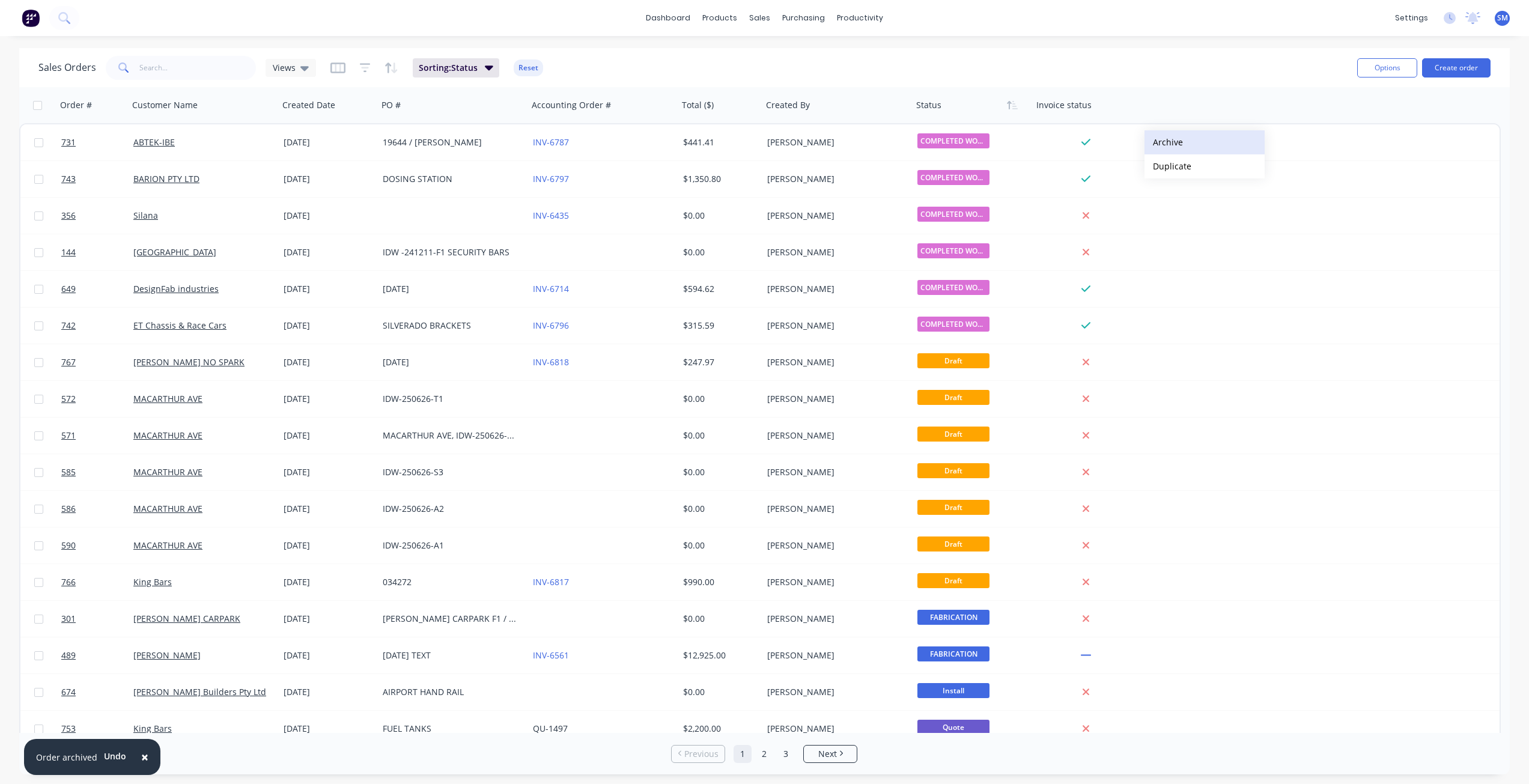
click at [1169, 142] on button "Archive" at bounding box center [1204, 142] width 120 height 24
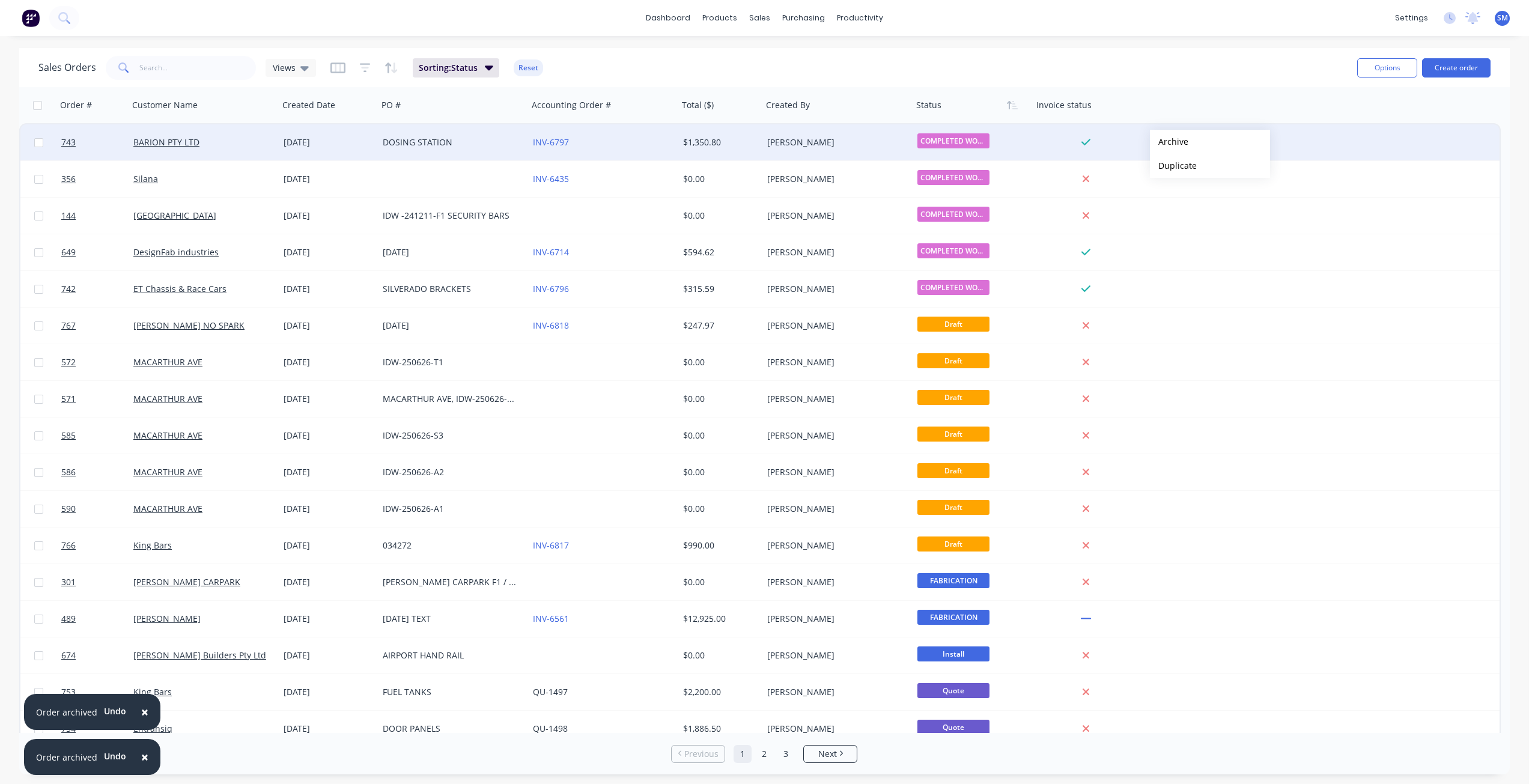
click at [1169, 142] on button "Archive" at bounding box center [1209, 141] width 120 height 24
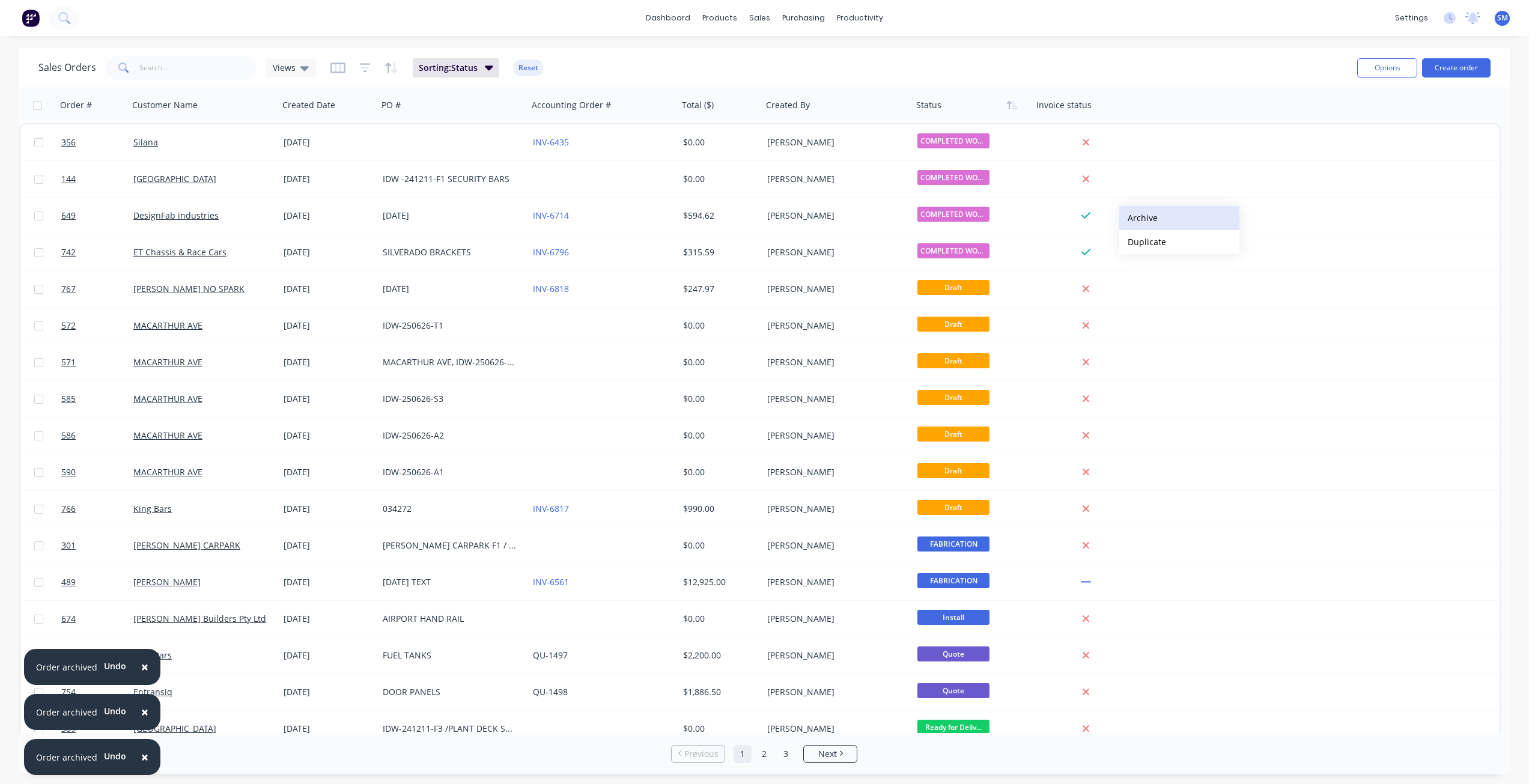
click at [1144, 219] on button "Archive" at bounding box center [1179, 218] width 120 height 24
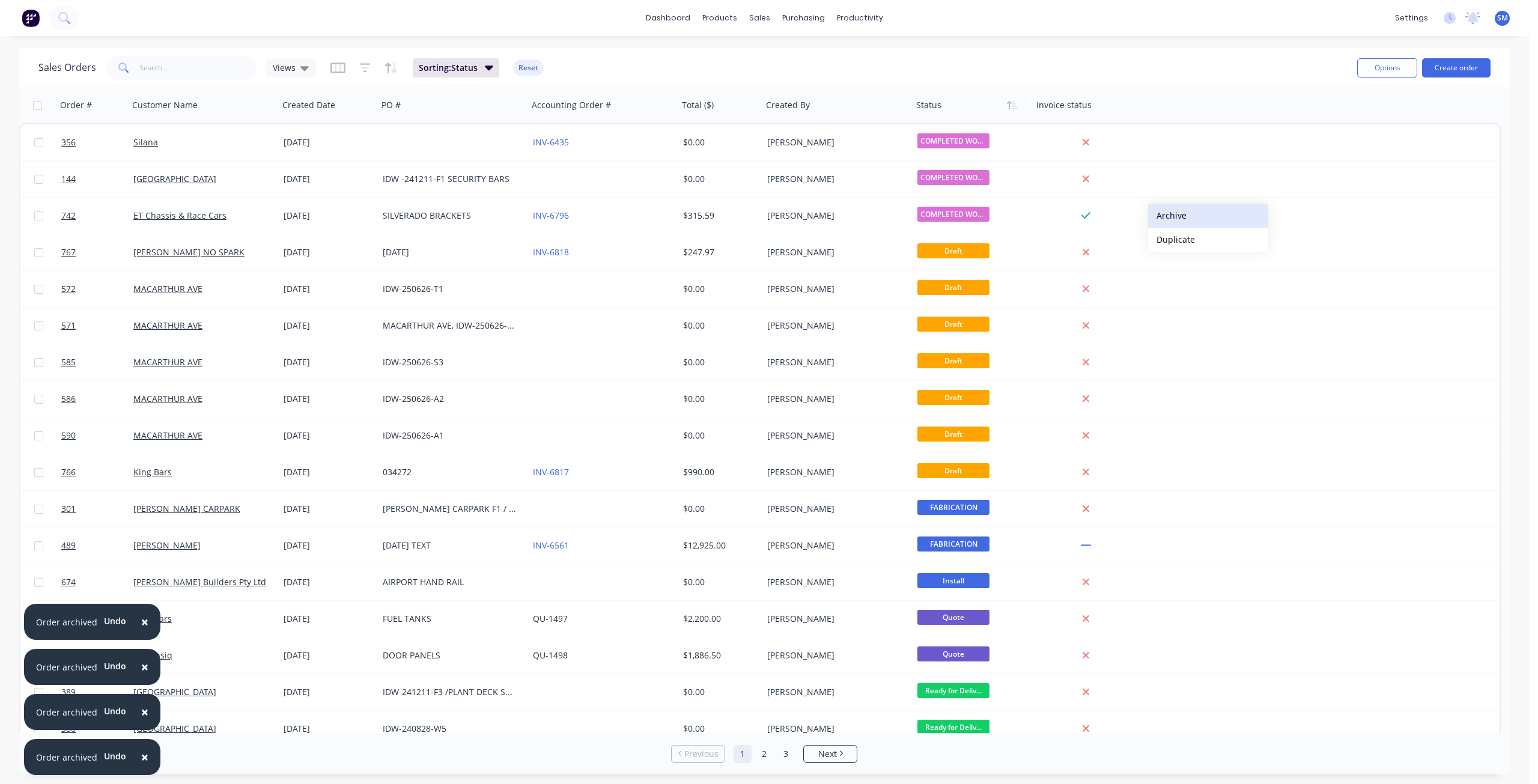
click at [1177, 217] on button "Archive" at bounding box center [1207, 215] width 120 height 24
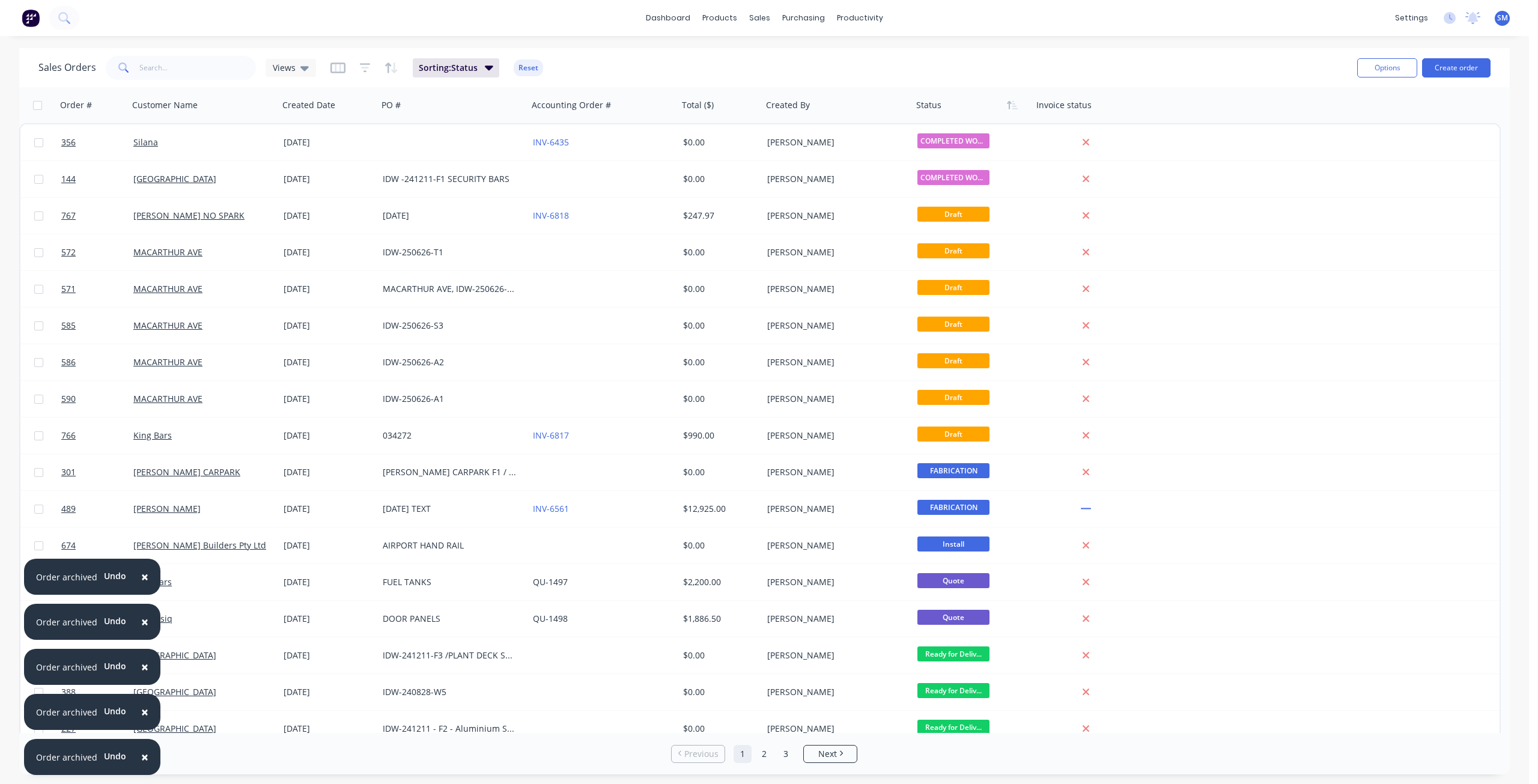
click at [141, 757] on span "×" at bounding box center [144, 756] width 7 height 17
click at [142, 755] on span "×" at bounding box center [144, 756] width 7 height 17
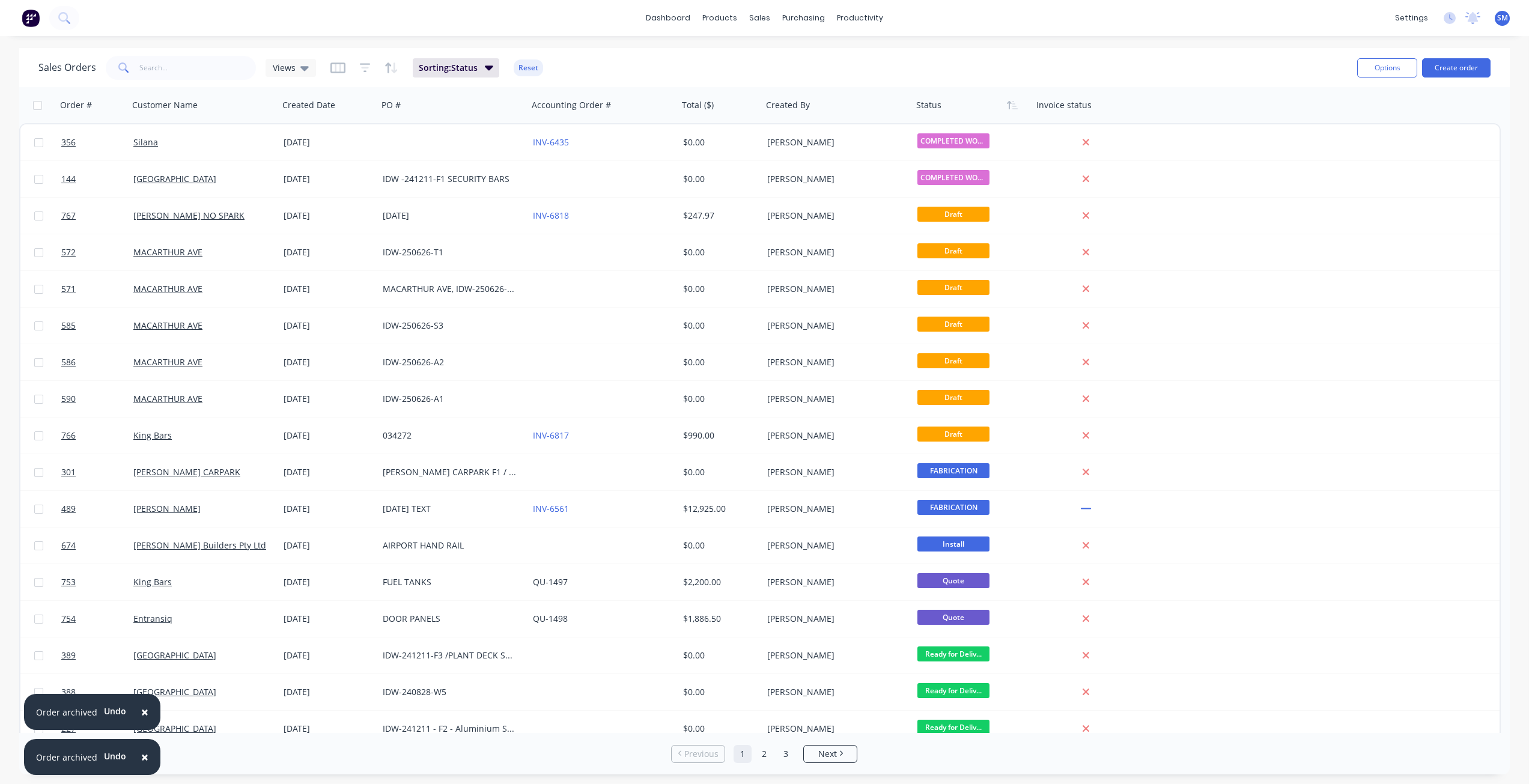
click at [142, 755] on span "×" at bounding box center [144, 756] width 7 height 17
click at [142, 720] on span "×" at bounding box center [144, 711] width 7 height 17
click at [143, 755] on div "Rows per page 25" at bounding box center [274, 753] width 491 height 22
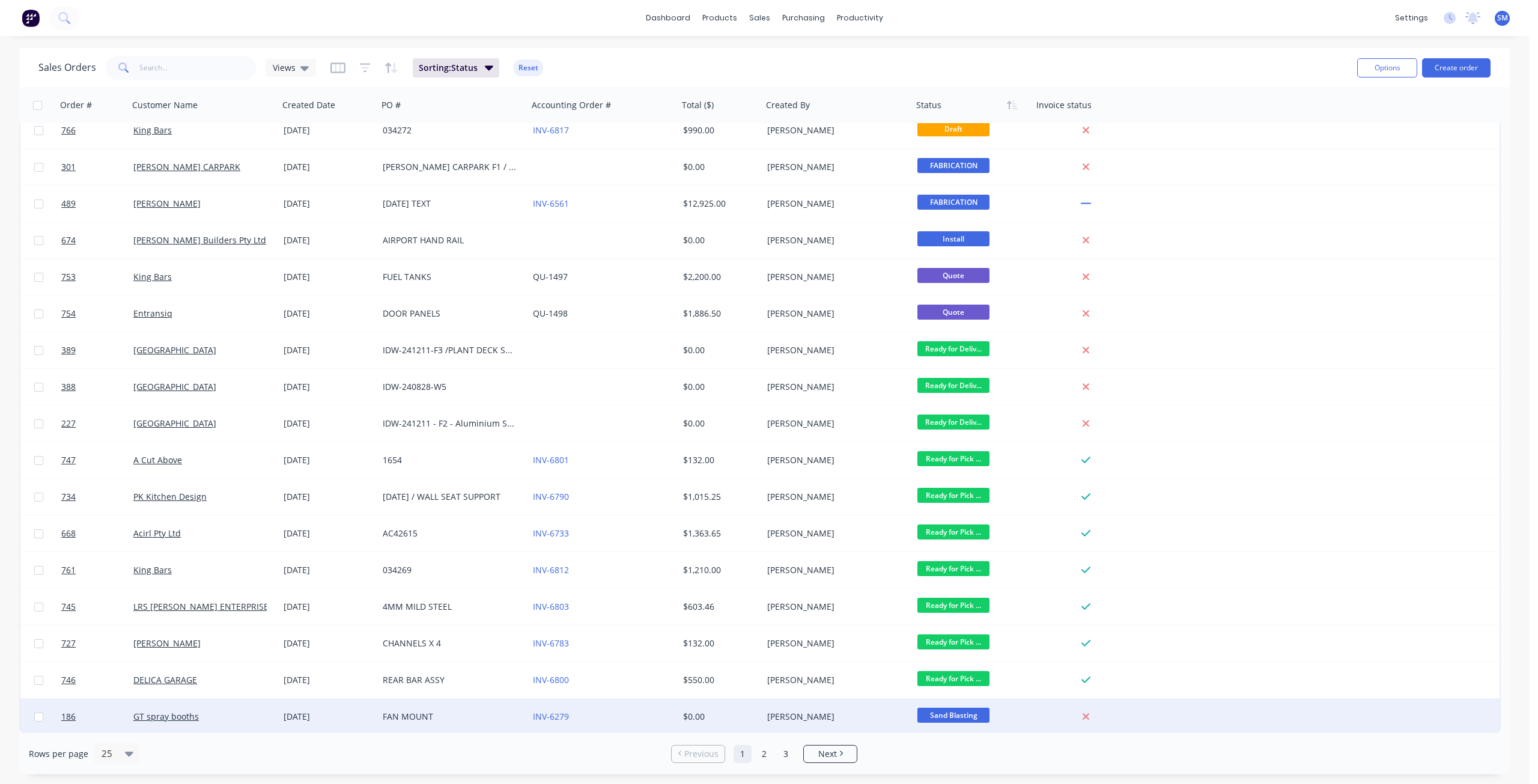
scroll to position [306, 0]
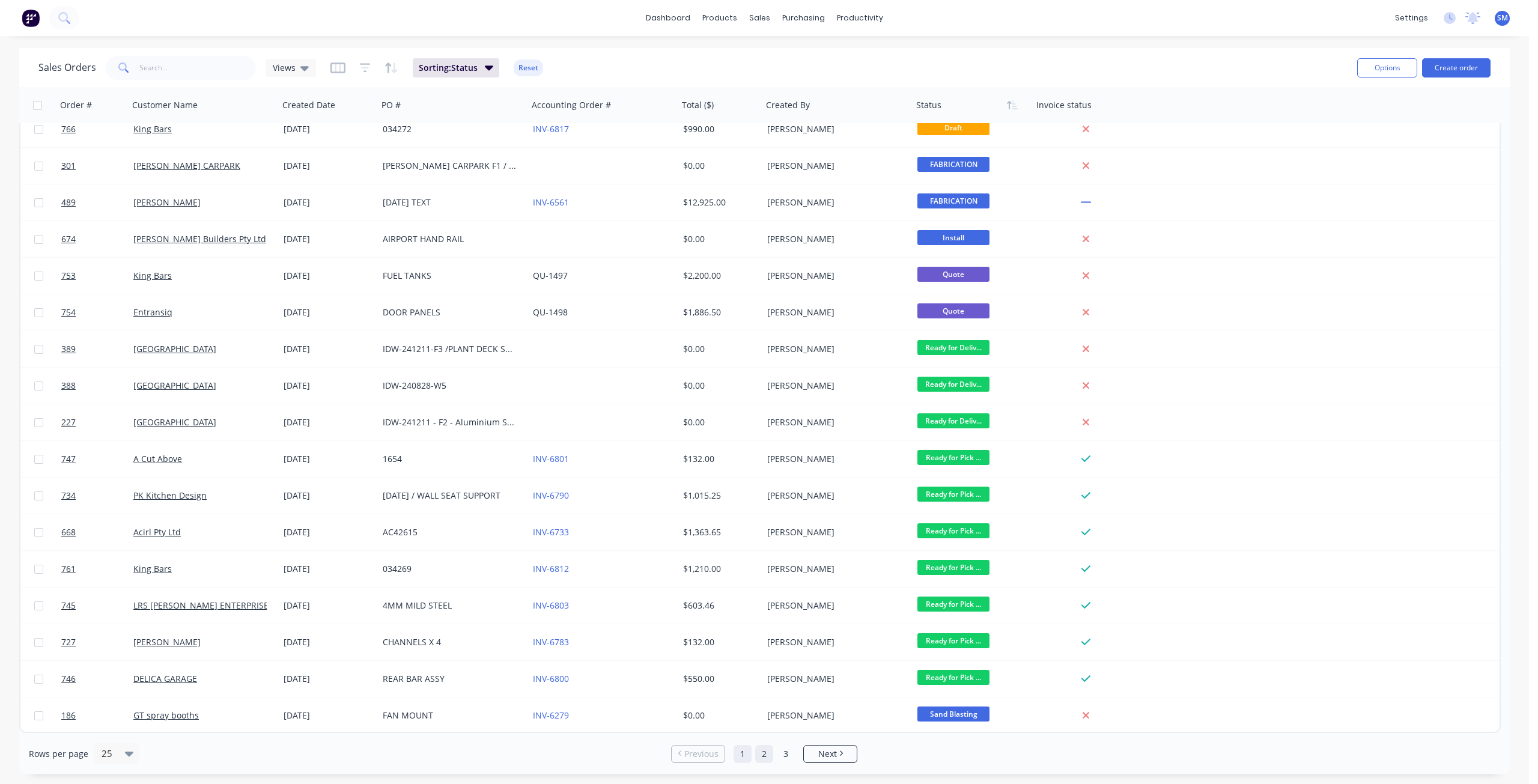
click at [762, 755] on link "2" at bounding box center [764, 753] width 18 height 18
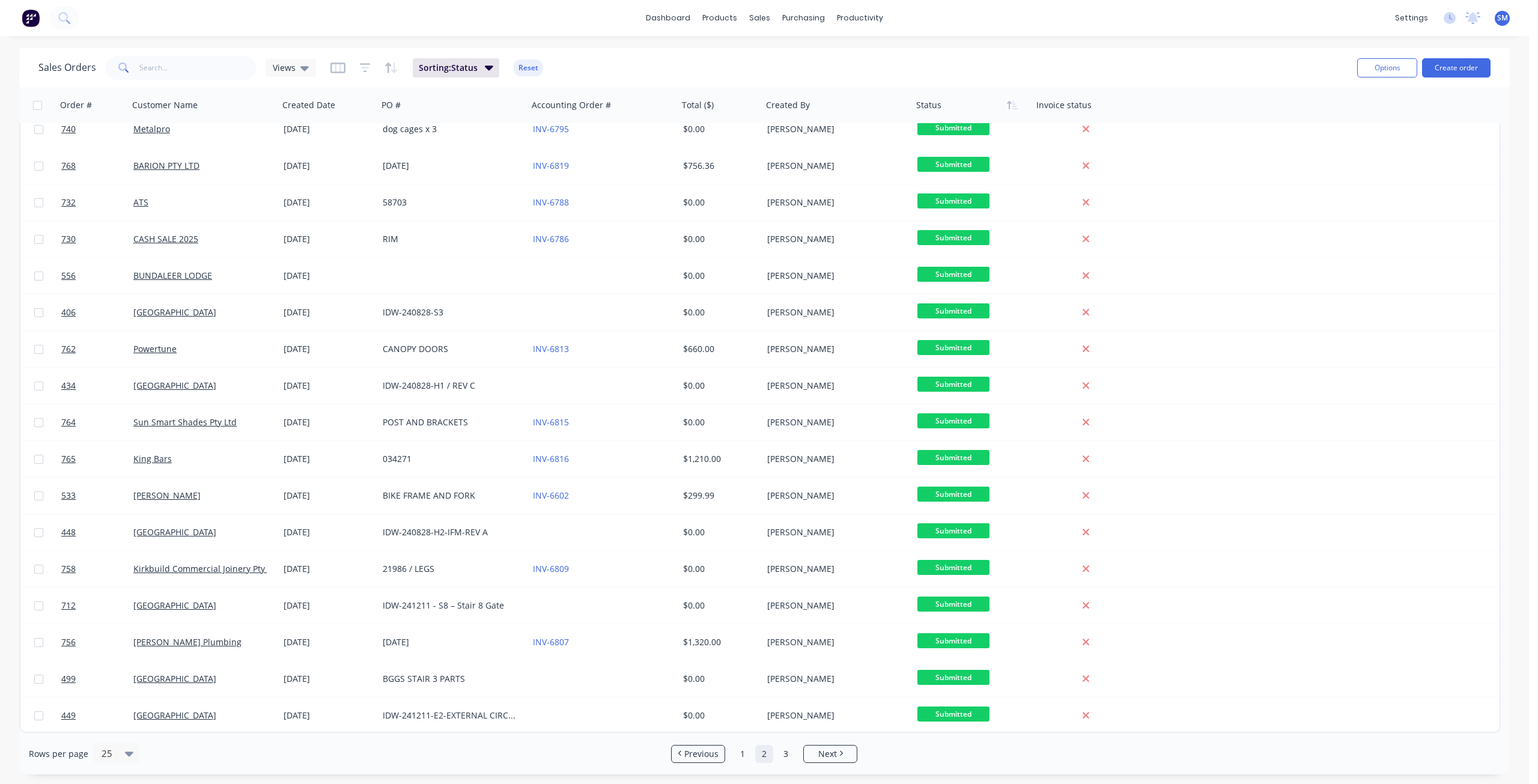
scroll to position [0, 0]
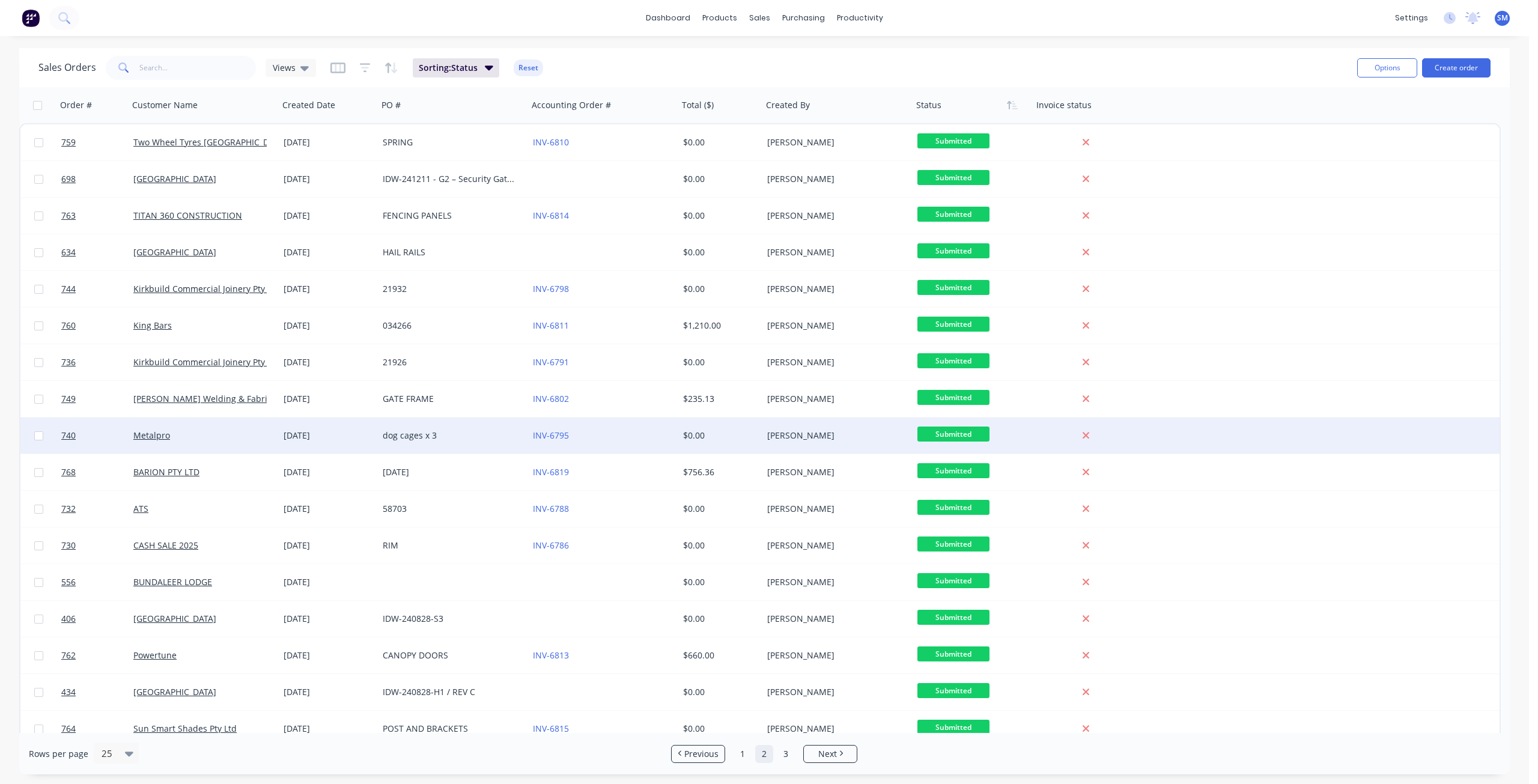
click at [739, 438] on div "$0.00" at bounding box center [718, 435] width 71 height 12
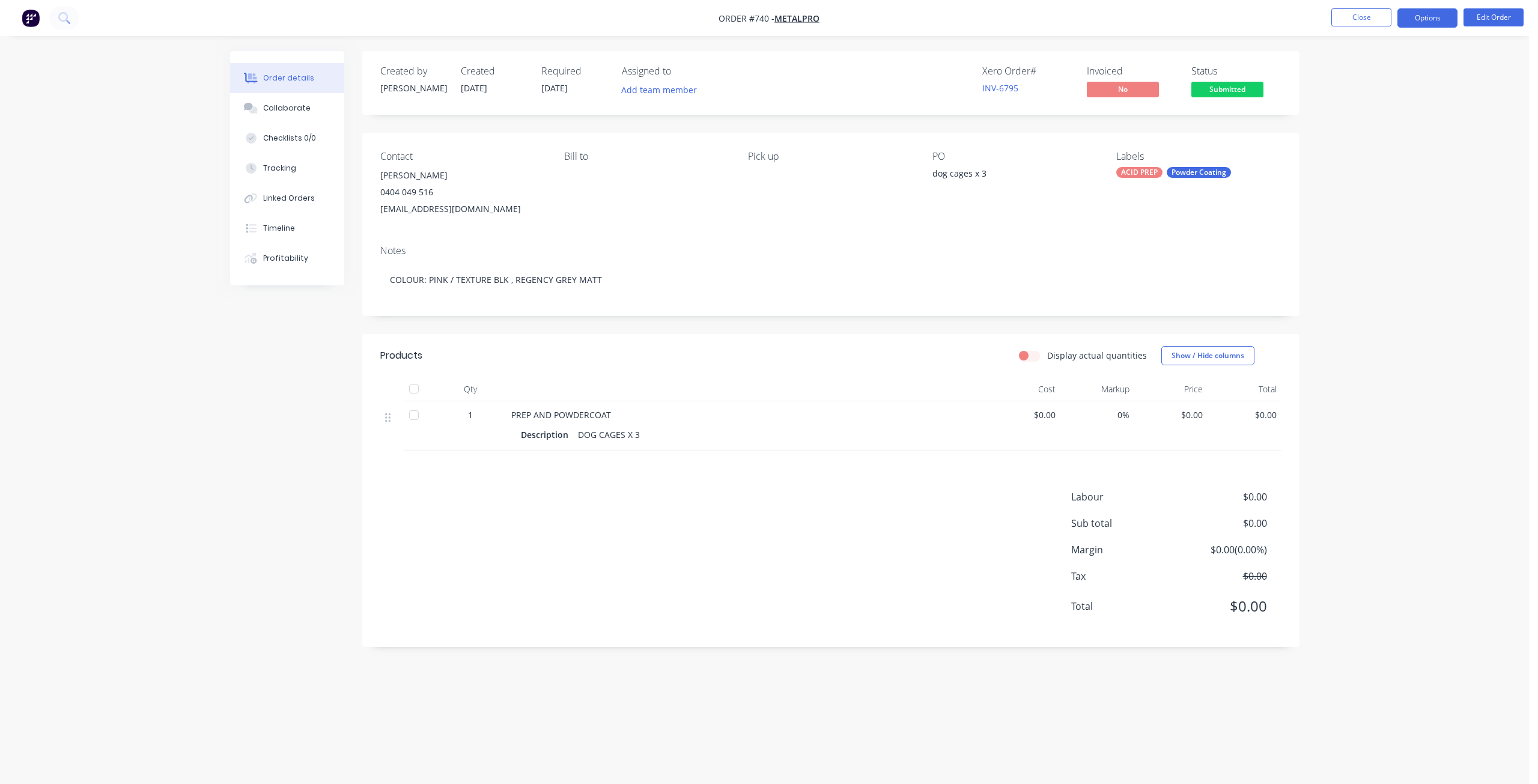
click at [1432, 17] on button "Options" at bounding box center [1427, 18] width 60 height 19
click at [1367, 316] on div "Convert to Quote" at bounding box center [1391, 313] width 110 height 17
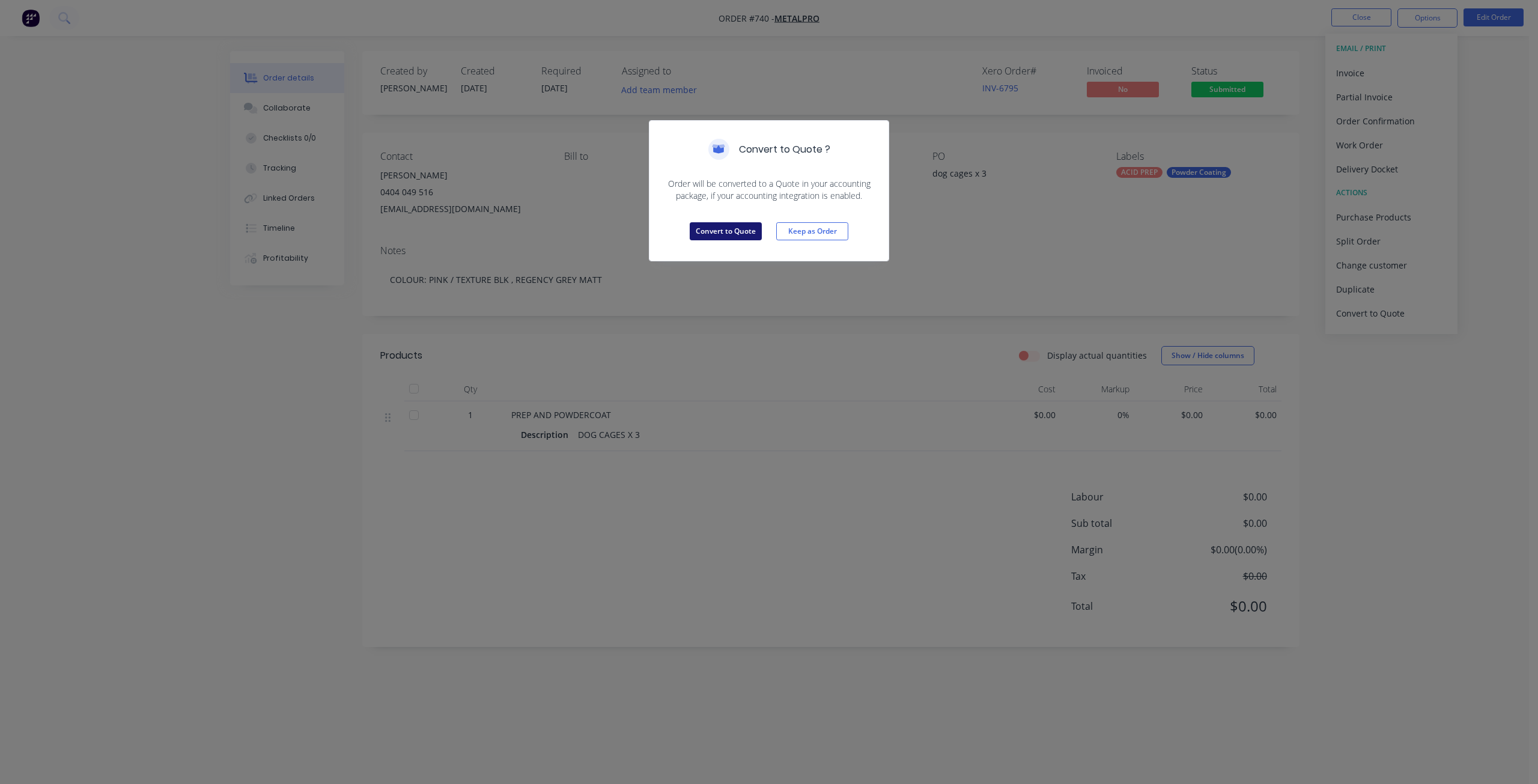
click at [720, 233] on button "Convert to Quote" at bounding box center [726, 231] width 72 height 18
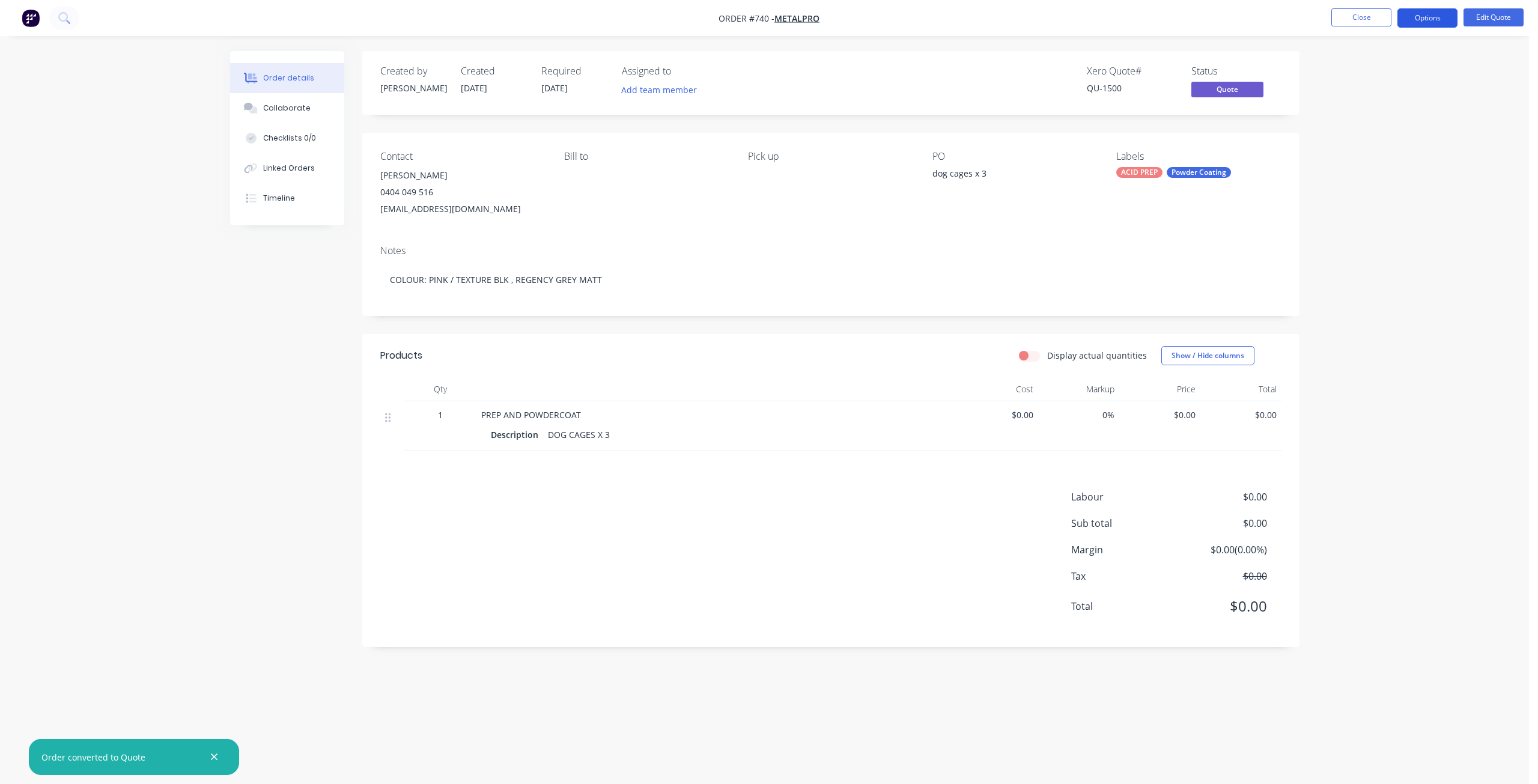
click at [1437, 21] on button "Options" at bounding box center [1427, 18] width 60 height 19
click at [1376, 243] on div "Cancel Quote" at bounding box center [1391, 241] width 110 height 17
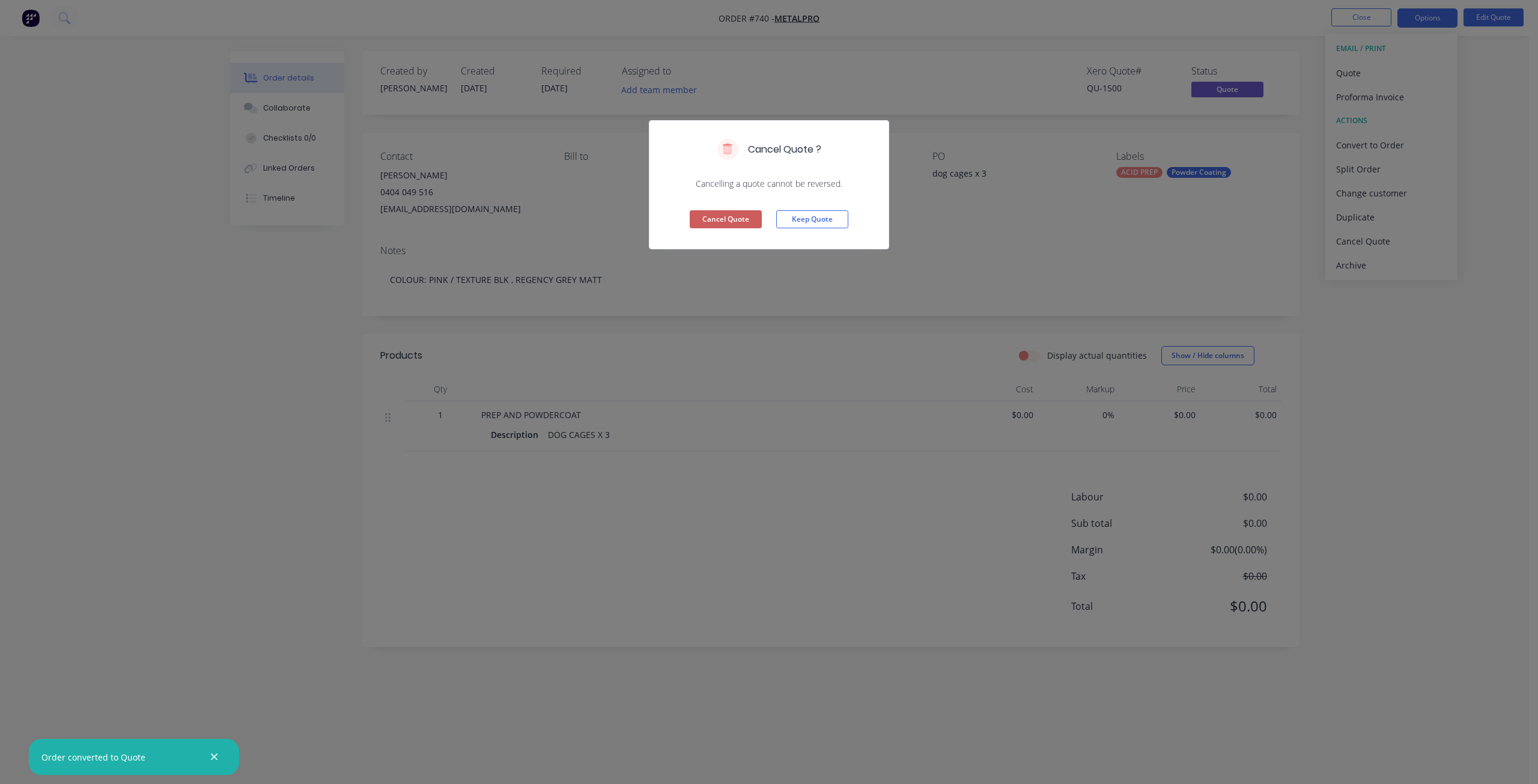
click at [717, 225] on button "Cancel Quote" at bounding box center [726, 219] width 72 height 18
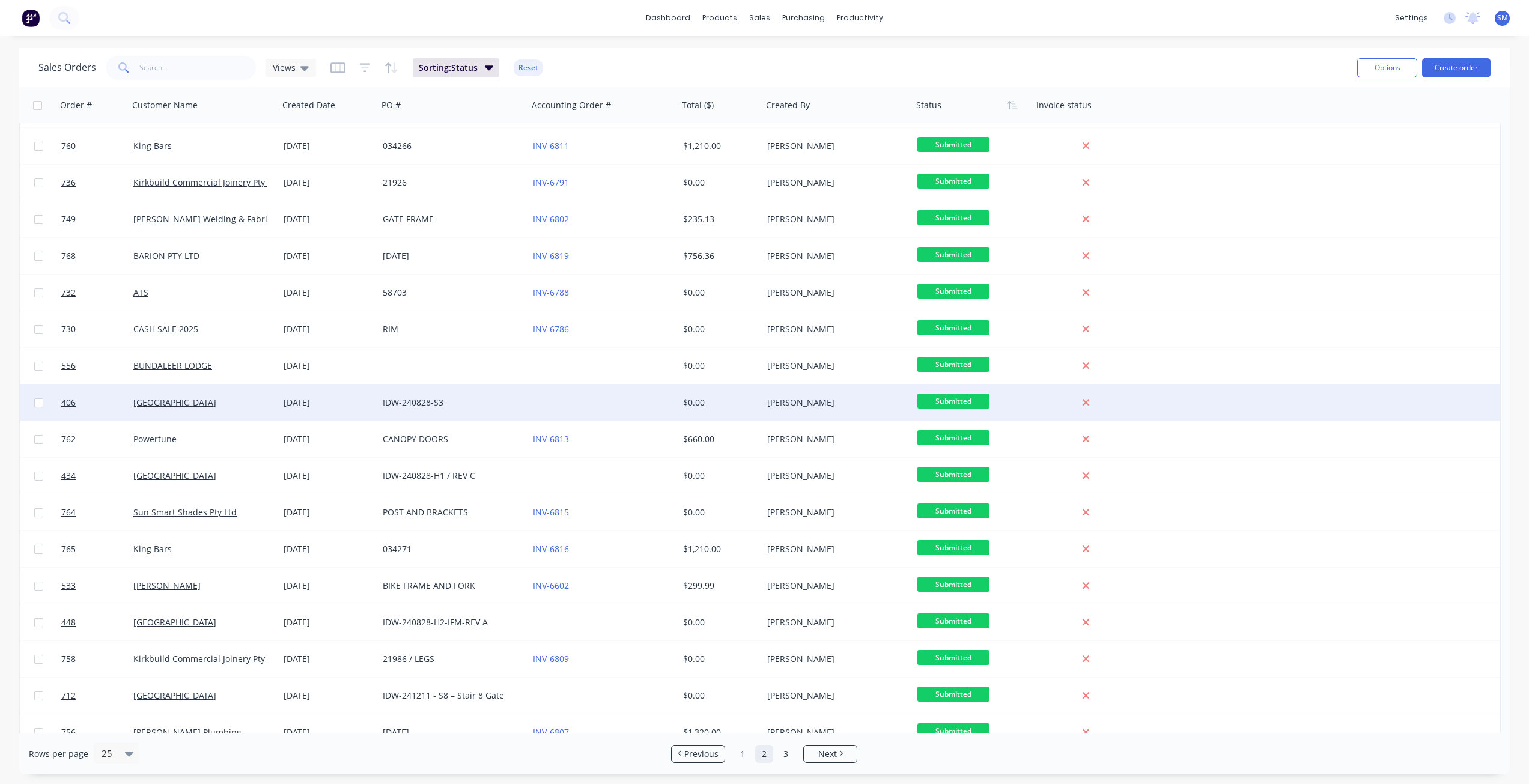
scroll to position [180, 0]
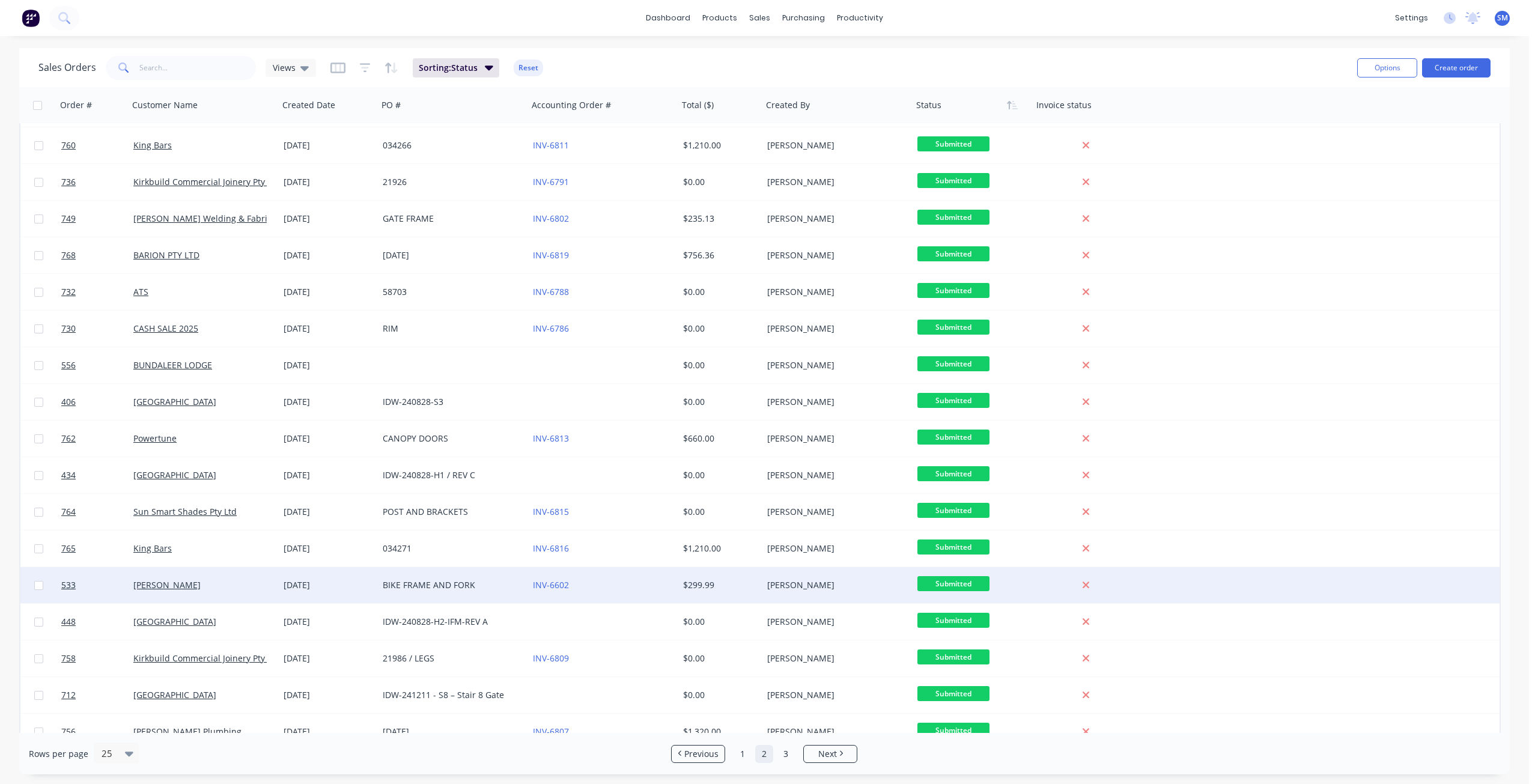
click at [892, 583] on div "[PERSON_NAME]" at bounding box center [833, 585] width 134 height 12
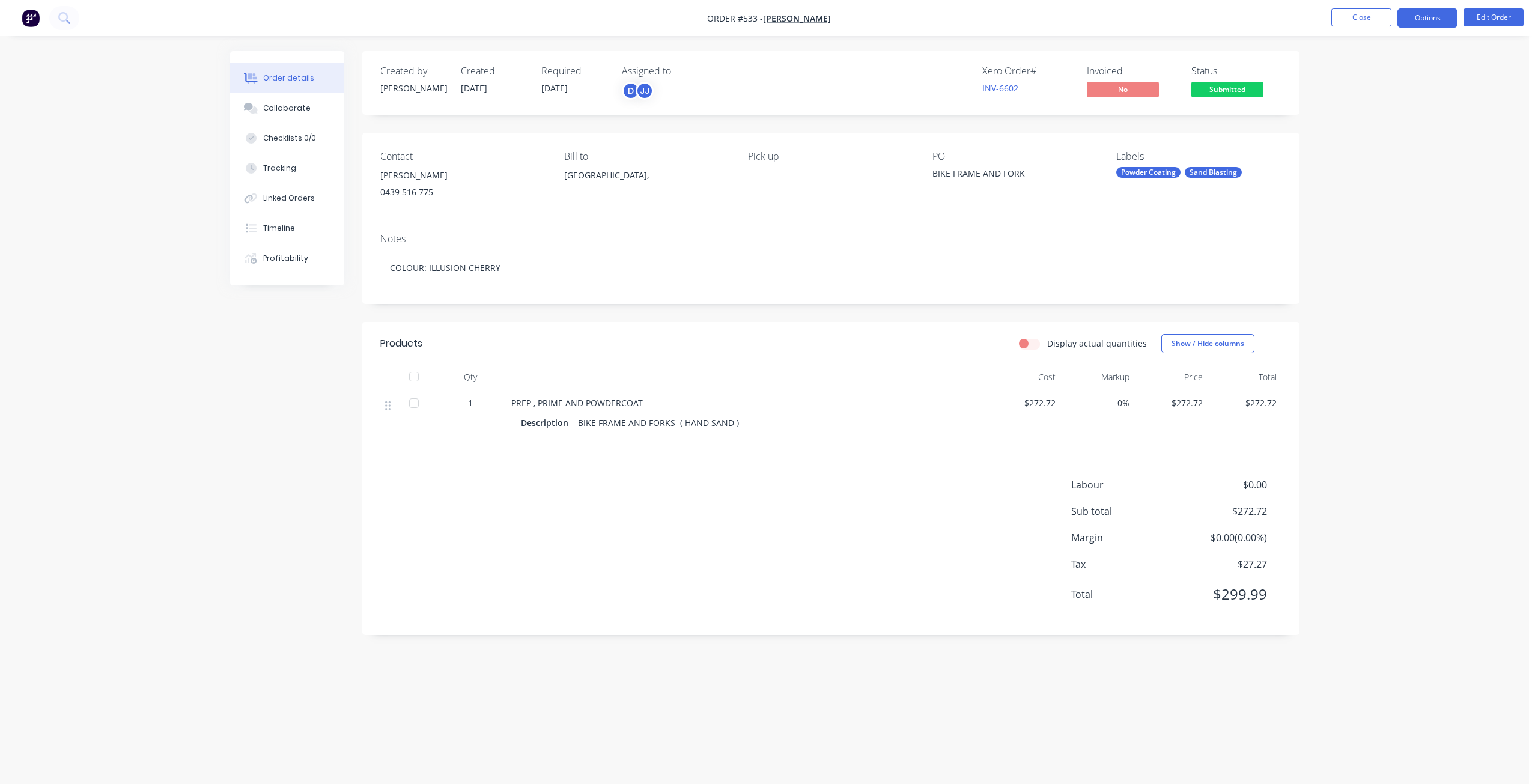
click at [1435, 23] on button "Options" at bounding box center [1427, 18] width 60 height 19
click at [1350, 316] on div "Convert to Quote" at bounding box center [1391, 313] width 110 height 17
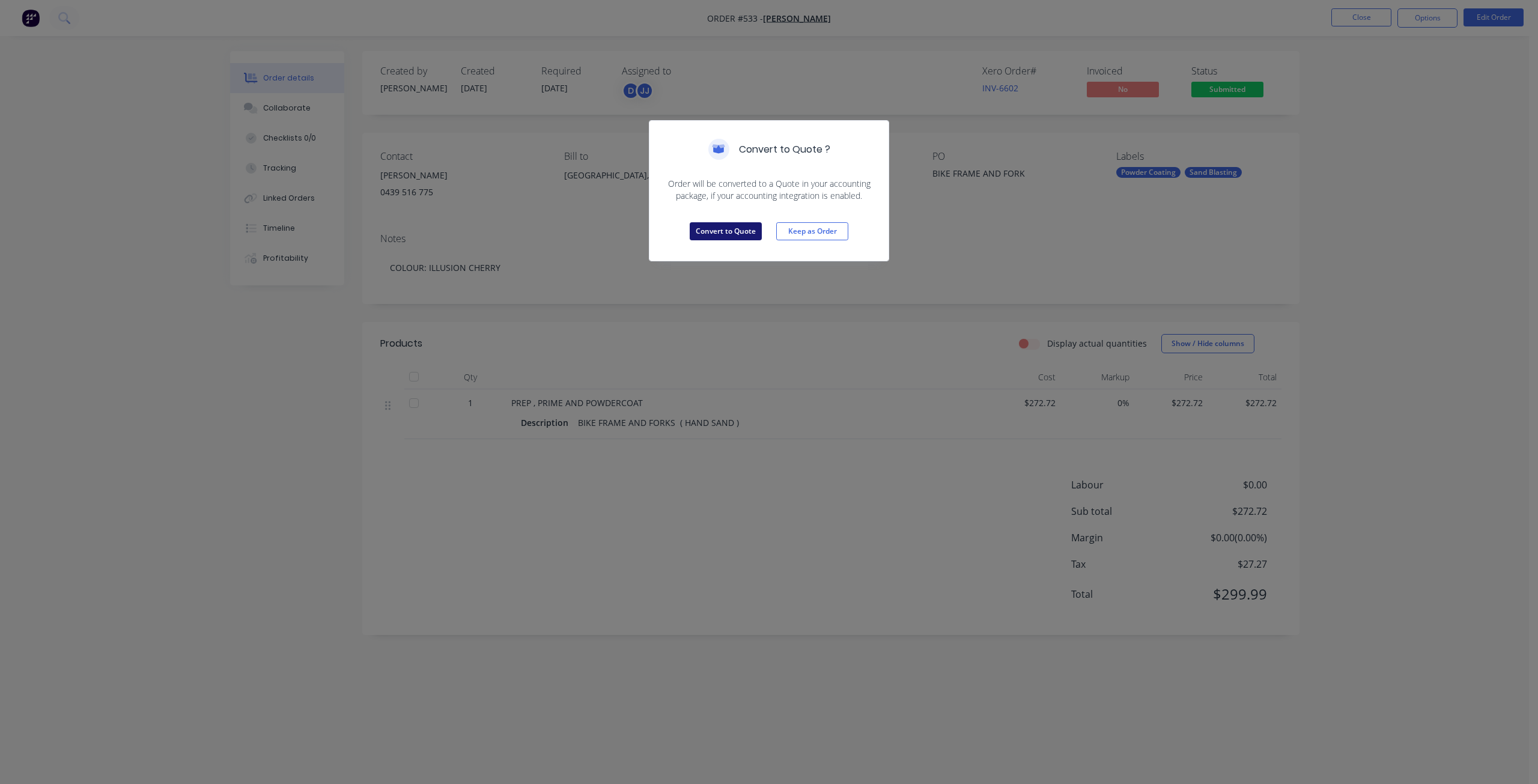
click at [728, 232] on button "Convert to Quote" at bounding box center [726, 231] width 72 height 18
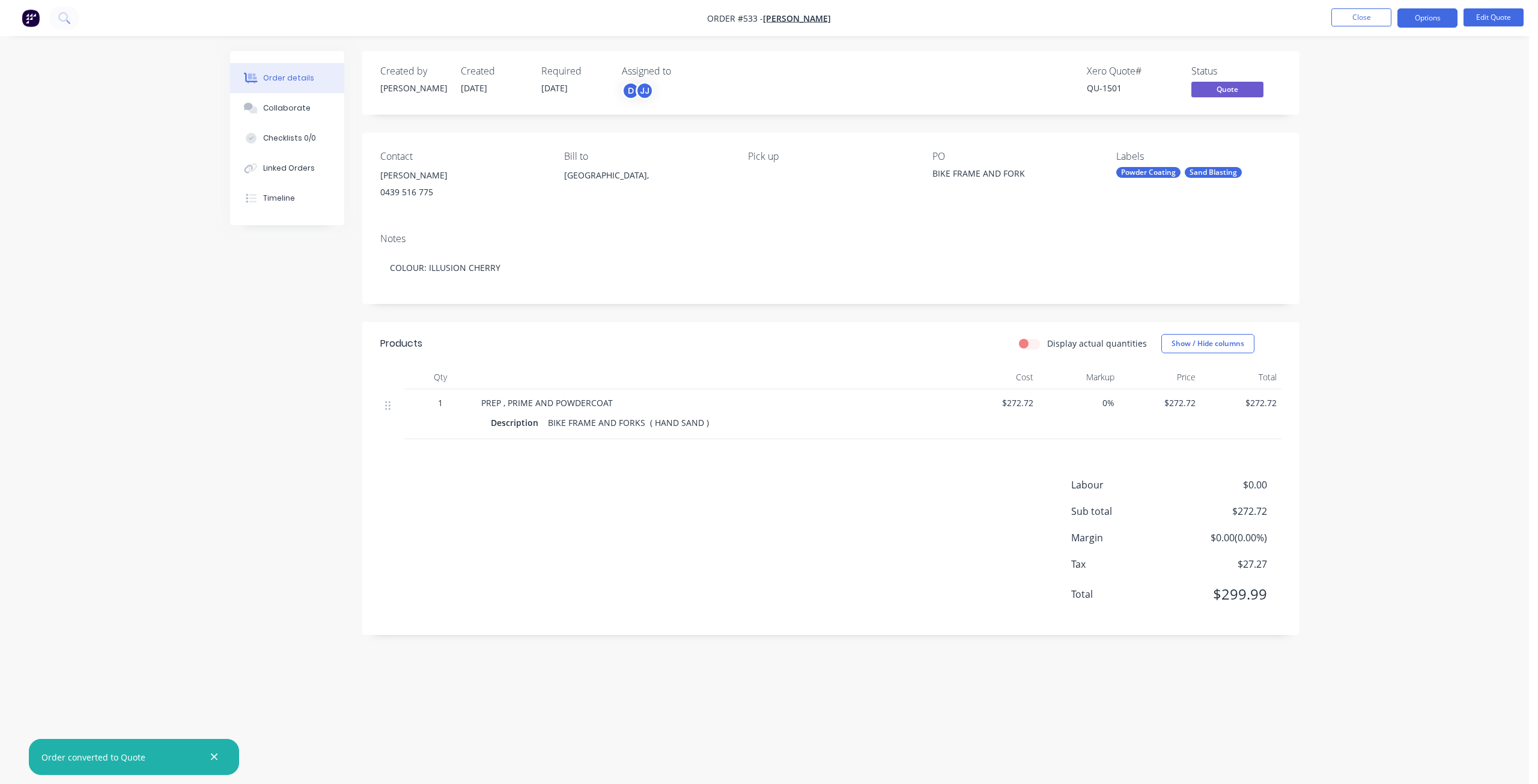
click at [1429, 20] on button "Options" at bounding box center [1427, 18] width 60 height 19
click at [1347, 234] on div "Cancel Quote" at bounding box center [1391, 241] width 110 height 17
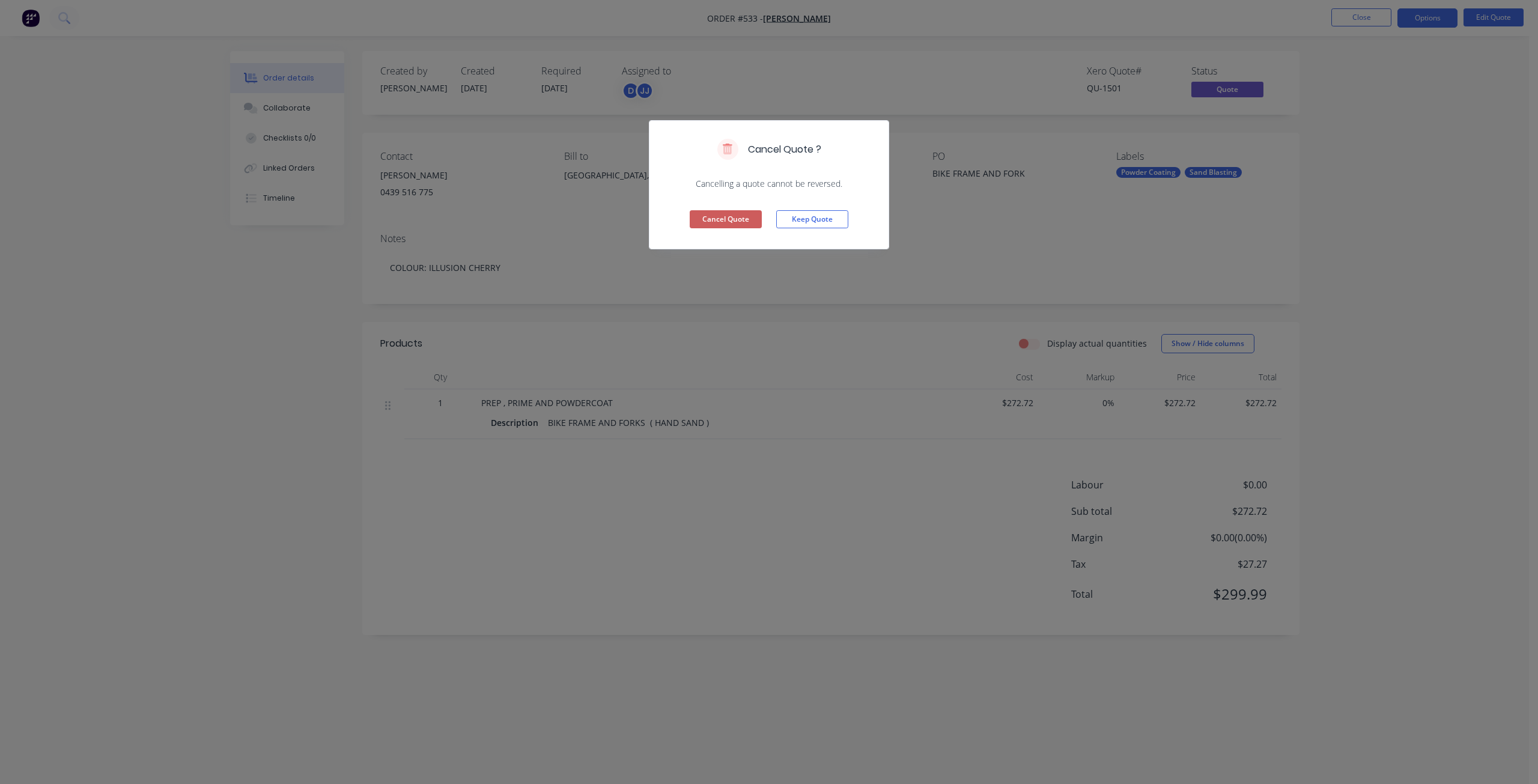
click at [717, 220] on button "Cancel Quote" at bounding box center [726, 219] width 72 height 18
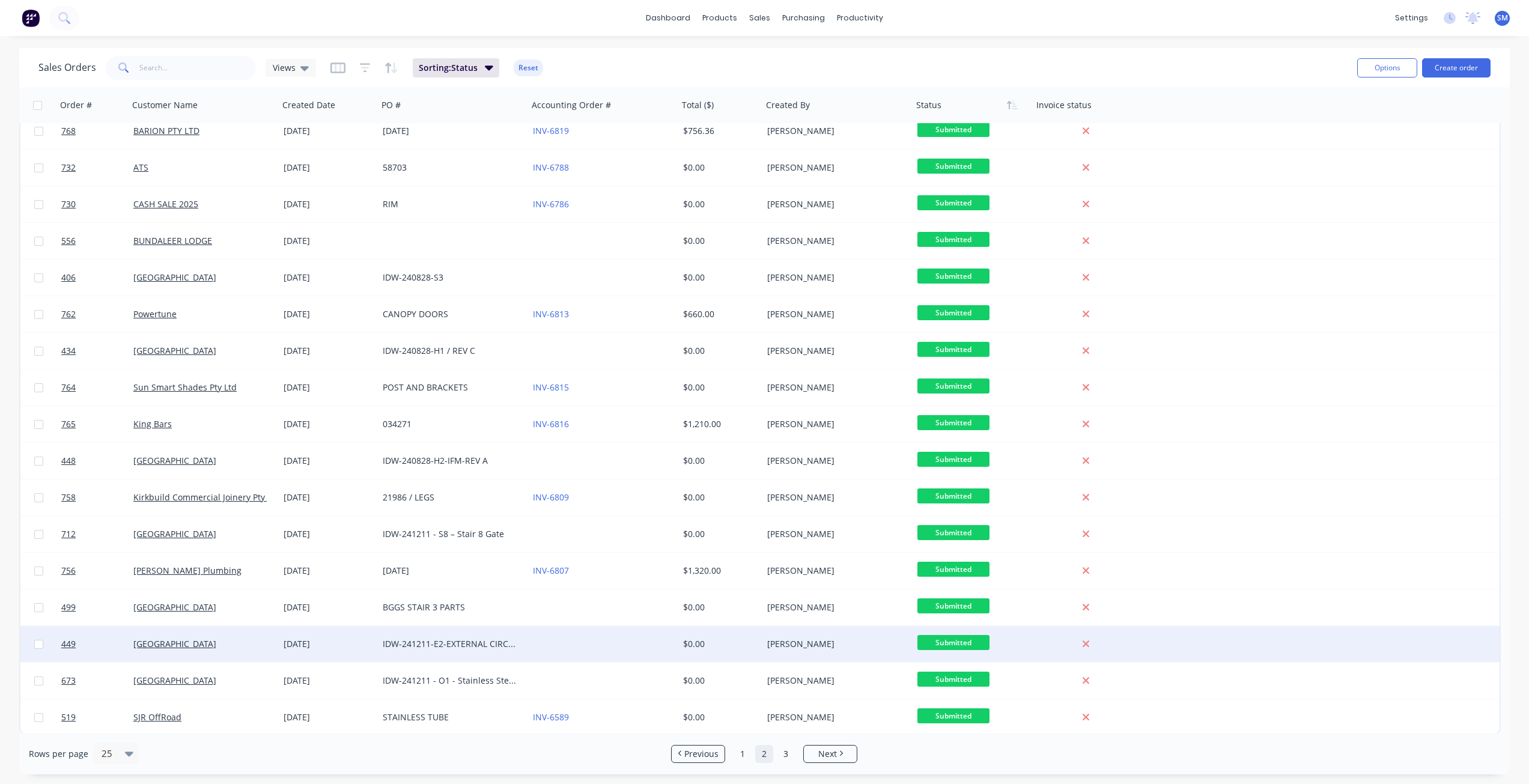
scroll to position [306, 0]
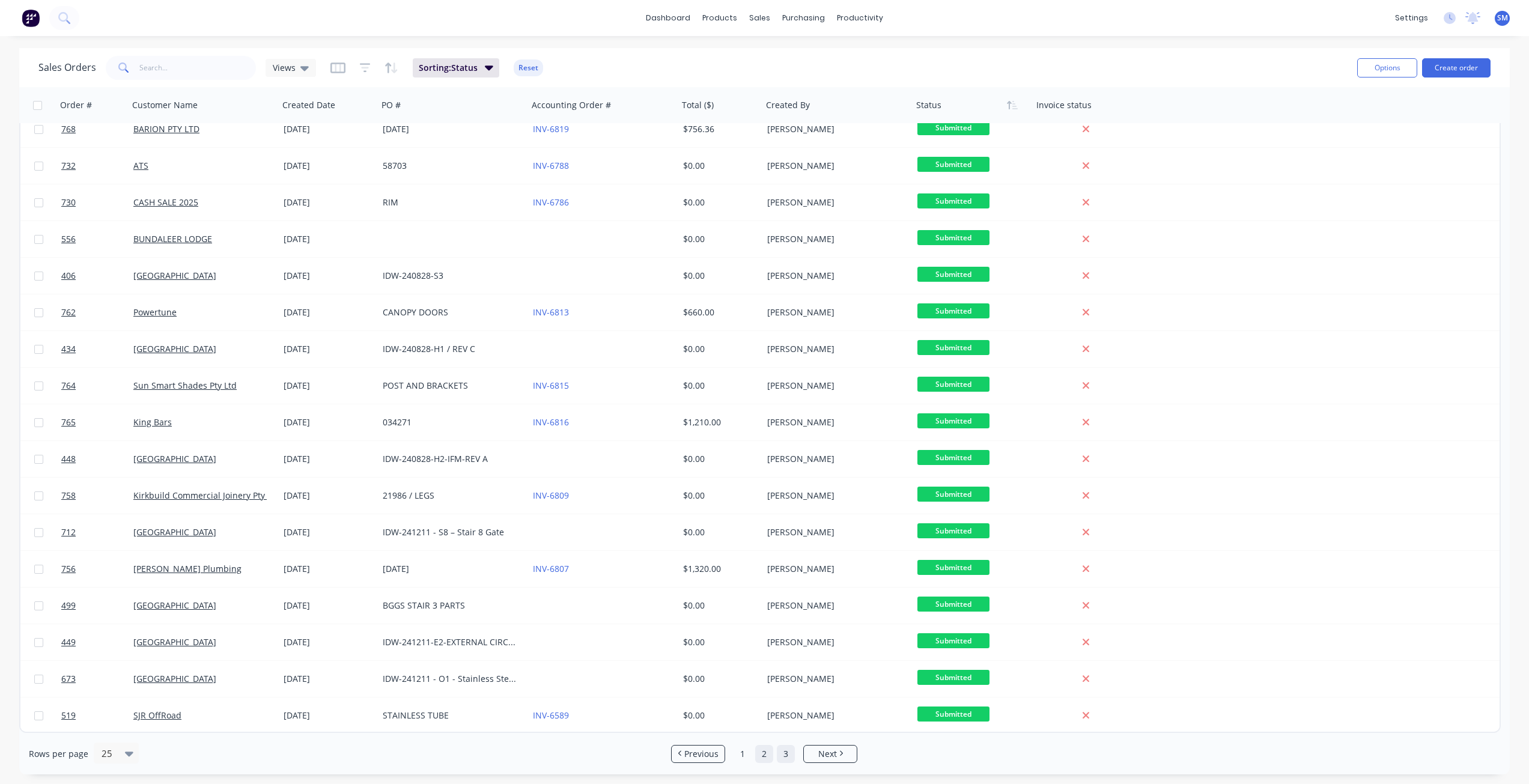
click at [783, 751] on link "3" at bounding box center [785, 753] width 18 height 18
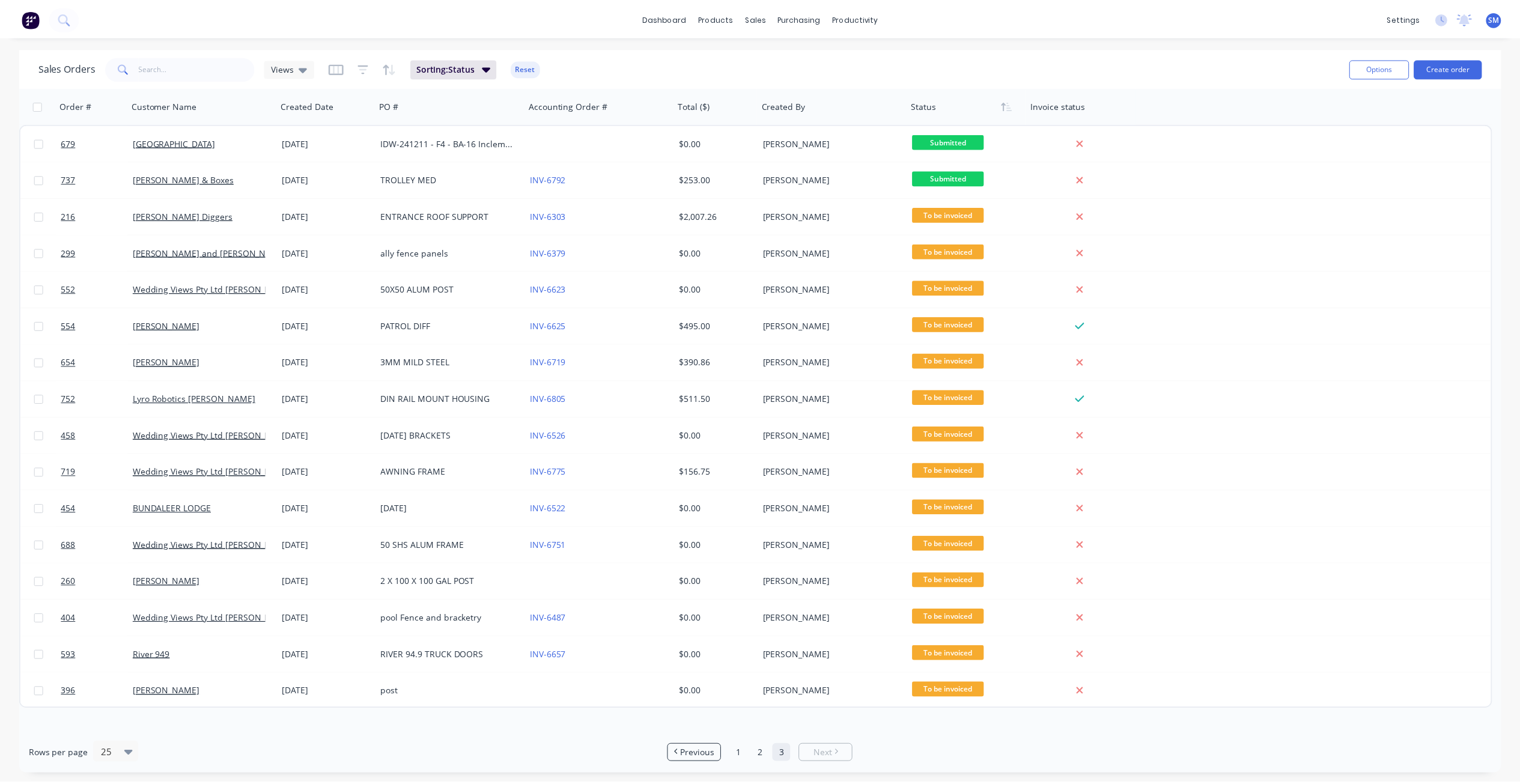
scroll to position [0, 0]
click at [749, 757] on link "1" at bounding box center [742, 753] width 18 height 18
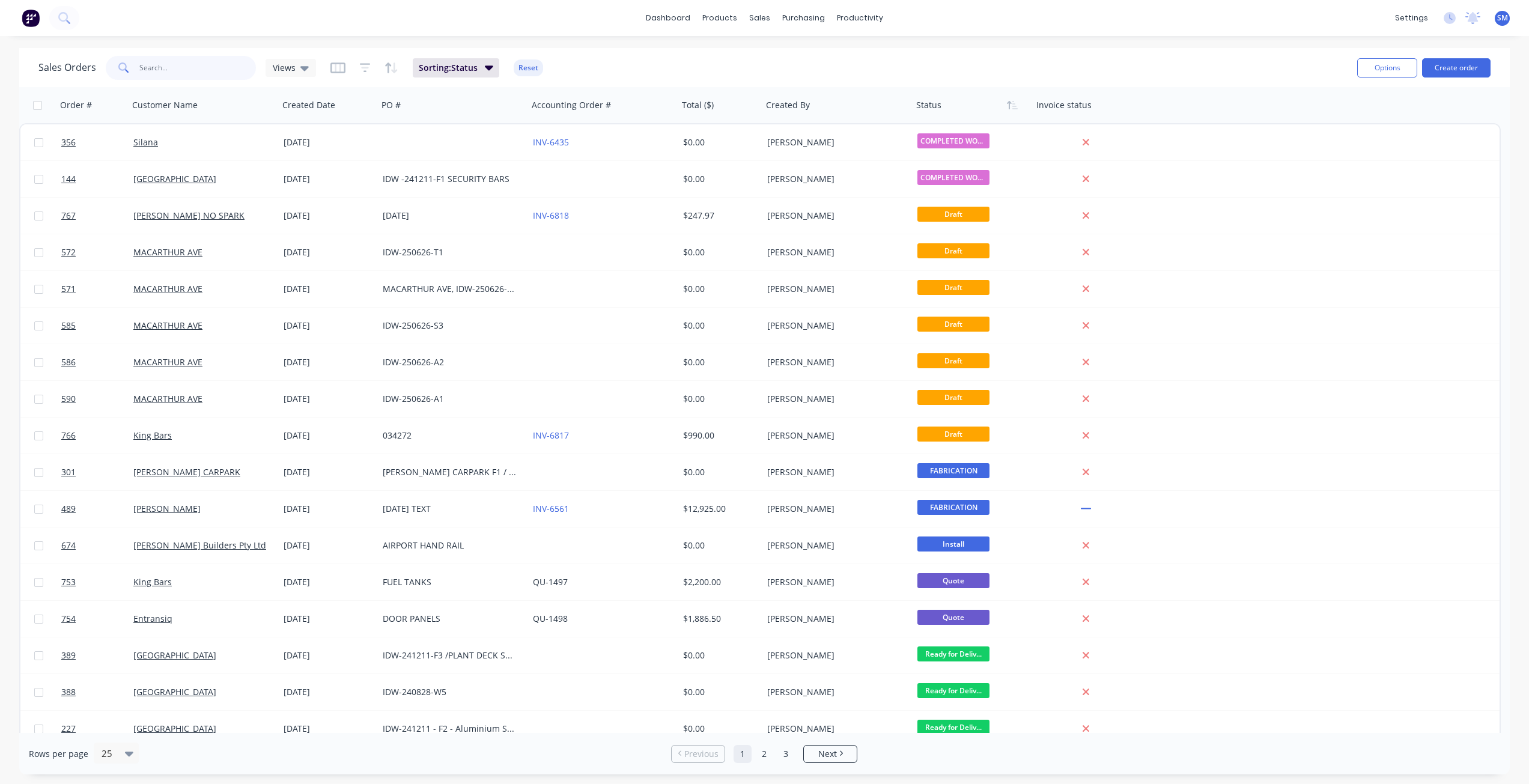
drag, startPoint x: 170, startPoint y: 68, endPoint x: 186, endPoint y: 66, distance: 16.1
click at [170, 68] on input "text" at bounding box center [198, 67] width 117 height 24
click at [762, 16] on div "sales" at bounding box center [760, 17] width 33 height 18
click at [796, 81] on div "Customers" at bounding box center [801, 81] width 43 height 10
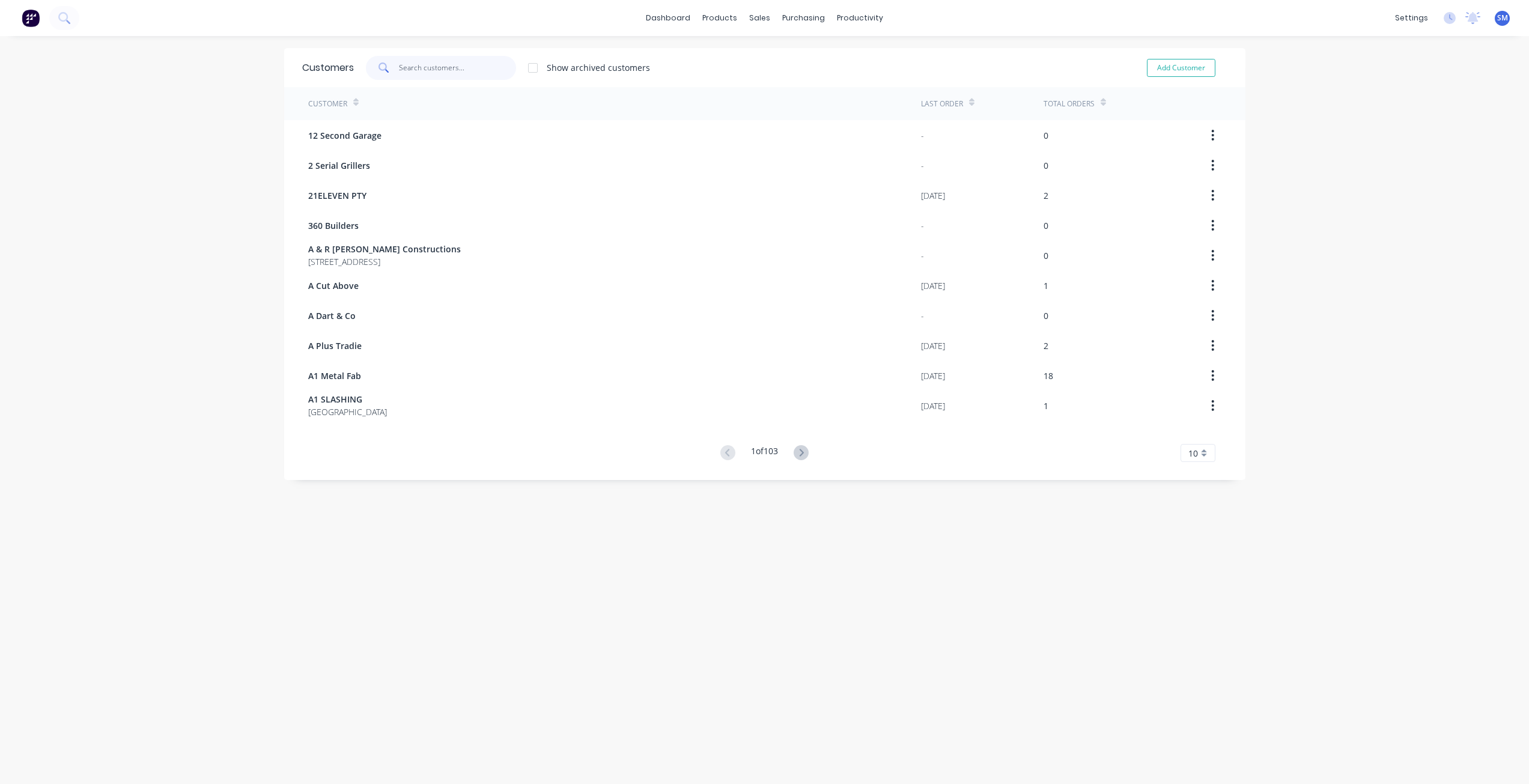
click at [421, 70] on input "text" at bounding box center [457, 67] width 117 height 24
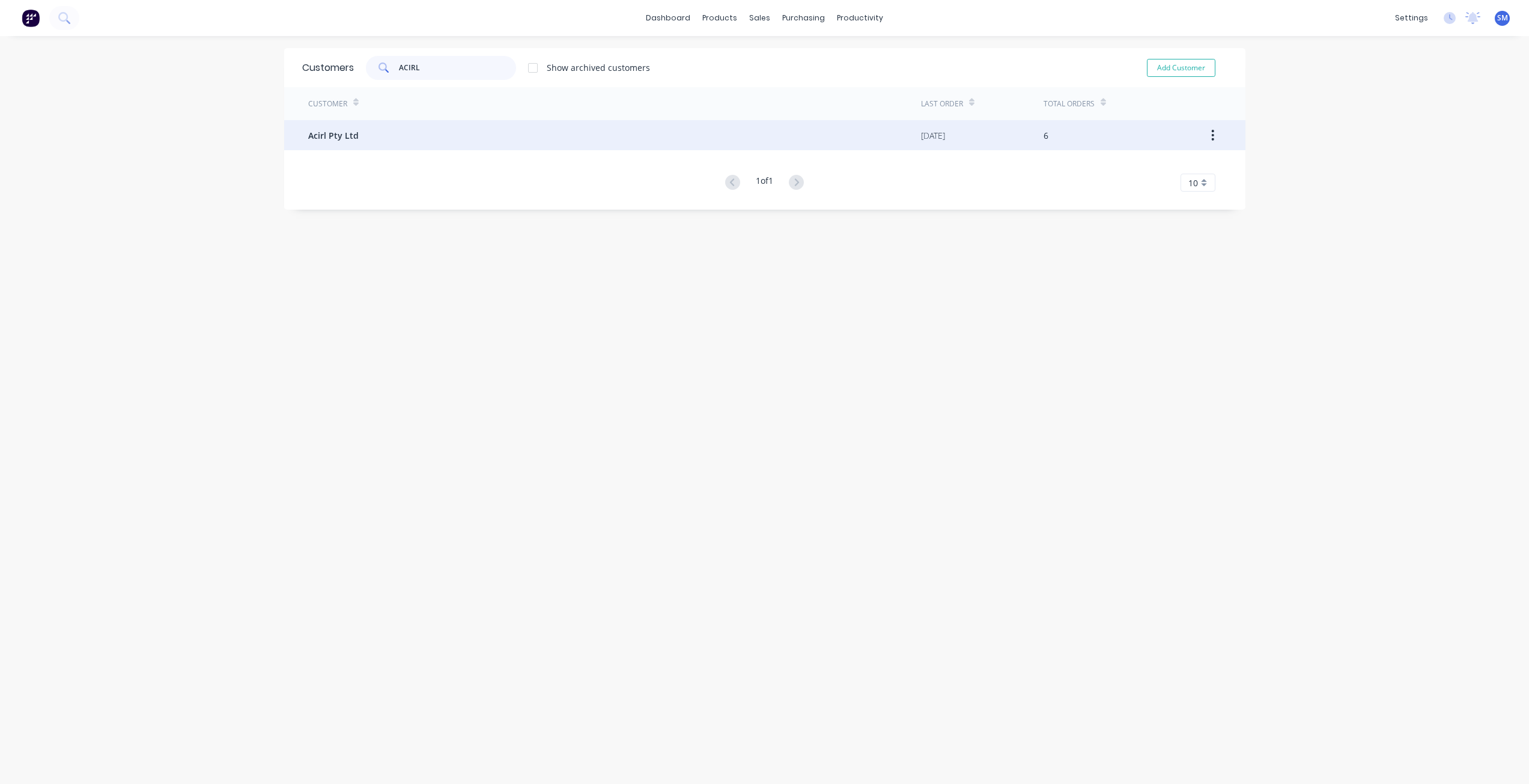
type input "ACIRL"
click at [332, 135] on span "Acirl Pty Ltd" at bounding box center [334, 135] width 51 height 12
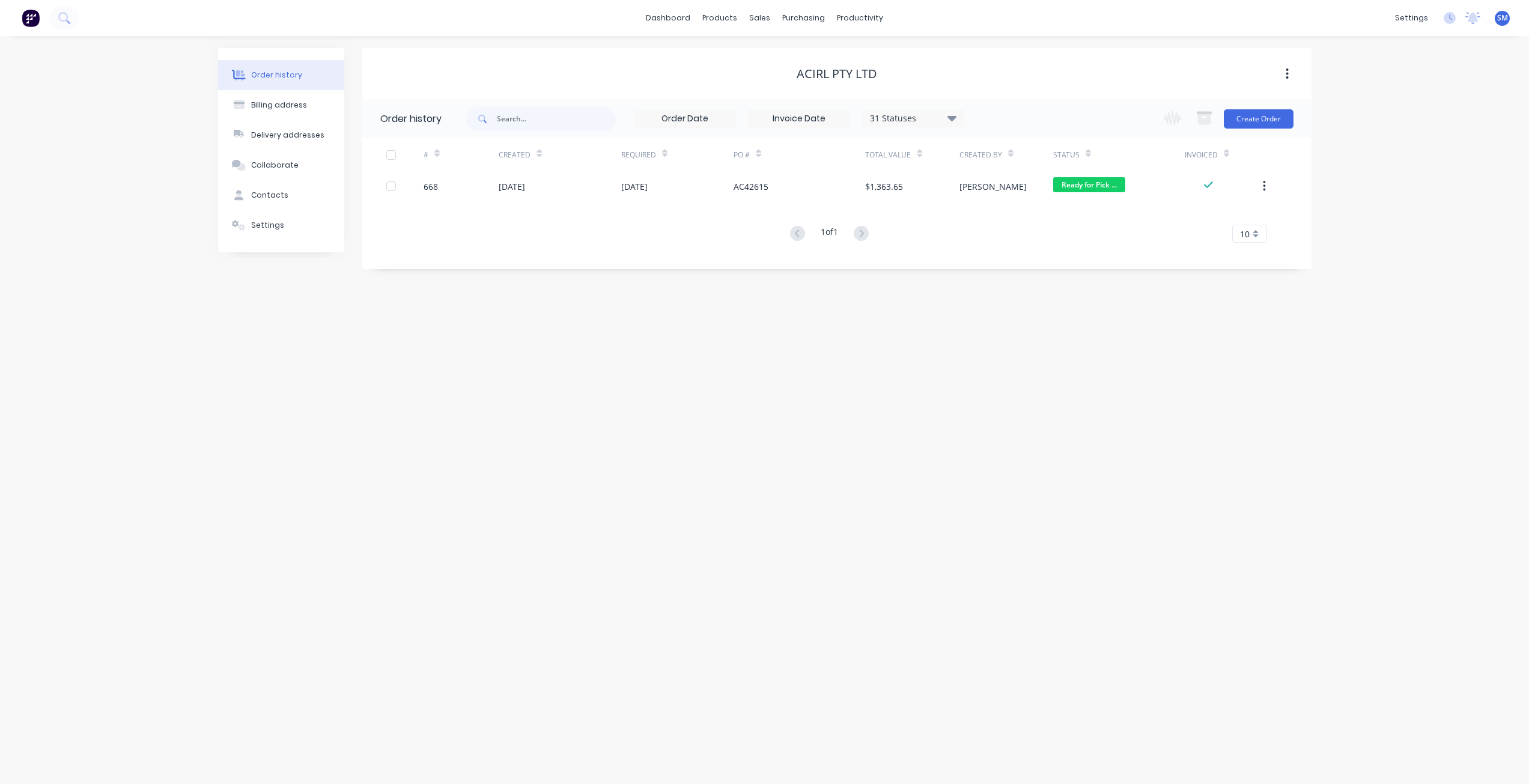
click at [952, 121] on icon at bounding box center [952, 117] width 9 height 14
click at [1013, 281] on label at bounding box center [1013, 281] width 0 height 0
click at [1013, 290] on input "checkbox" at bounding box center [1017, 286] width 10 height 11
checkbox input "true"
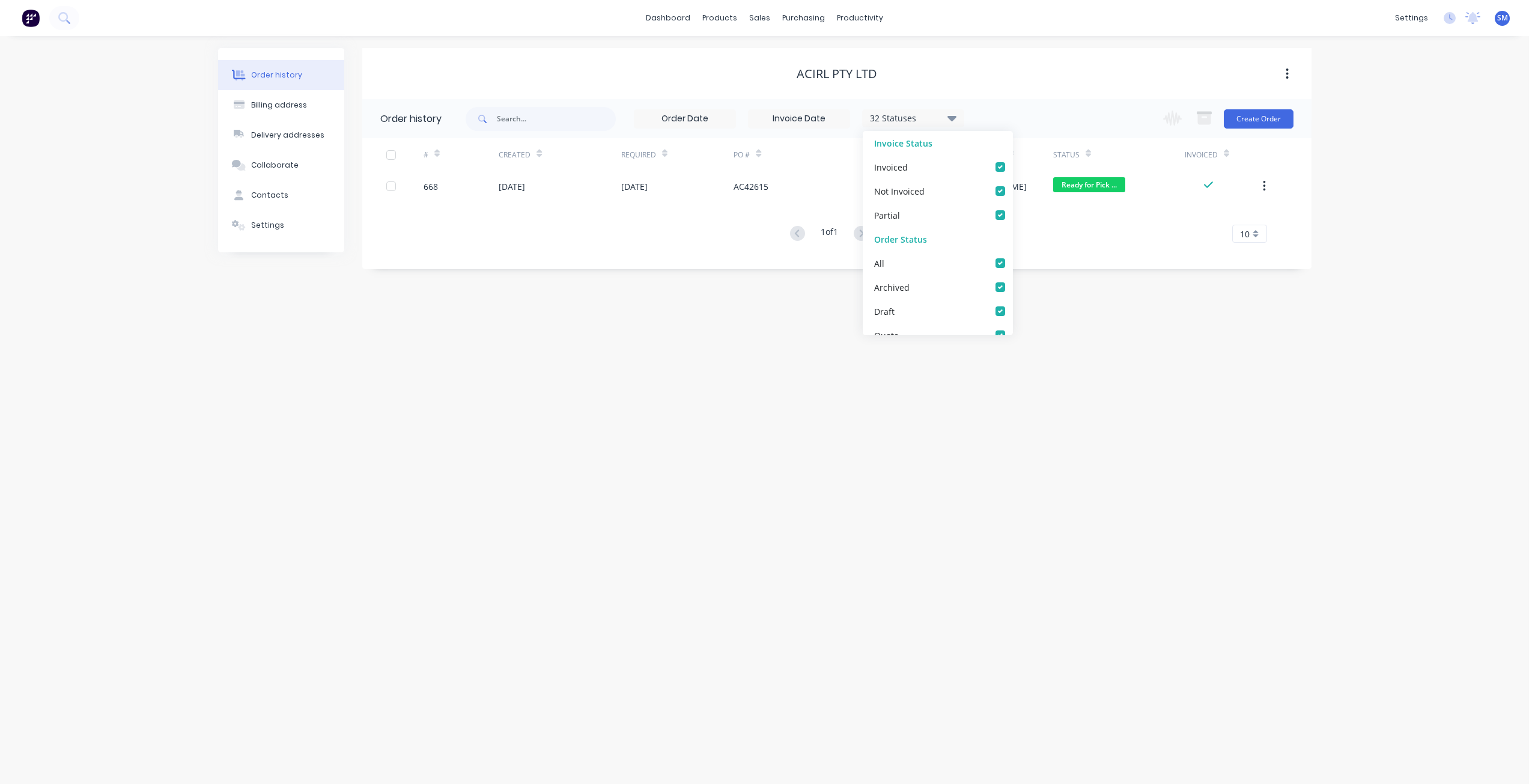
click at [681, 246] on div "# Created Required PO # Total Value Created By Status Invoiced 668 [DATE] [DATE…" at bounding box center [829, 198] width 935 height 119
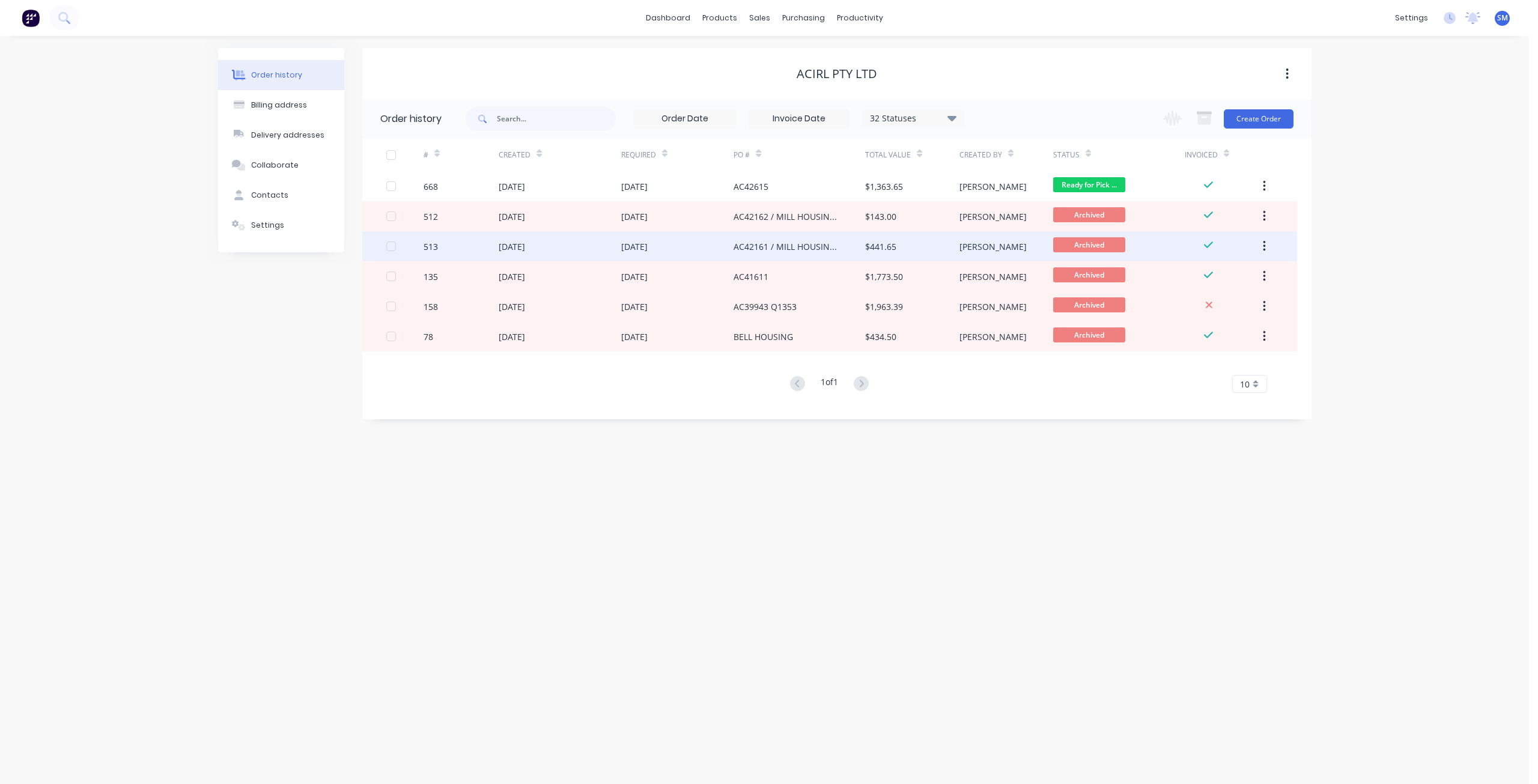
click at [547, 246] on div "[DATE]" at bounding box center [559, 246] width 122 height 30
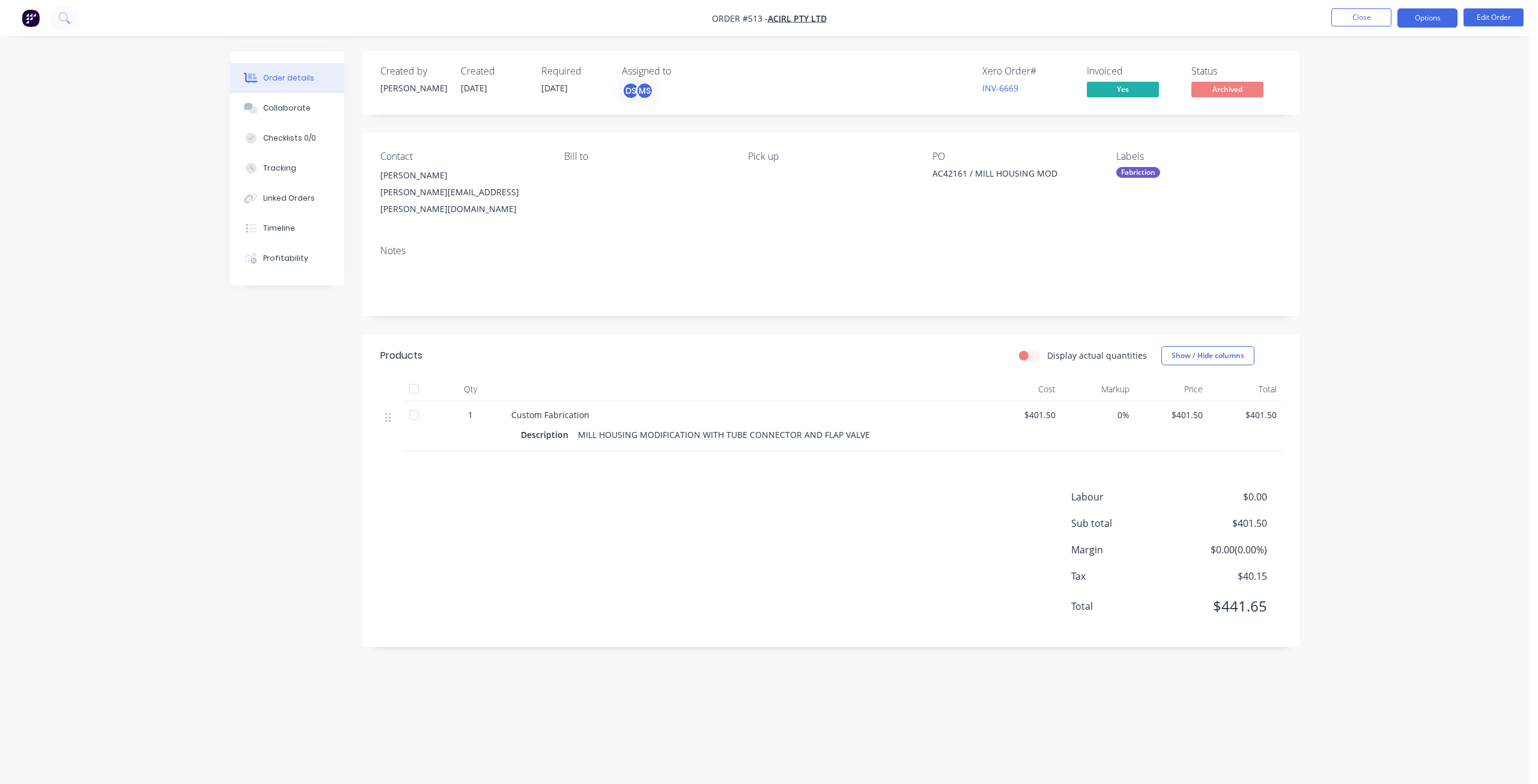
click at [1443, 18] on button "Options" at bounding box center [1427, 18] width 60 height 19
click at [1358, 263] on div "Duplicate" at bounding box center [1391, 265] width 110 height 17
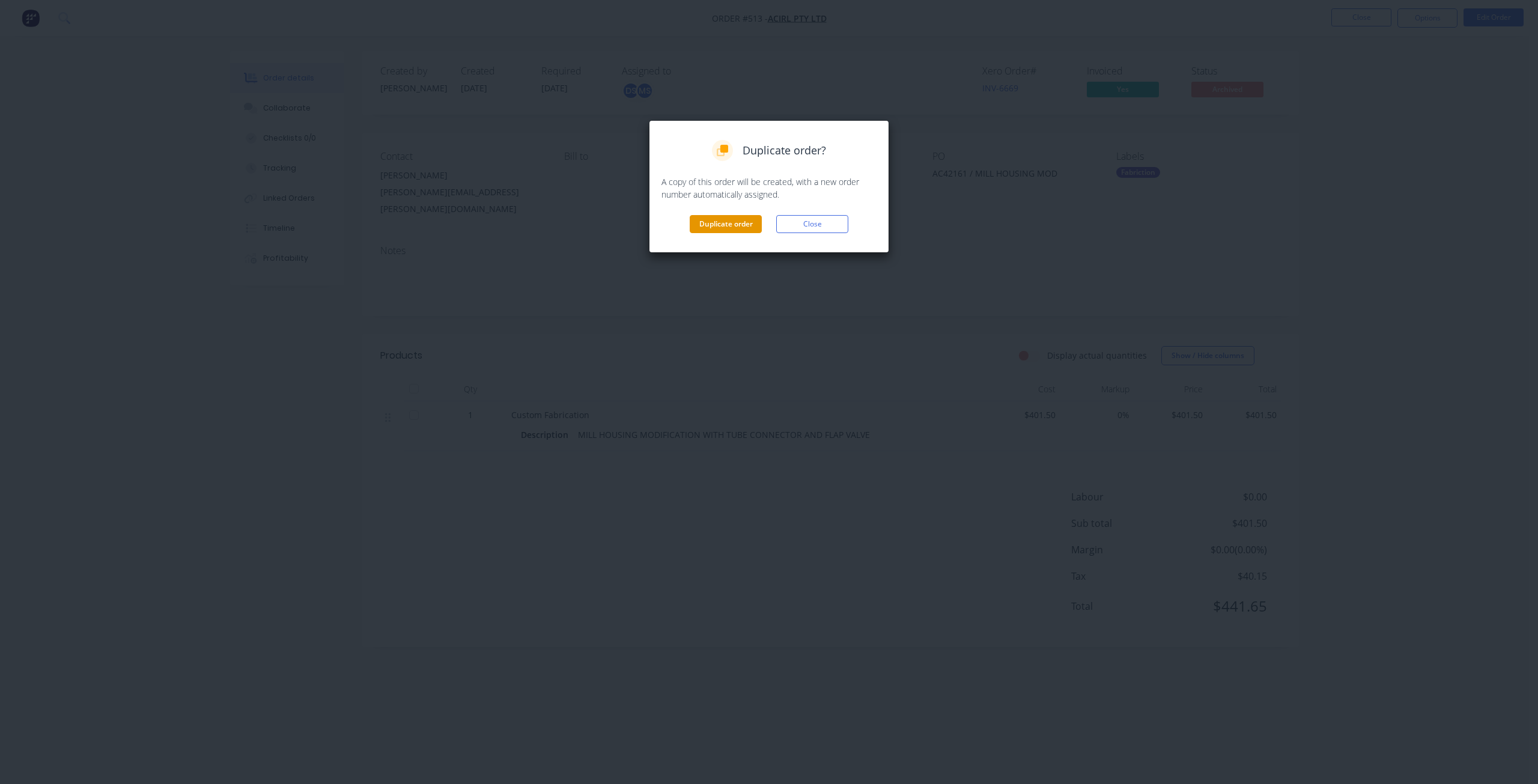
click at [695, 219] on button "Duplicate order" at bounding box center [726, 224] width 72 height 18
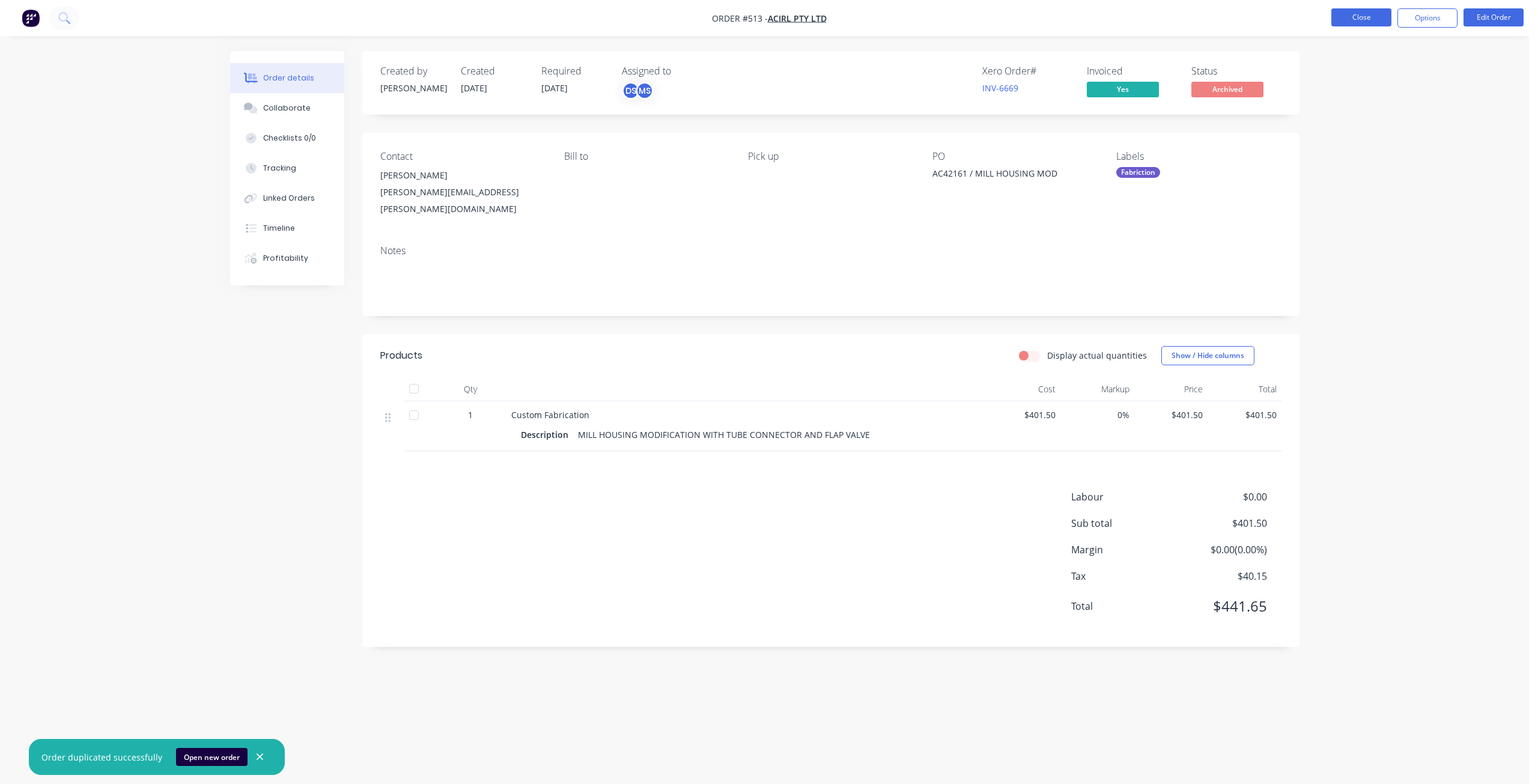
click at [1362, 17] on button "Close" at bounding box center [1361, 17] width 60 height 18
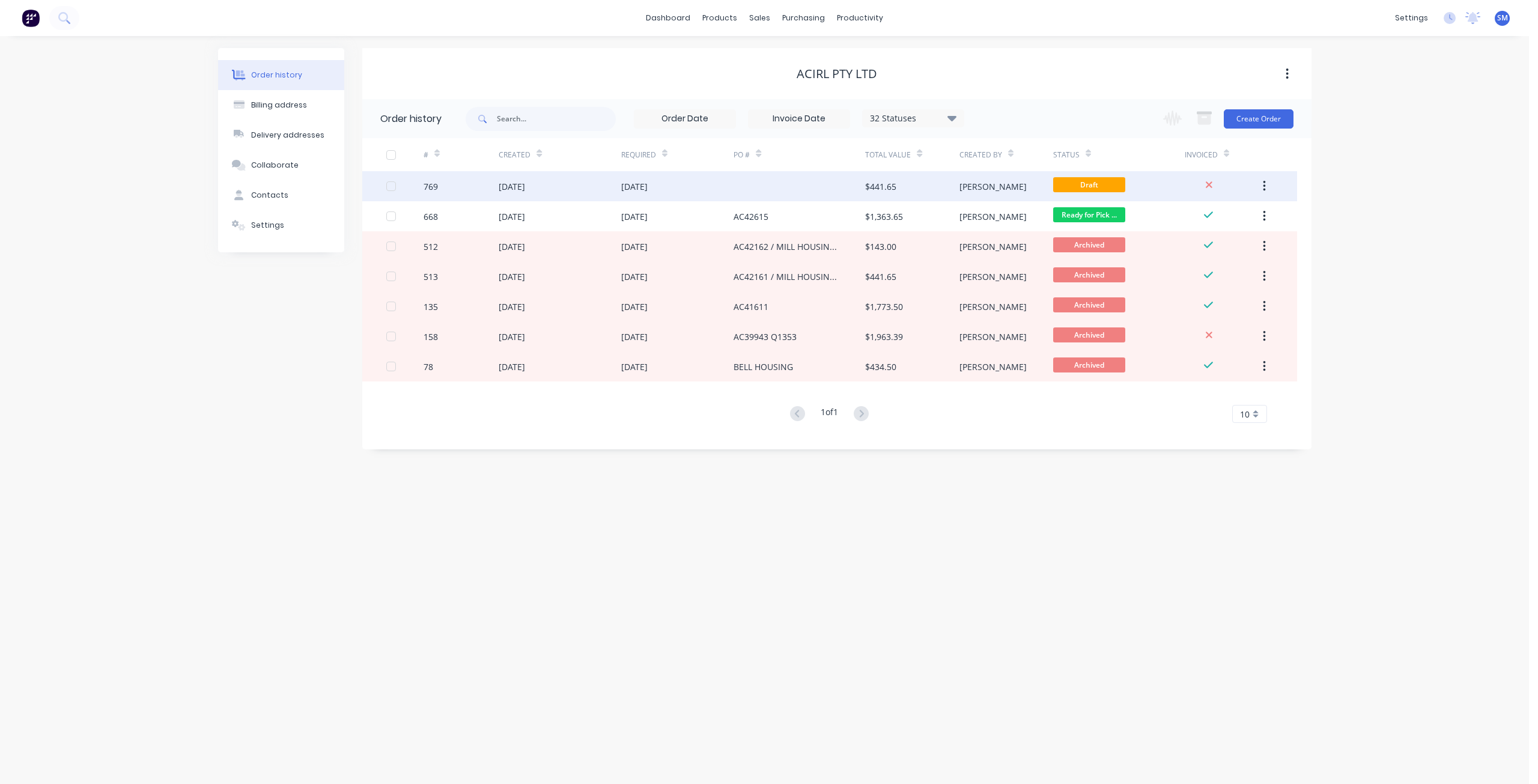
click at [699, 185] on div "[DATE]" at bounding box center [678, 186] width 113 height 30
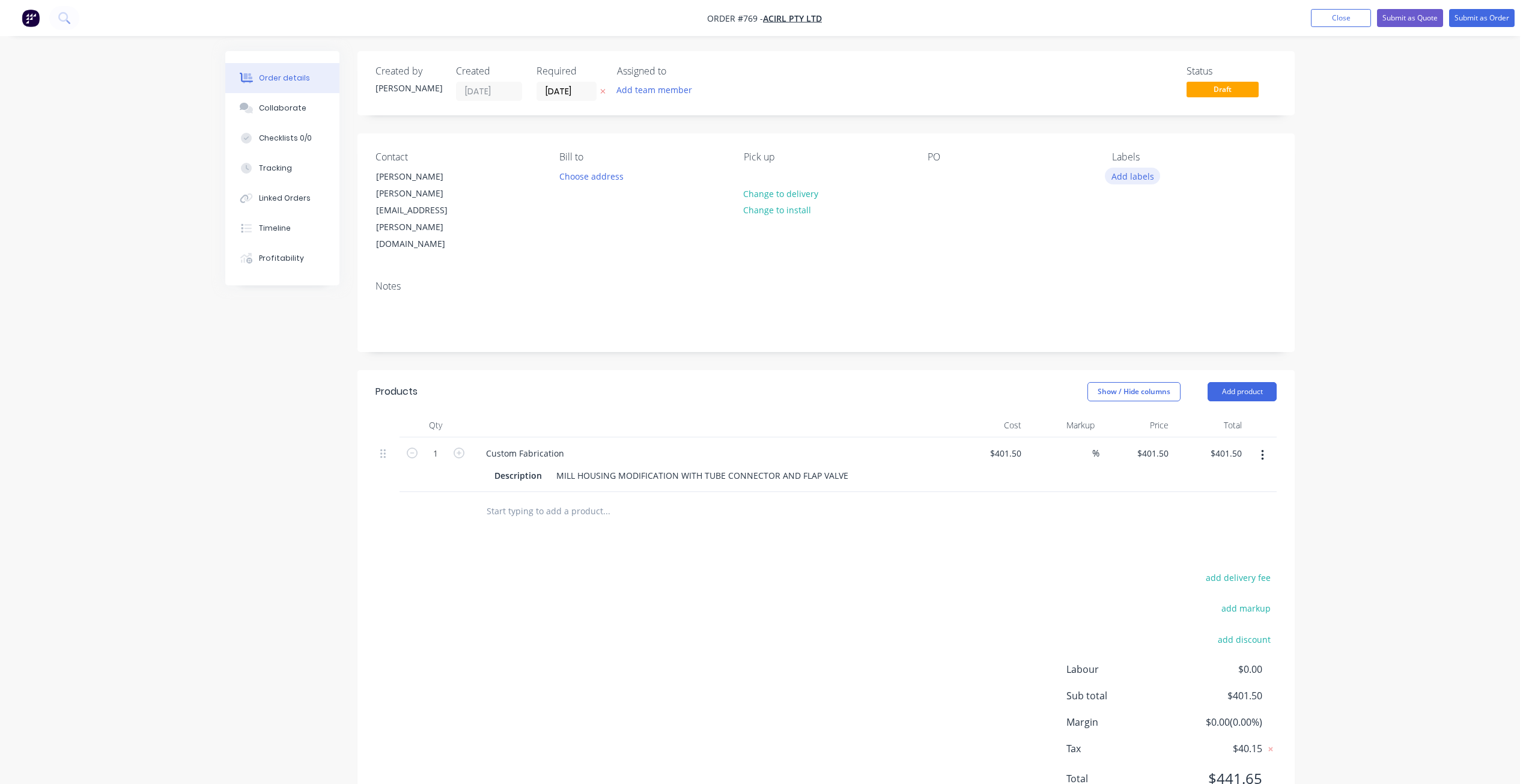
click at [1122, 172] on button "Add labels" at bounding box center [1132, 176] width 55 height 17
click at [1136, 295] on div at bounding box center [1133, 295] width 24 height 24
click at [1067, 271] on div "Notes" at bounding box center [826, 311] width 937 height 80
click at [560, 86] on input "[DATE]" at bounding box center [566, 91] width 59 height 18
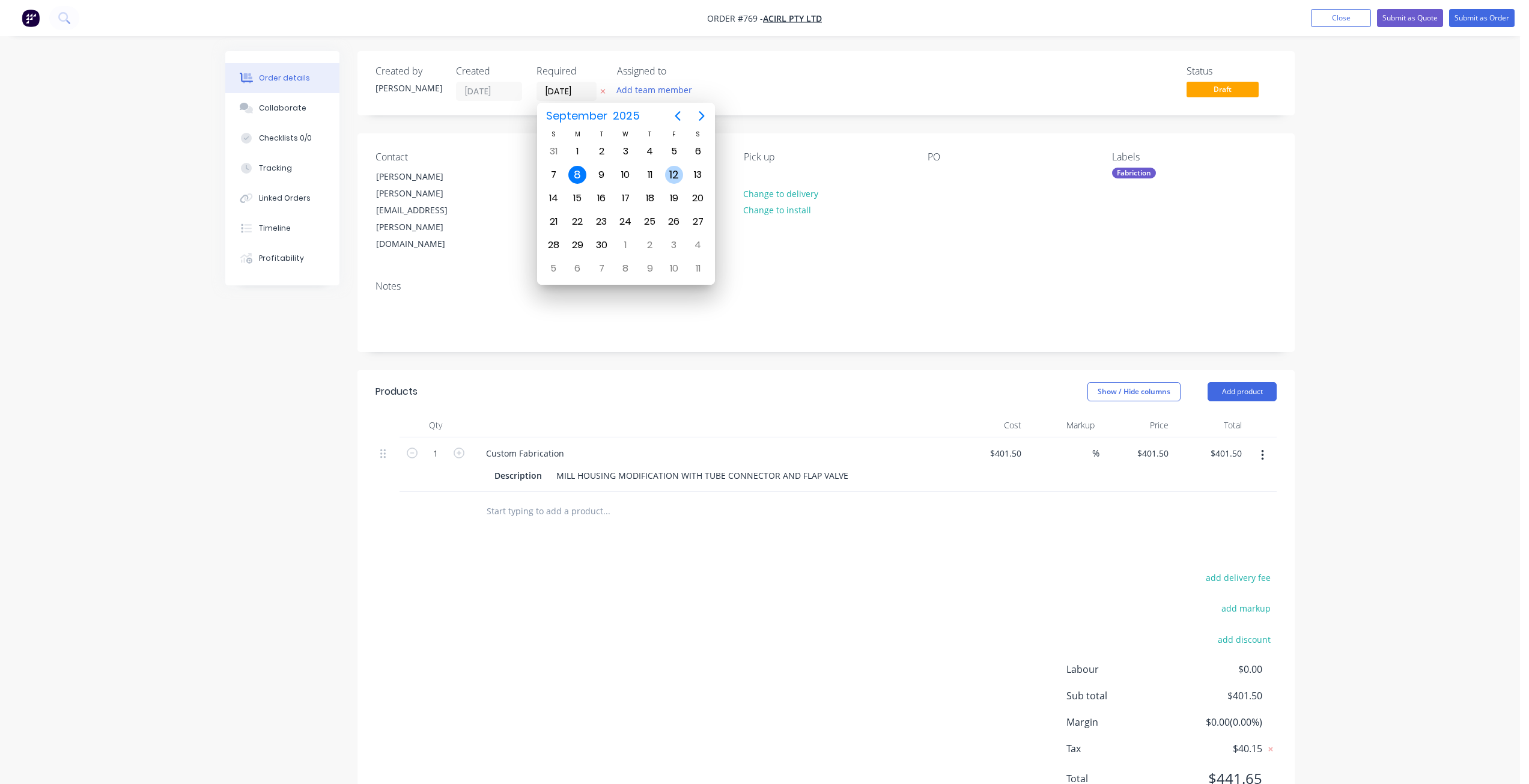
click at [669, 176] on div "12" at bounding box center [674, 175] width 18 height 18
type input "[DATE]"
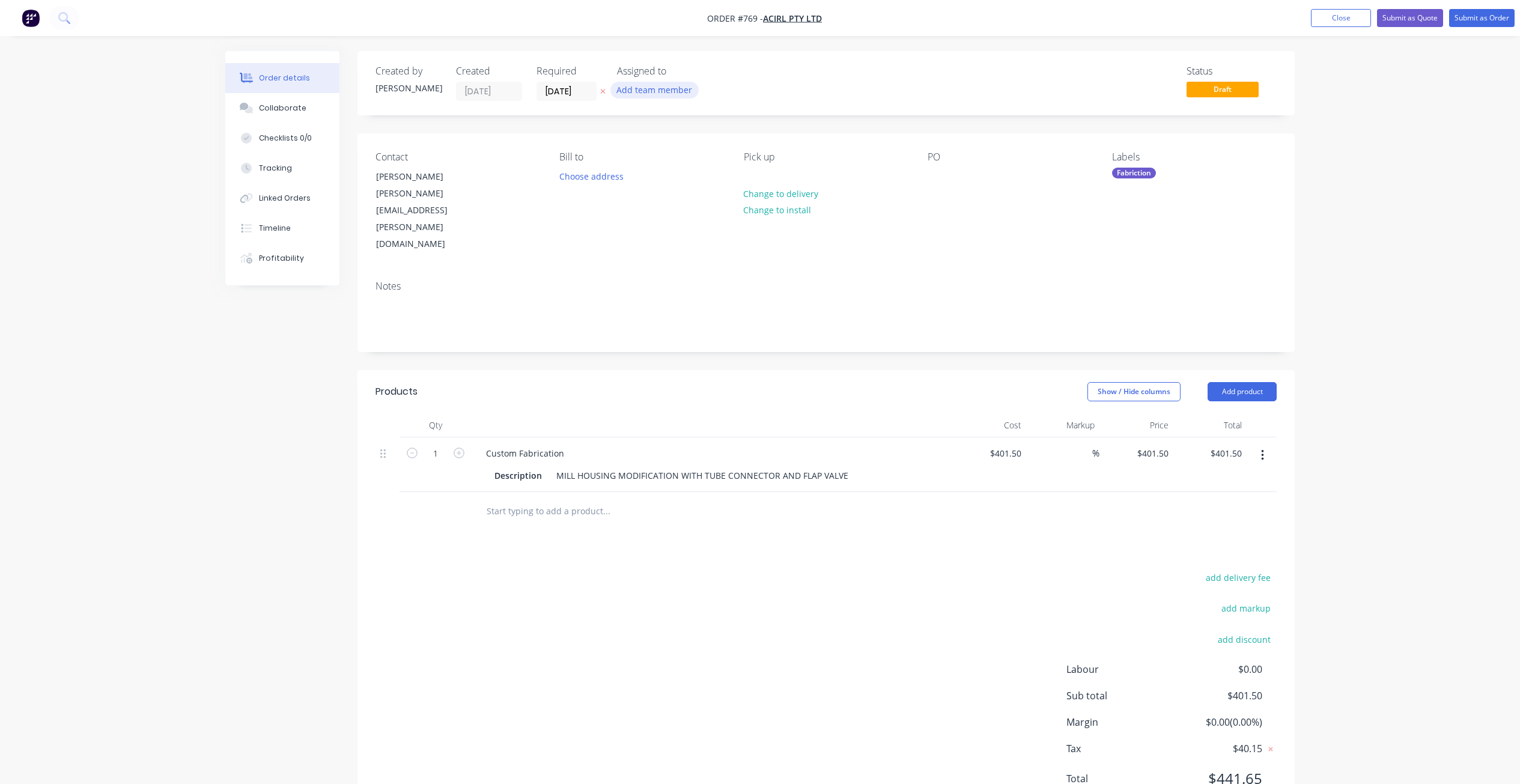
click at [647, 86] on button "Add team member" at bounding box center [654, 89] width 88 height 17
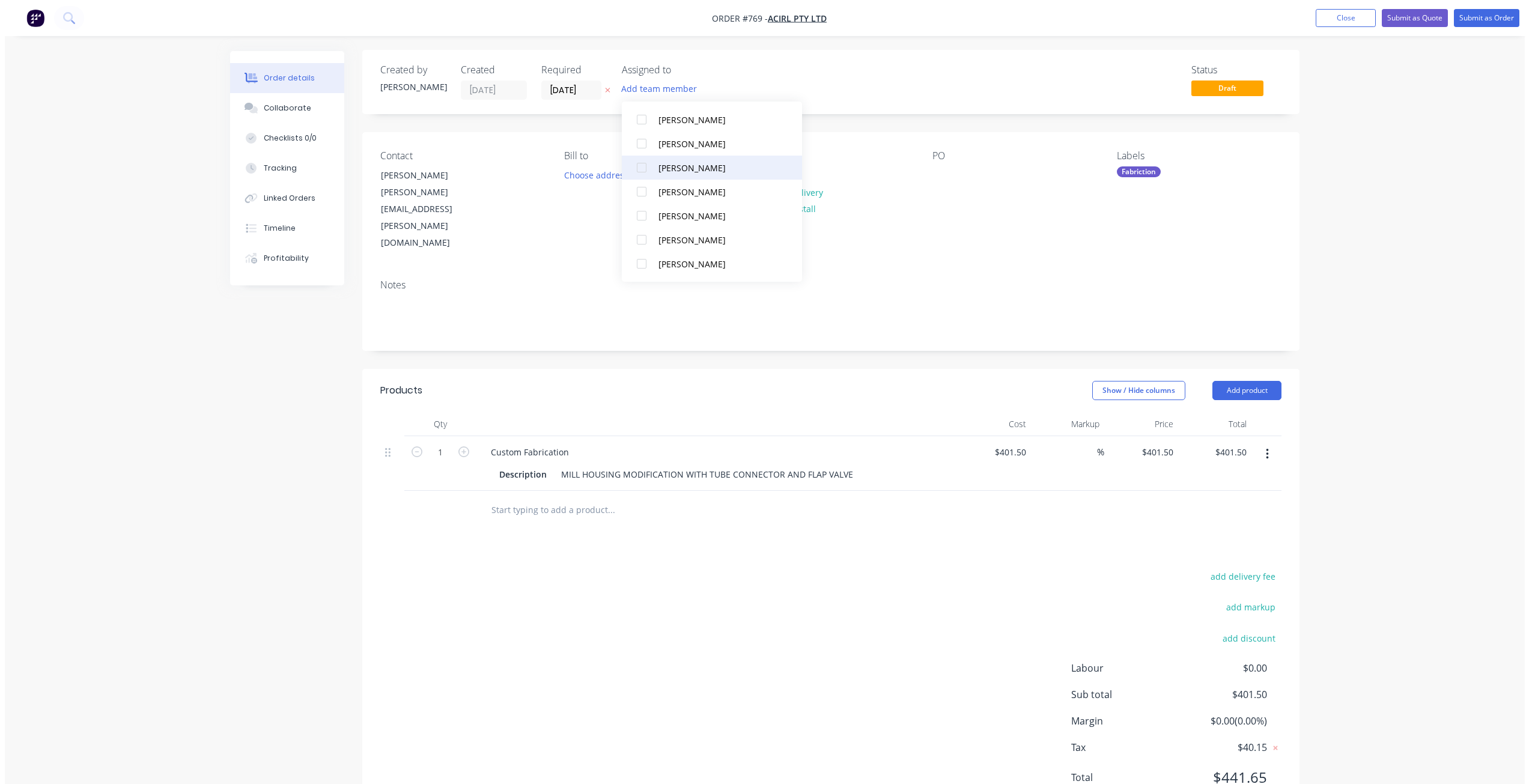
scroll to position [0, 0]
click at [769, 76] on div "Status Draft" at bounding box center [1006, 83] width 539 height 36
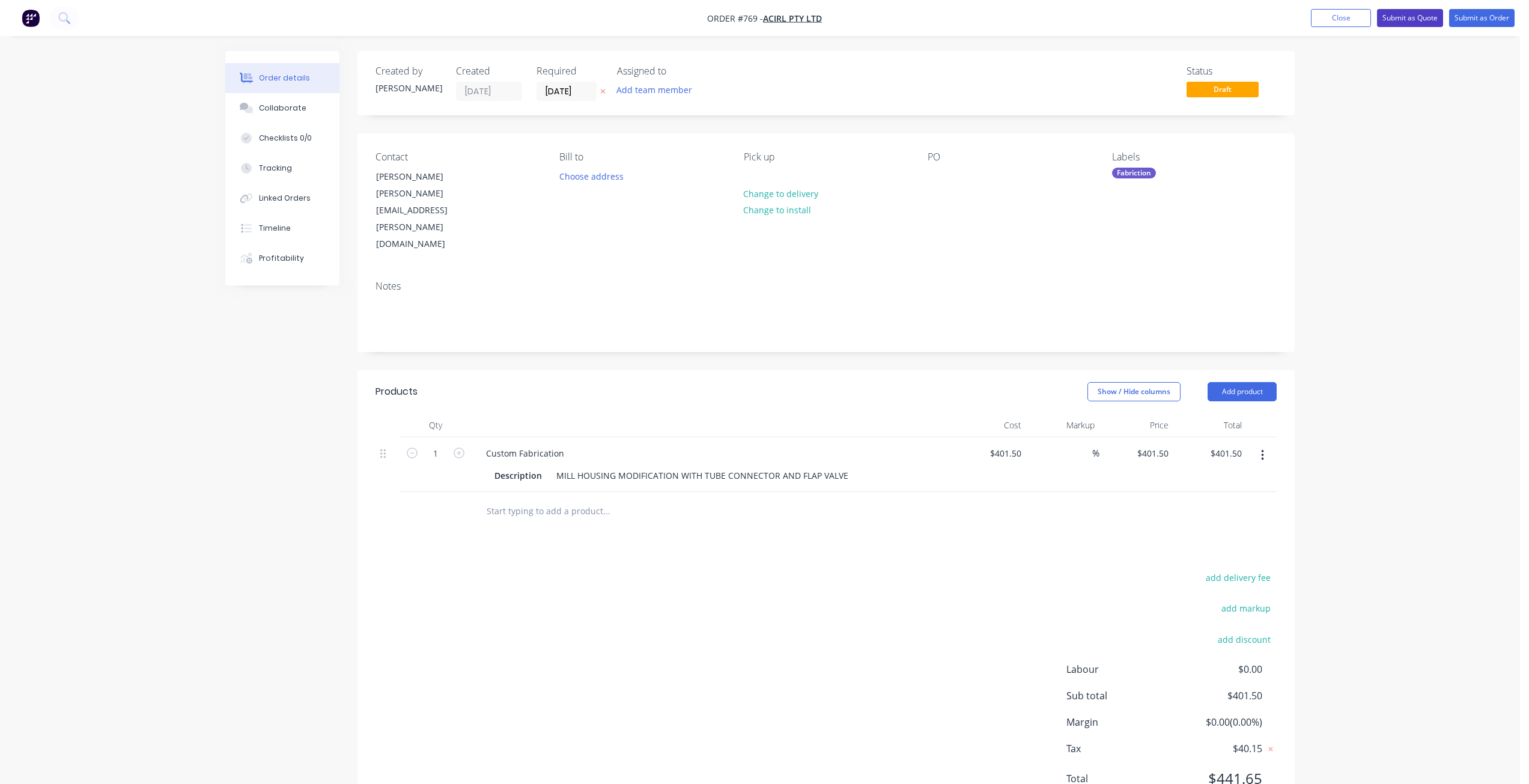
click at [1410, 14] on button "Submit as Quote" at bounding box center [1410, 17] width 66 height 18
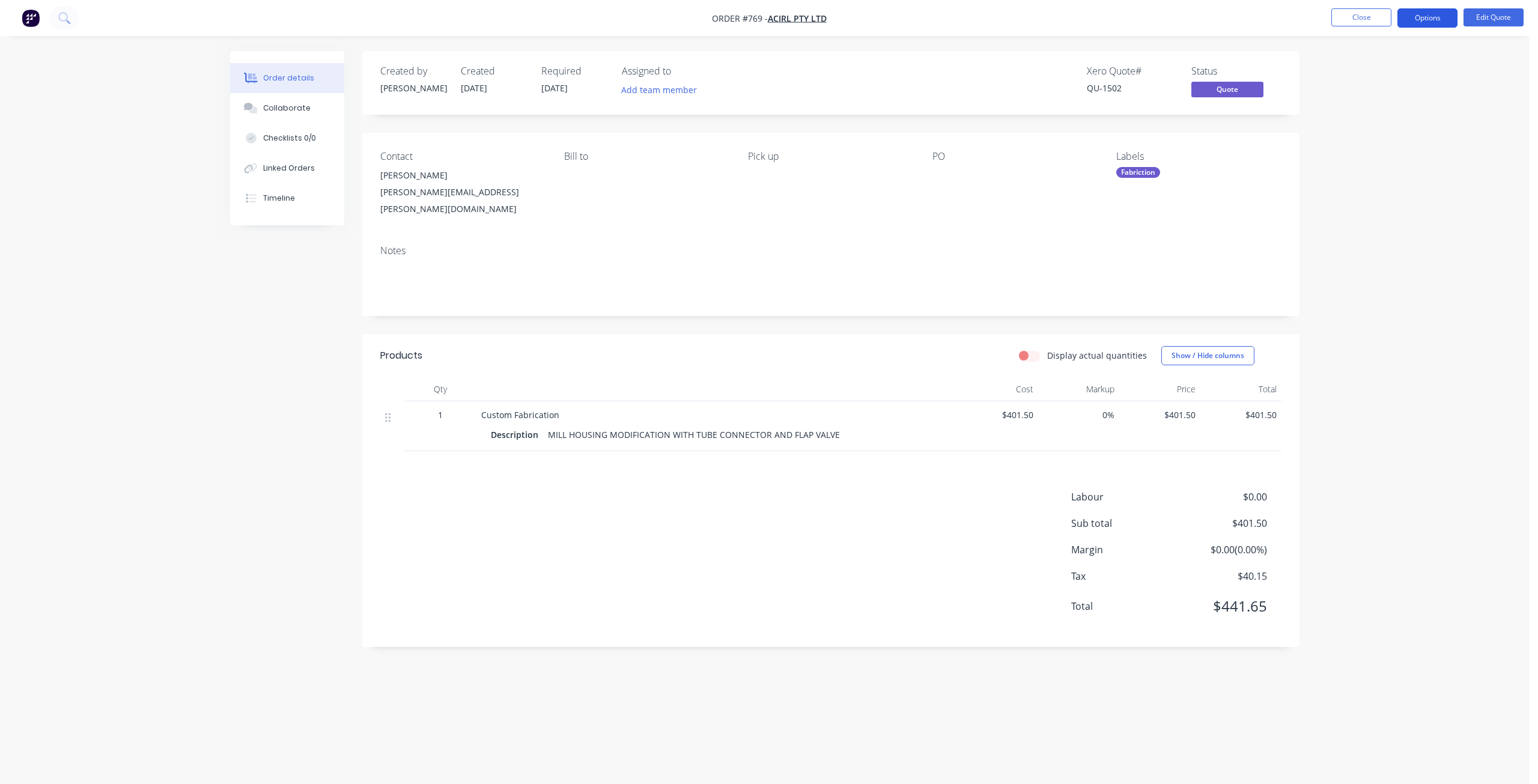
click at [1414, 21] on button "Options" at bounding box center [1427, 18] width 60 height 19
click at [1346, 82] on button "Quote" at bounding box center [1391, 72] width 132 height 24
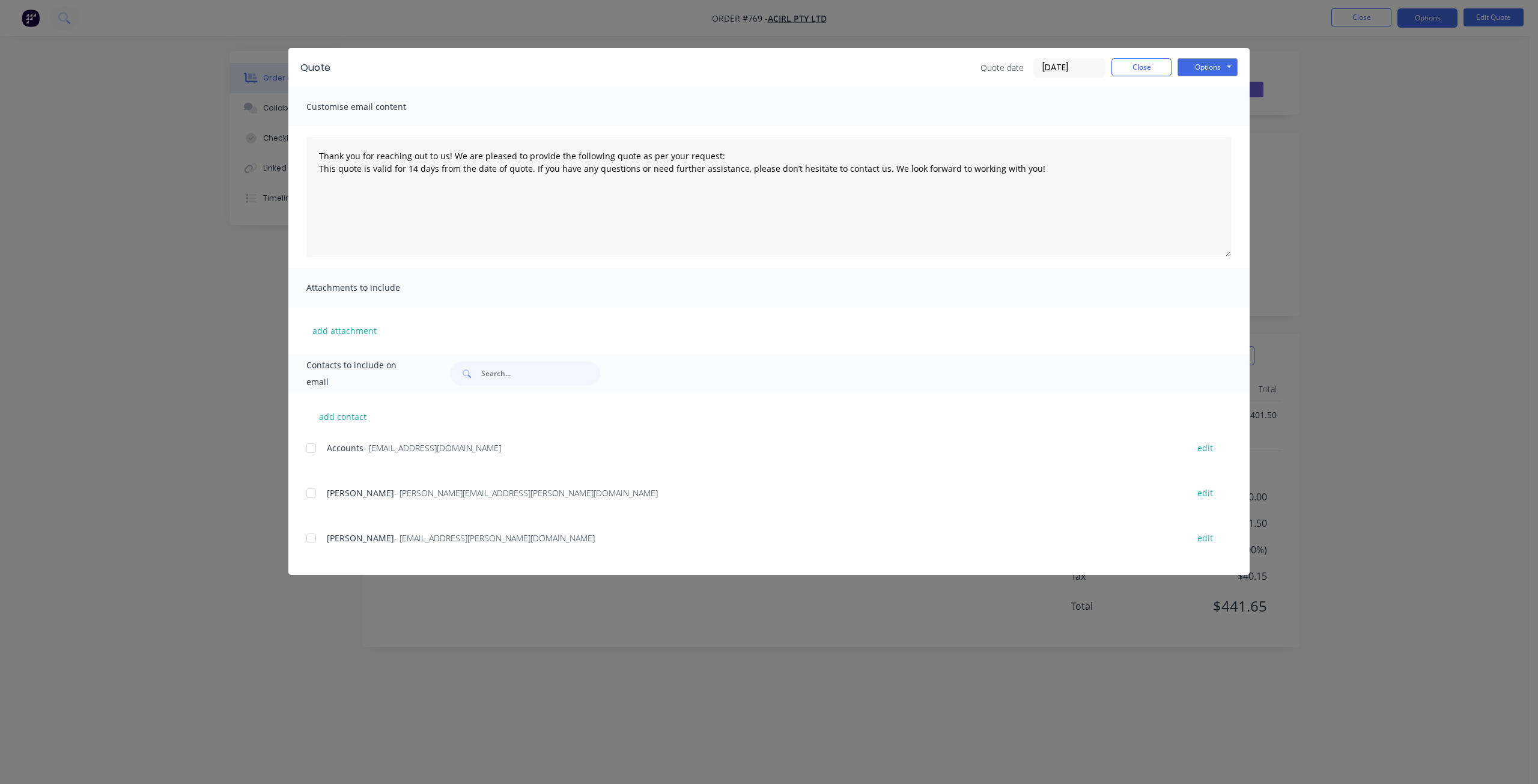
drag, startPoint x: 312, startPoint y: 492, endPoint x: 310, endPoint y: 472, distance: 20.1
click at [313, 492] on div at bounding box center [310, 492] width 24 height 24
click at [314, 444] on div at bounding box center [310, 448] width 24 height 24
click at [1214, 63] on button "Options" at bounding box center [1207, 67] width 60 height 18
click at [1205, 125] on button "Email" at bounding box center [1216, 128] width 77 height 20
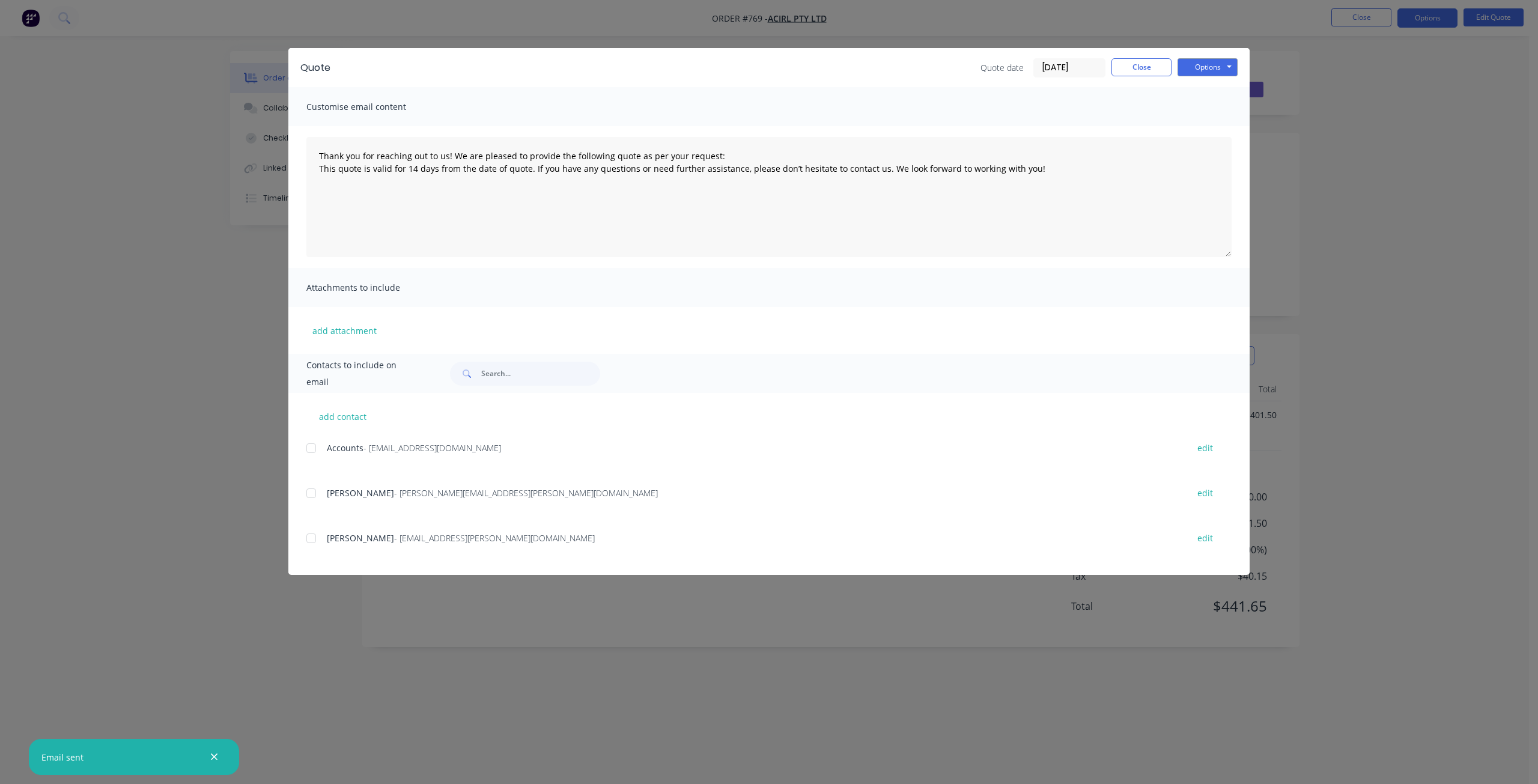
type textarea "Thank you for reaching out to us! We are pleased to provide the following quote…"
click at [1145, 68] on button "Close" at bounding box center [1141, 67] width 60 height 18
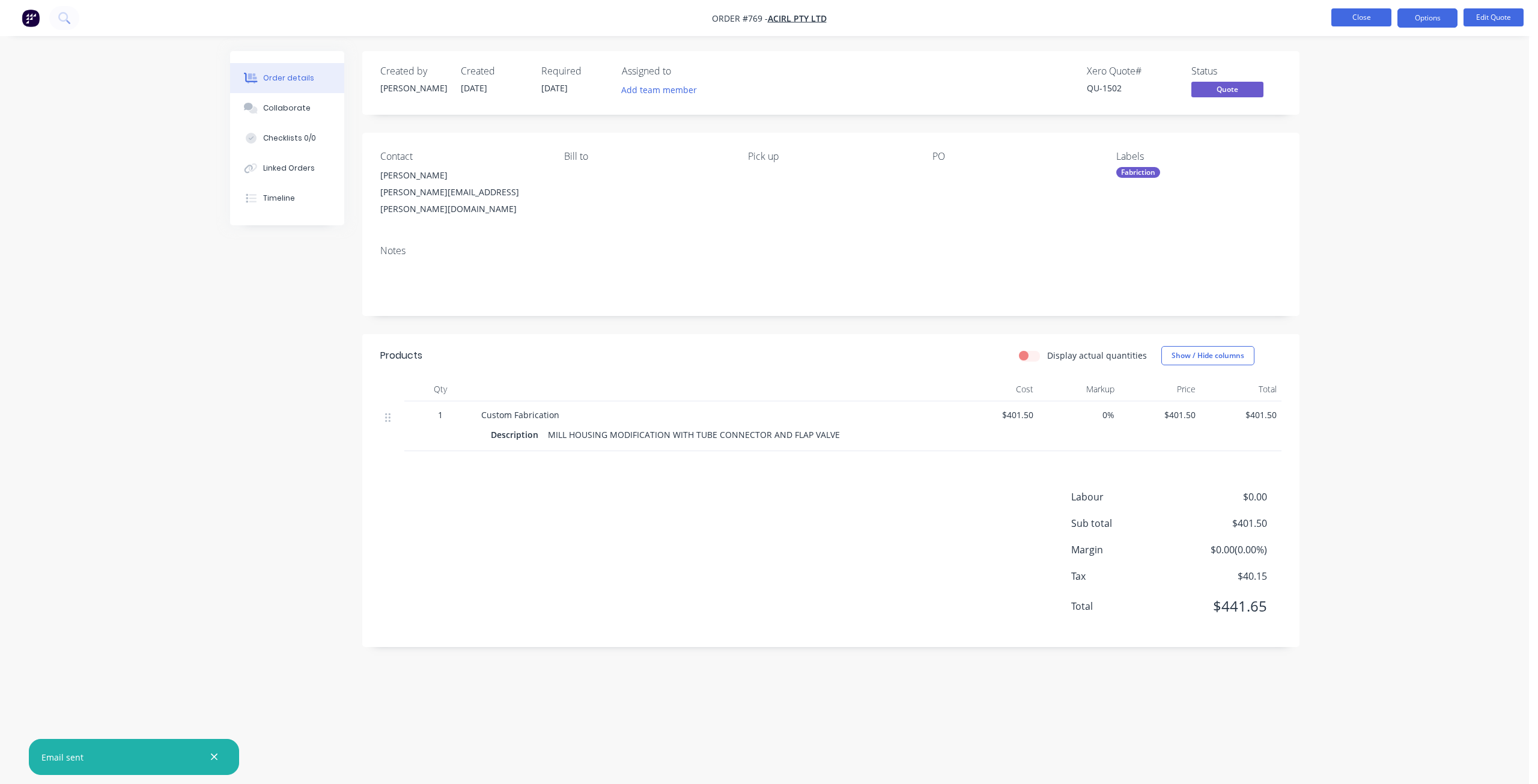
click at [1366, 20] on button "Close" at bounding box center [1361, 17] width 60 height 18
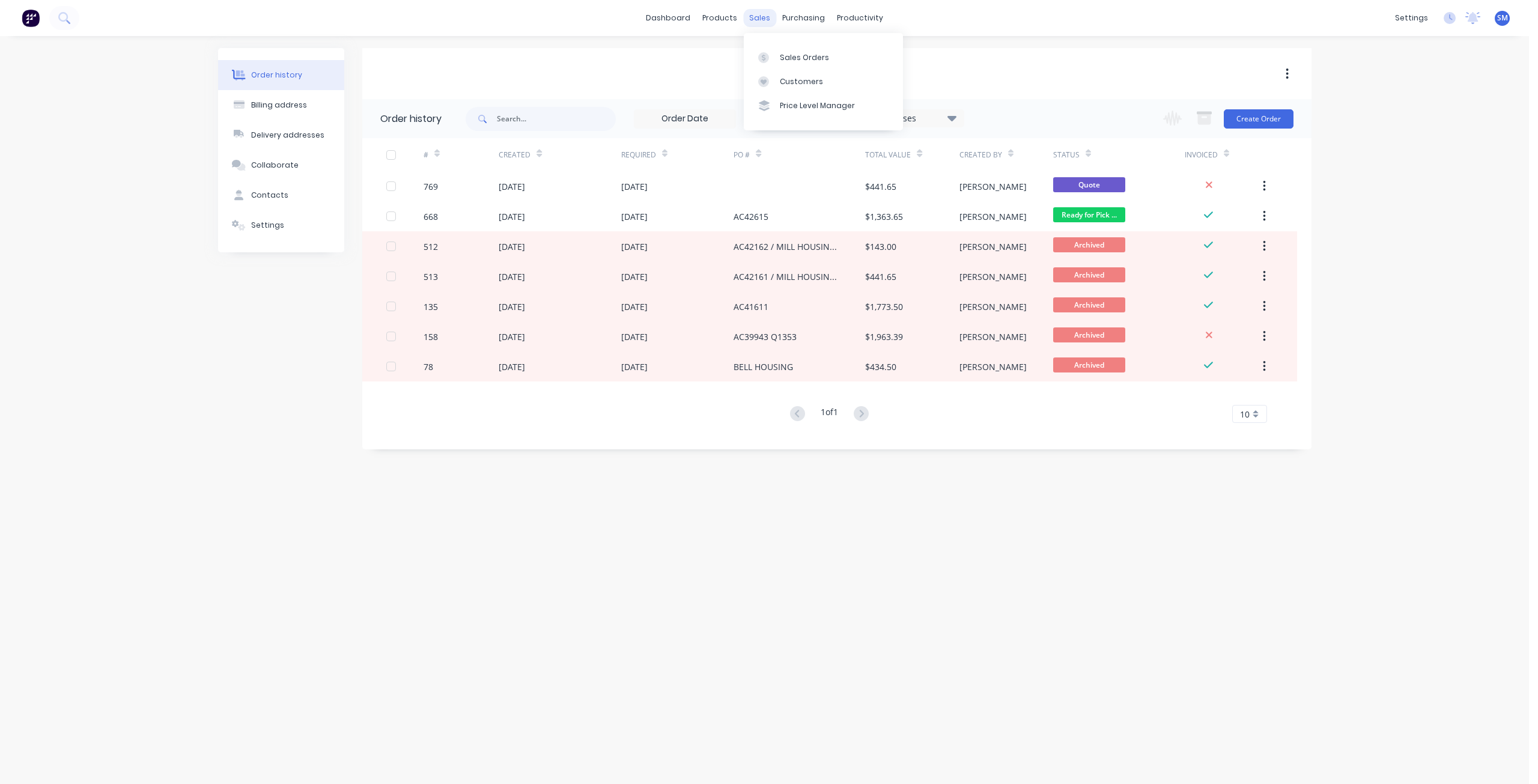
click at [760, 15] on div "sales" at bounding box center [760, 17] width 33 height 18
click at [797, 80] on div "Customers" at bounding box center [801, 81] width 43 height 10
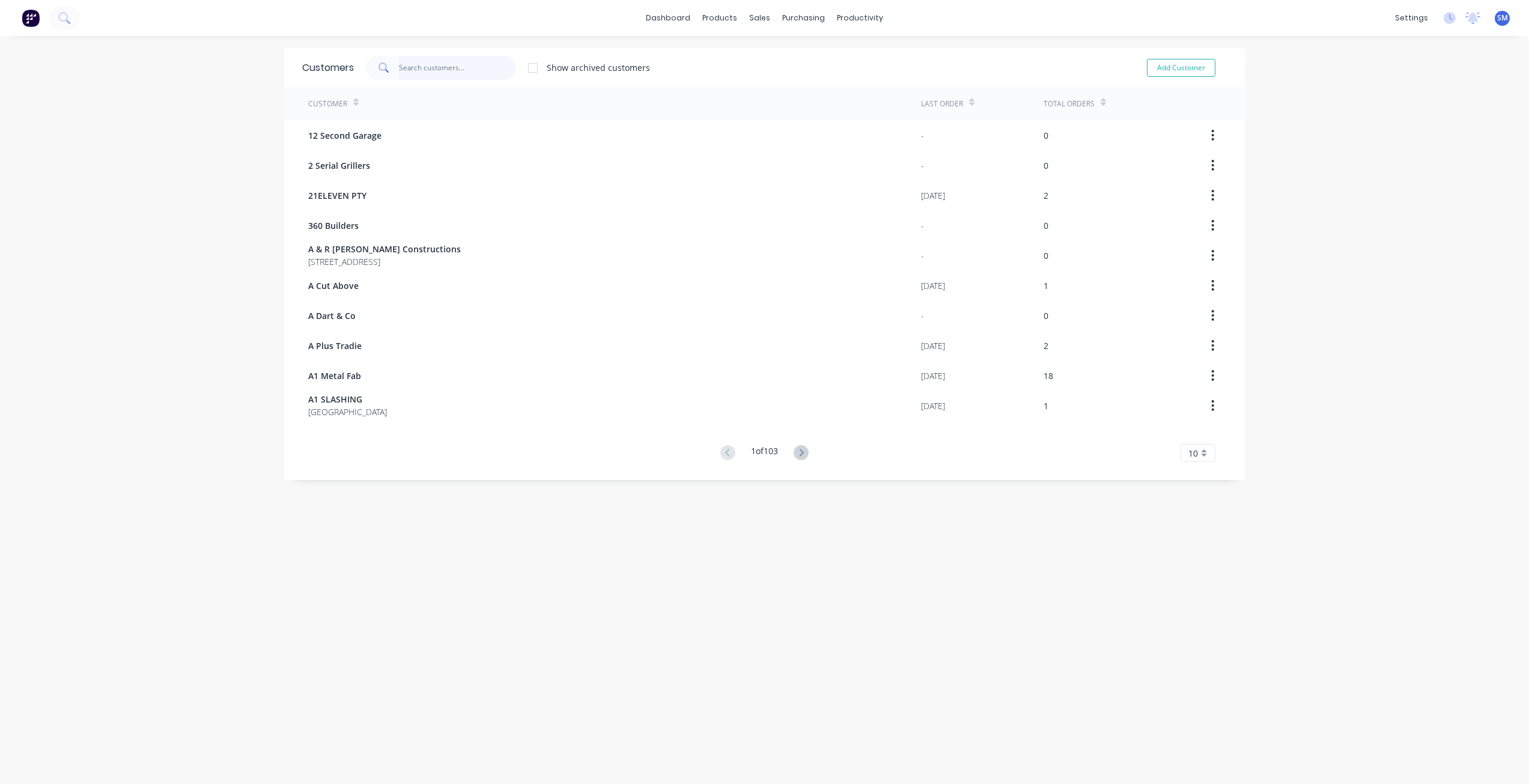
click at [427, 69] on input "text" at bounding box center [457, 67] width 117 height 24
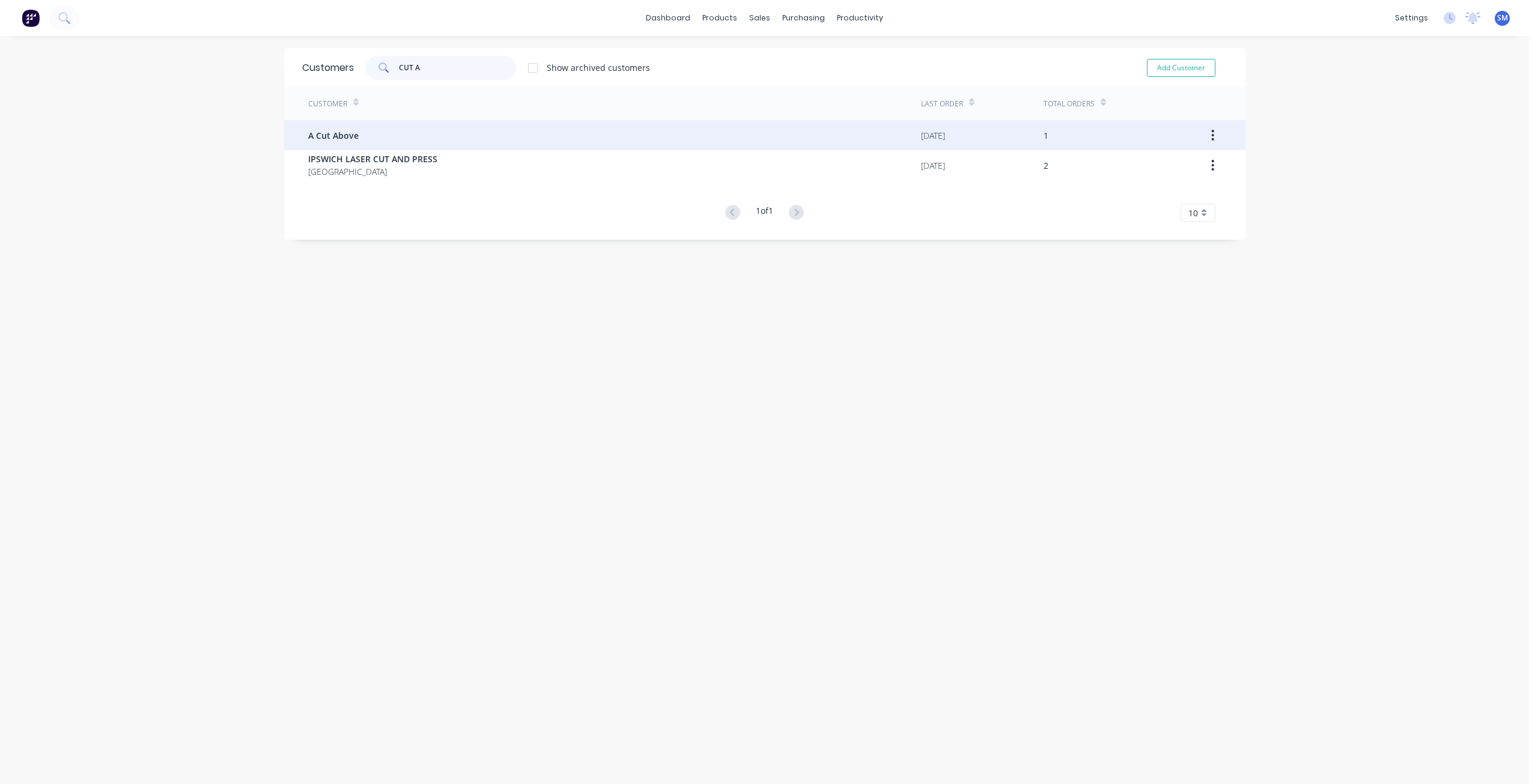
type input "CUT A"
click at [341, 131] on span "A Cut Above" at bounding box center [334, 135] width 51 height 12
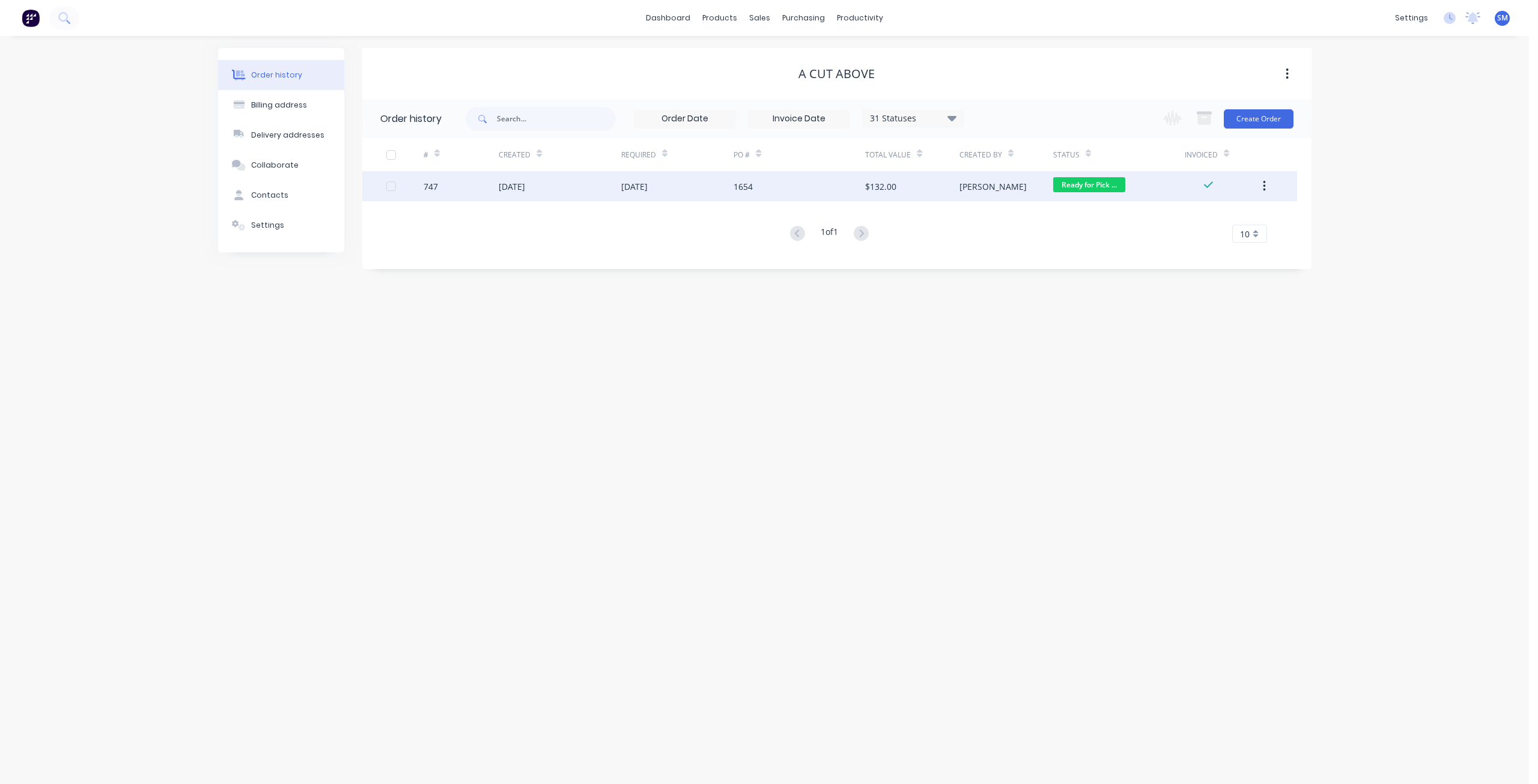
click at [623, 185] on div "[DATE]" at bounding box center [635, 186] width 26 height 12
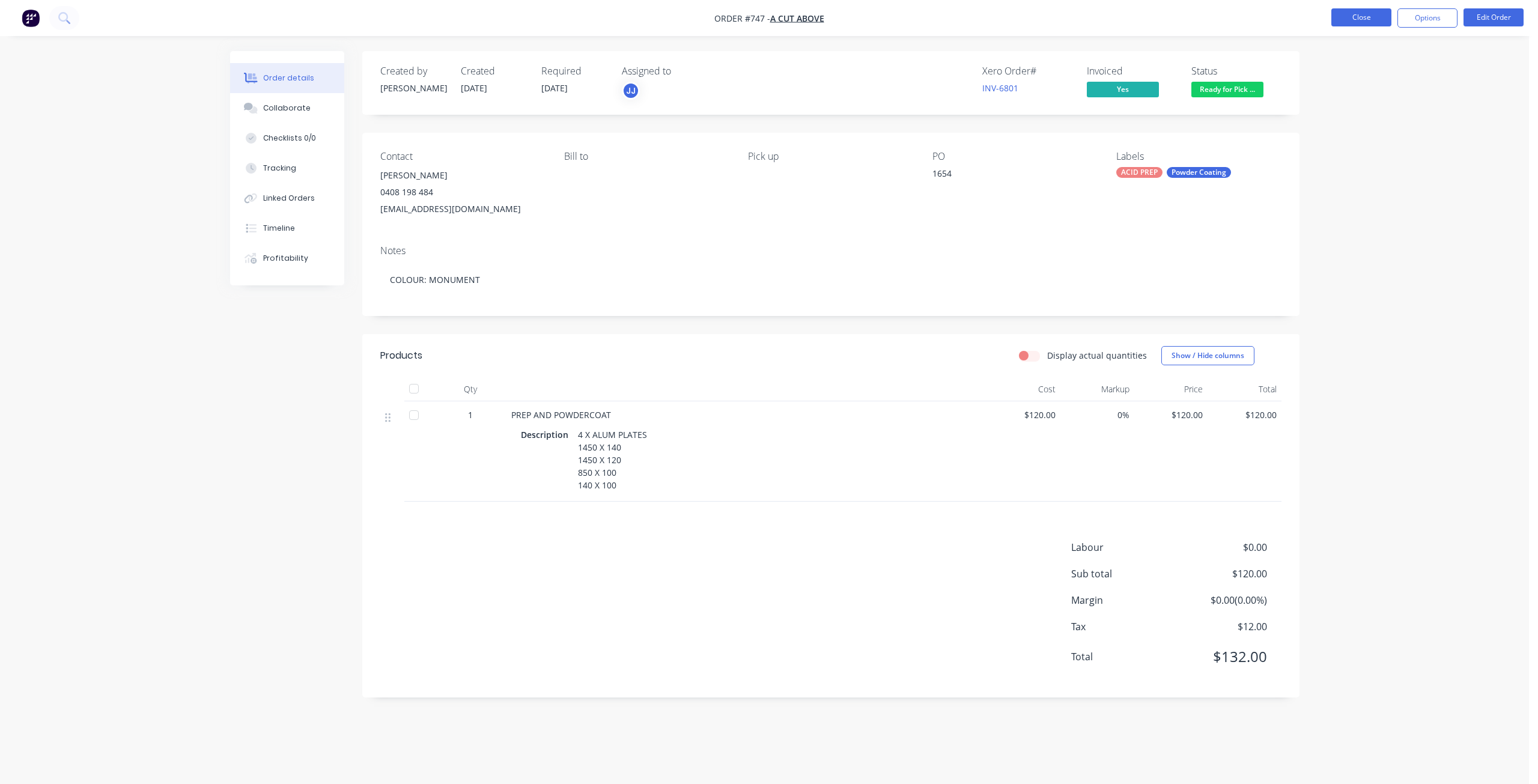
click at [1374, 17] on button "Close" at bounding box center [1361, 17] width 60 height 18
